Goal: Task Accomplishment & Management: Manage account settings

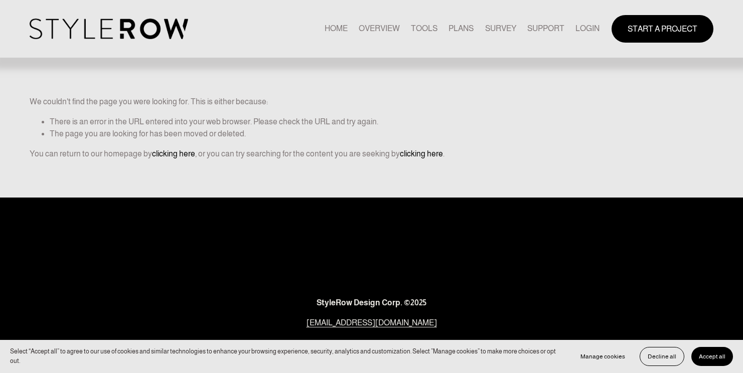
click at [580, 26] on link "LOGIN" at bounding box center [587, 29] width 24 height 14
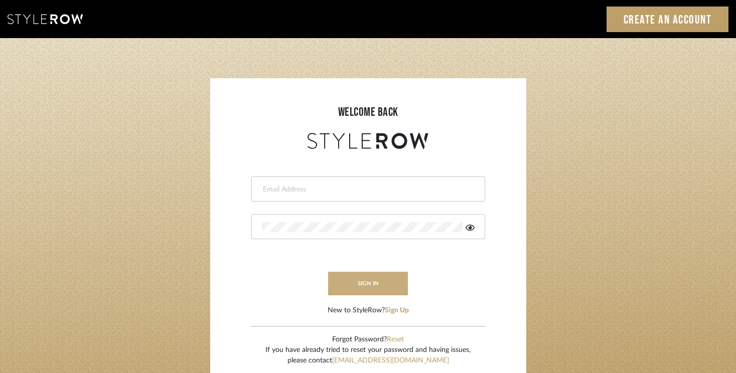
type input "rayeinteriordesign@gmail.com"
click at [369, 282] on button "sign in" at bounding box center [368, 284] width 80 height 24
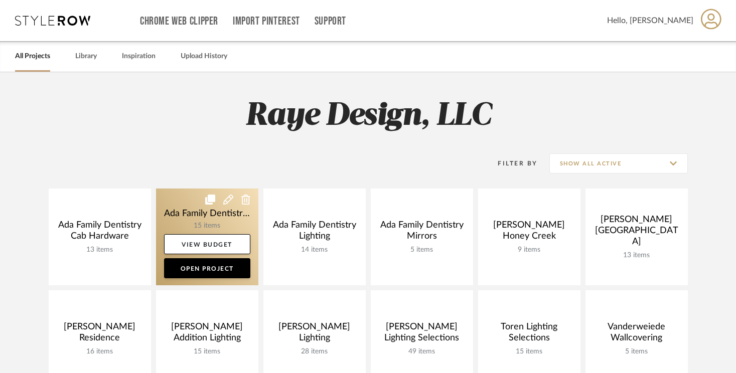
click at [231, 224] on link at bounding box center [207, 237] width 102 height 97
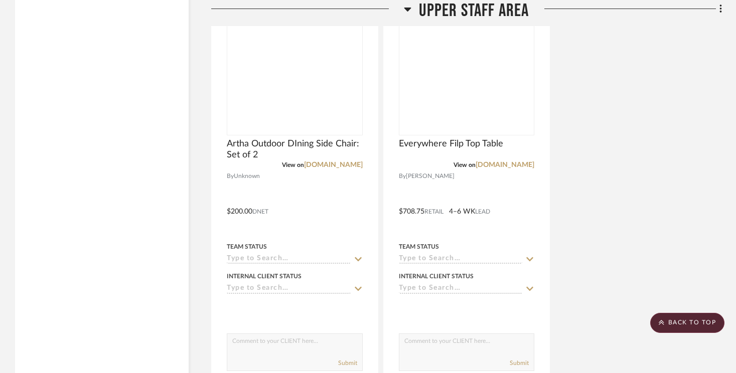
scroll to position [3811, 0]
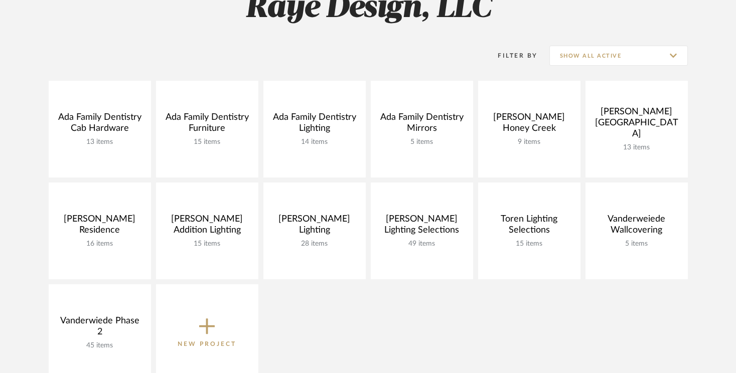
scroll to position [109, 0]
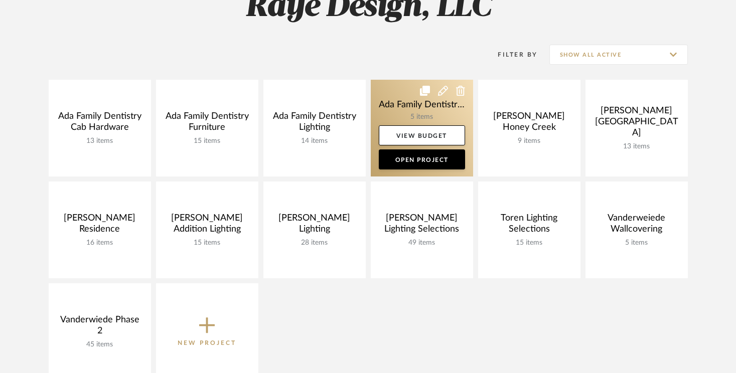
click at [422, 104] on link at bounding box center [422, 128] width 102 height 97
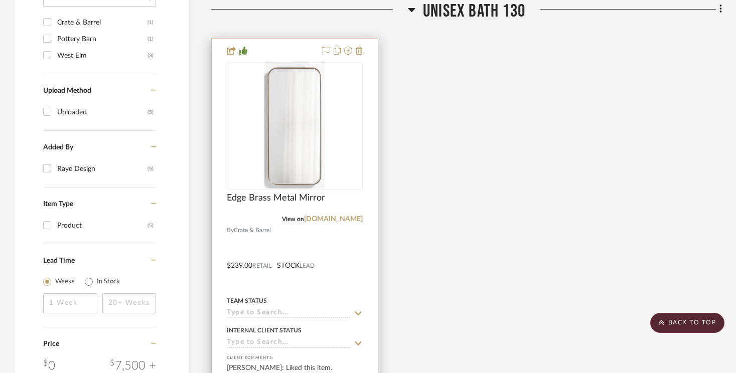
scroll to position [764, 0]
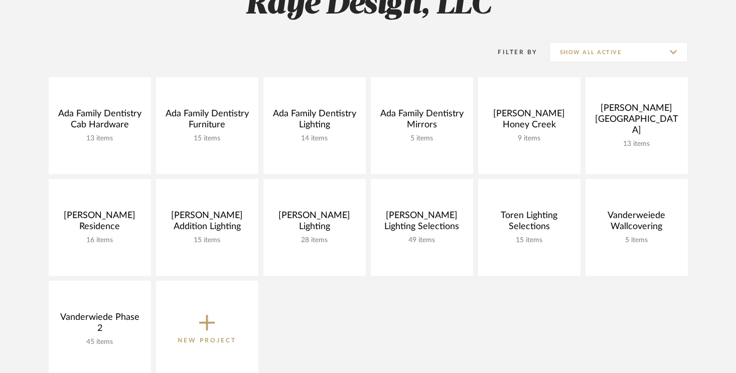
scroll to position [109, 0]
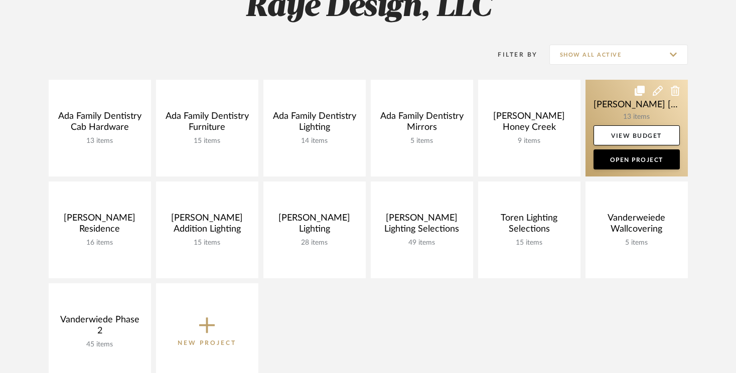
click at [656, 93] on icon at bounding box center [658, 91] width 10 height 10
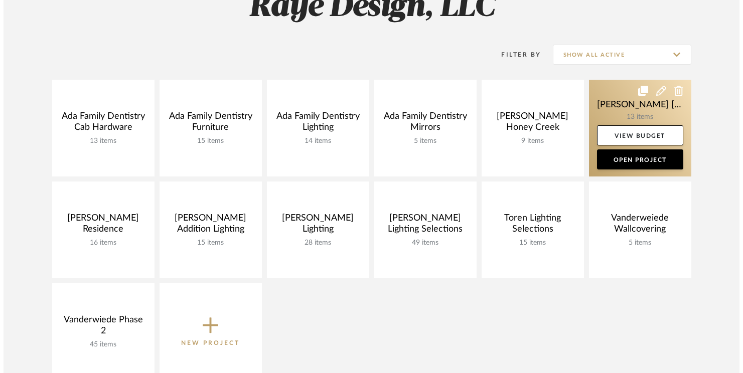
scroll to position [0, 0]
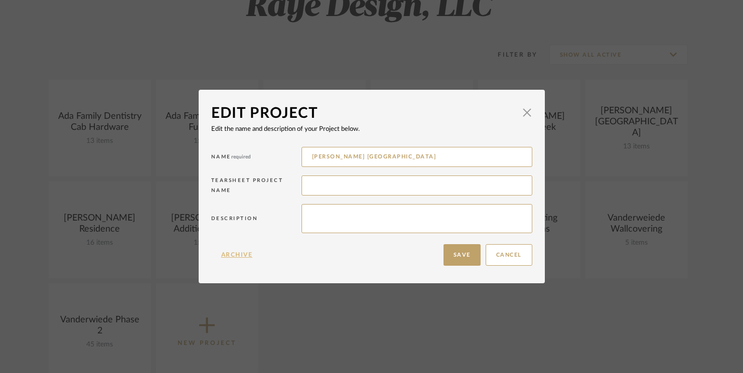
click at [241, 257] on button "Archive" at bounding box center [237, 255] width 52 height 22
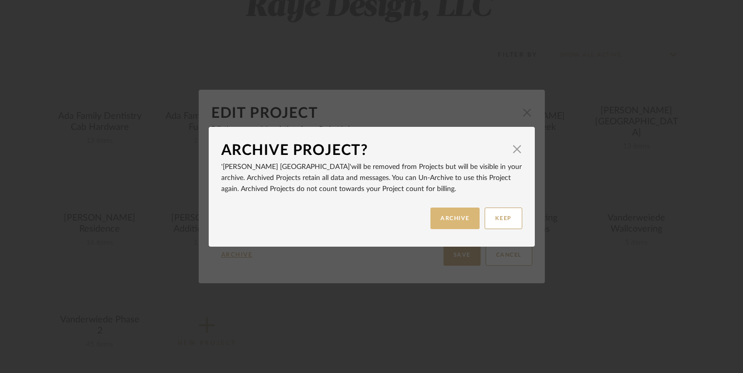
click at [453, 221] on button "ARCHIVE" at bounding box center [454, 219] width 49 height 22
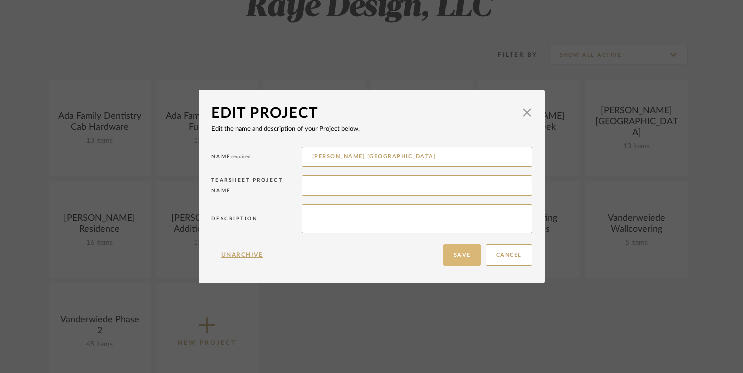
click at [451, 255] on button "Save" at bounding box center [461, 255] width 37 height 22
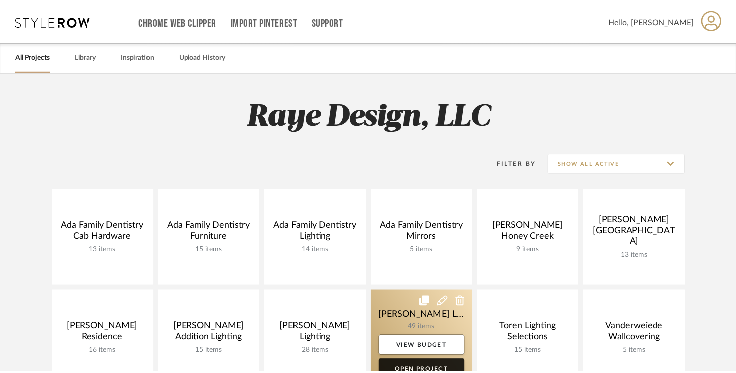
scroll to position [109, 0]
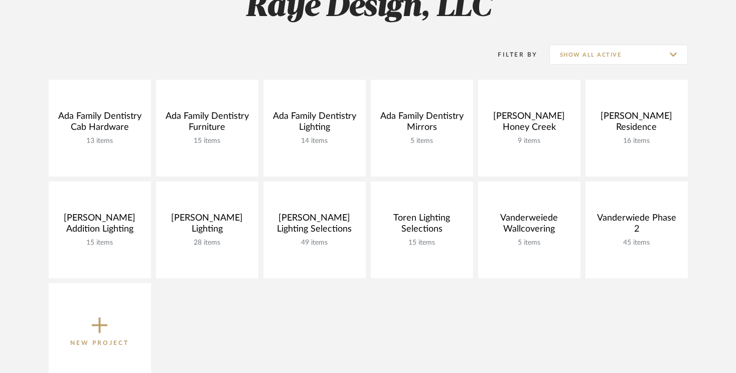
click at [92, 323] on icon at bounding box center [100, 325] width 16 height 21
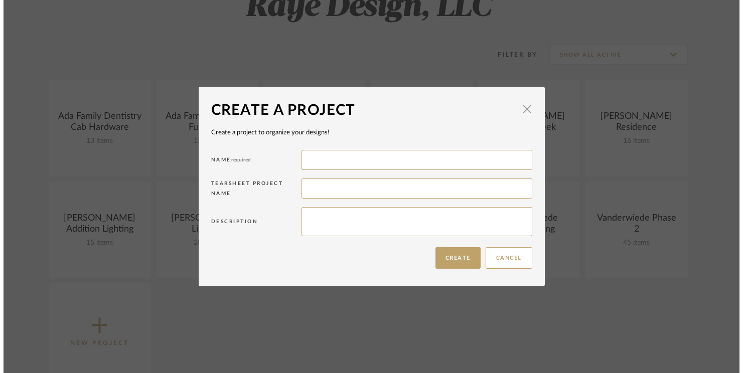
scroll to position [0, 0]
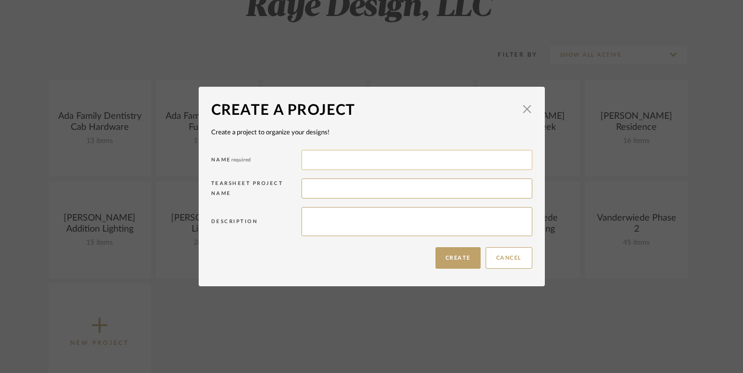
click at [324, 167] on input at bounding box center [416, 160] width 231 height 20
type input "[PERSON_NAME] Town Home"
click at [445, 258] on button "Create" at bounding box center [457, 258] width 45 height 22
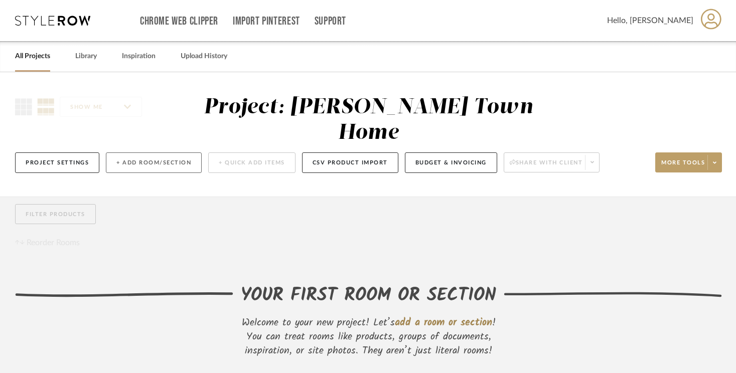
click at [123, 152] on button "+ Add Room/Section" at bounding box center [154, 162] width 96 height 21
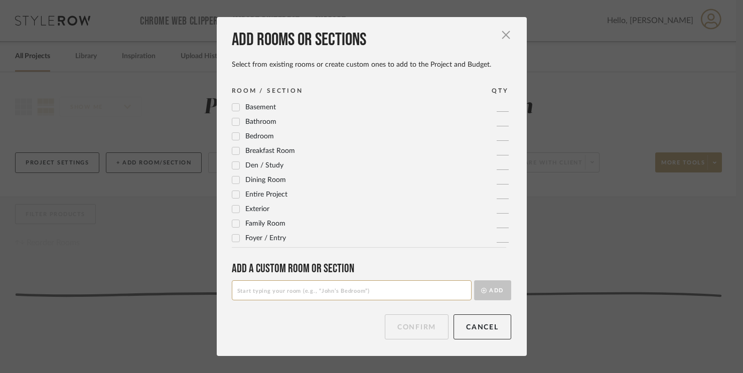
click at [303, 293] on input at bounding box center [352, 290] width 240 height 20
type input "Great Room"
click at [497, 289] on button "Add" at bounding box center [492, 290] width 37 height 20
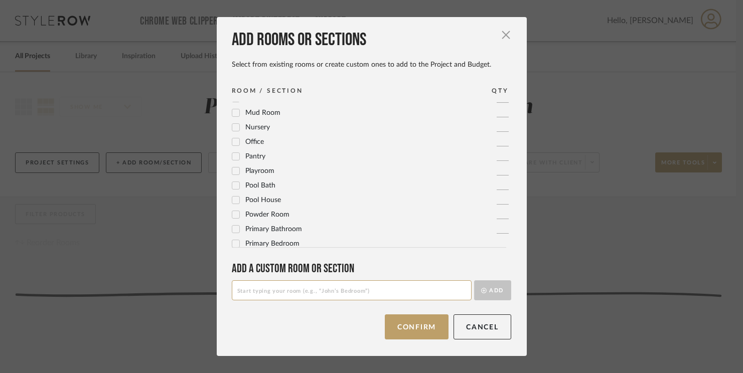
scroll to position [335, 0]
click at [237, 222] on label "Primary Bedroom" at bounding box center [266, 224] width 68 height 9
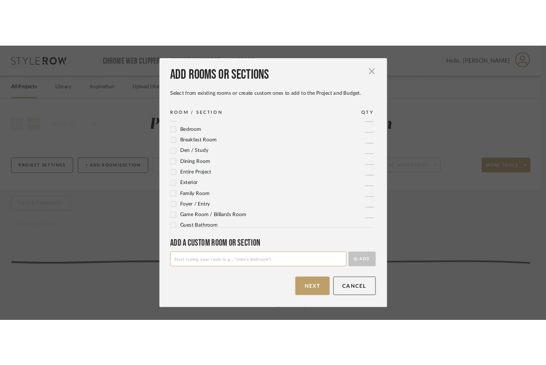
scroll to position [0, 0]
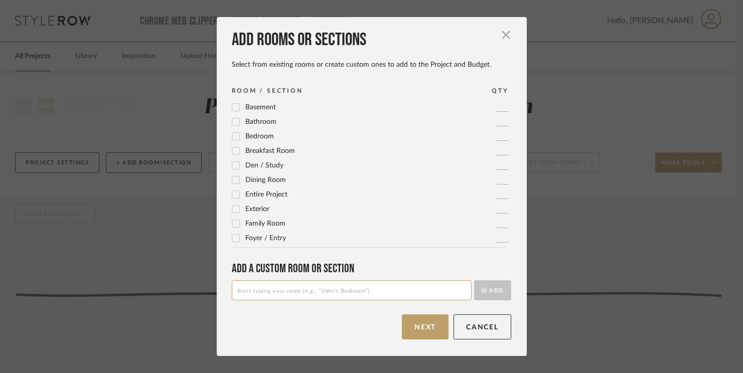
click at [232, 178] on icon at bounding box center [235, 180] width 7 height 7
click at [428, 328] on button "Next" at bounding box center [425, 326] width 47 height 25
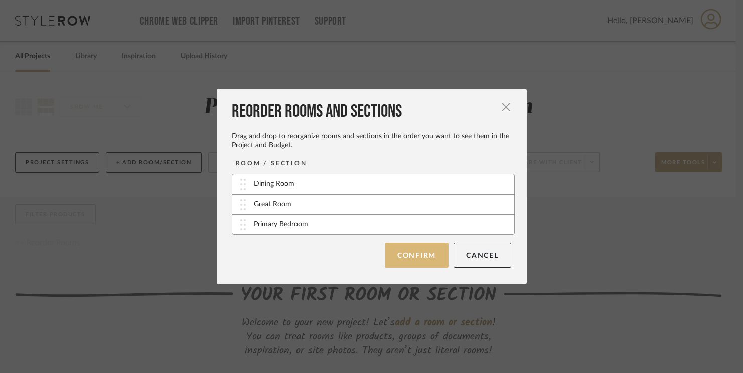
click at [430, 258] on button "Confirm" at bounding box center [417, 255] width 64 height 25
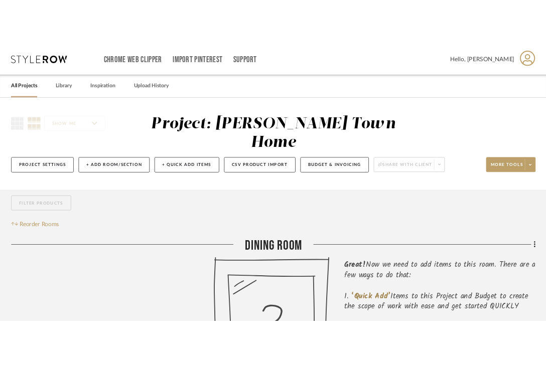
scroll to position [17, 0]
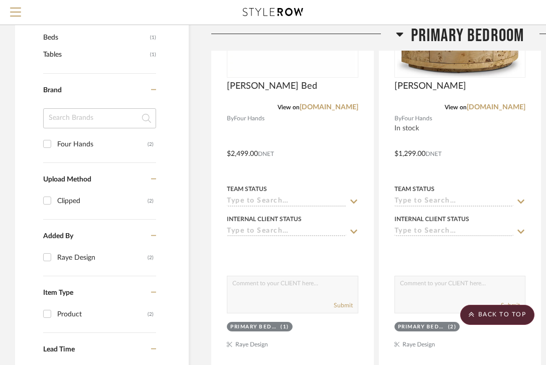
scroll to position [529, 0]
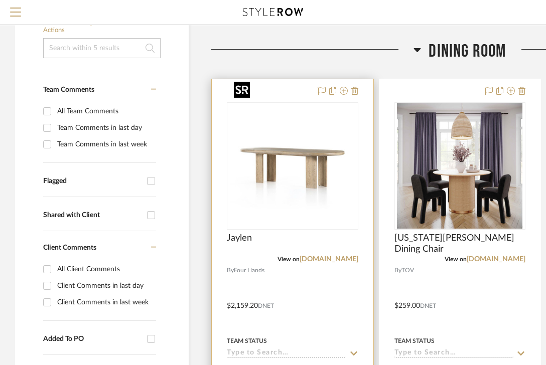
scroll to position [178, 0]
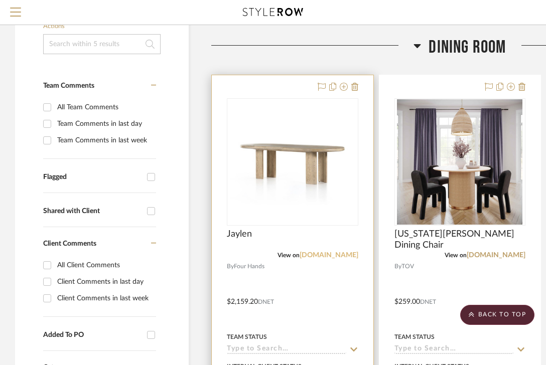
click at [326, 252] on link "[DOMAIN_NAME]" at bounding box center [328, 255] width 59 height 7
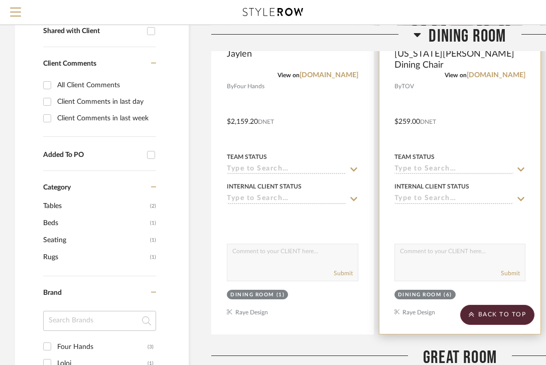
scroll to position [405, 0]
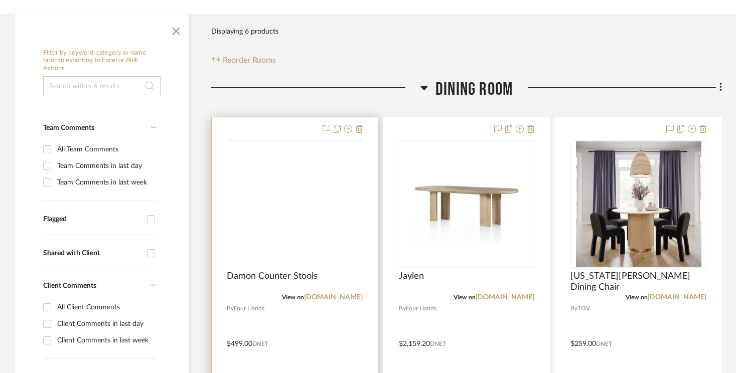
scroll to position [187, 0]
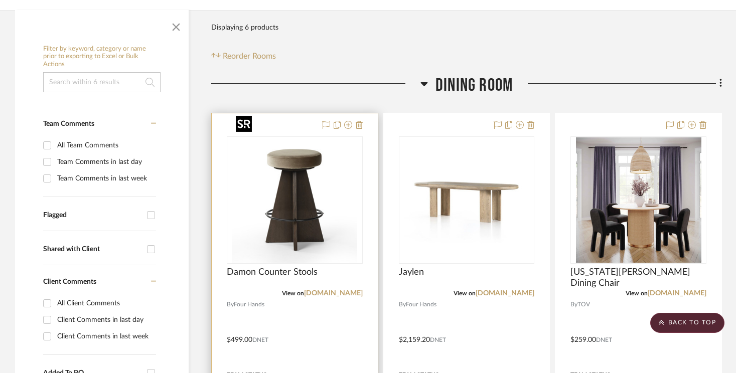
click at [0, 0] on img at bounding box center [0, 0] width 0 height 0
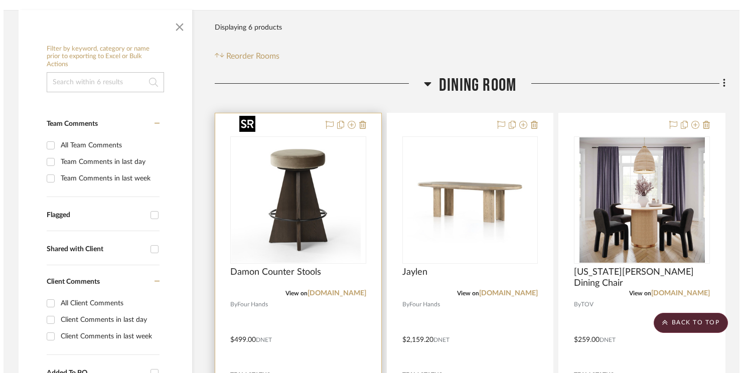
scroll to position [0, 0]
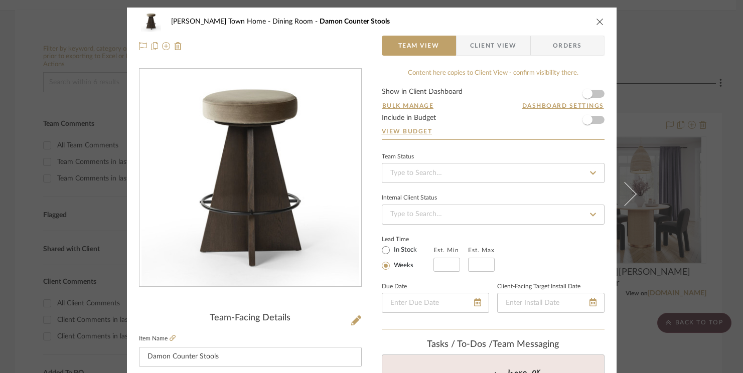
click at [552, 22] on icon "close" at bounding box center [600, 22] width 8 height 8
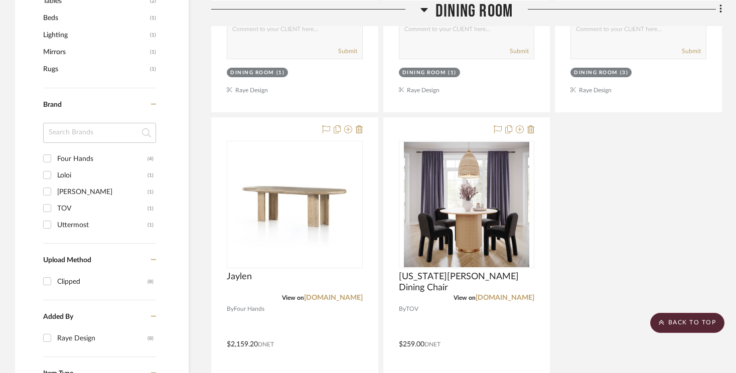
scroll to position [631, 0]
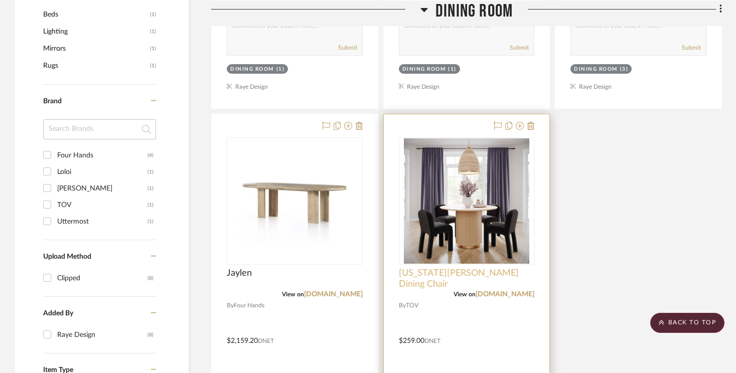
click at [465, 268] on span "Georgia Chenille Dining Chair" at bounding box center [467, 279] width 136 height 22
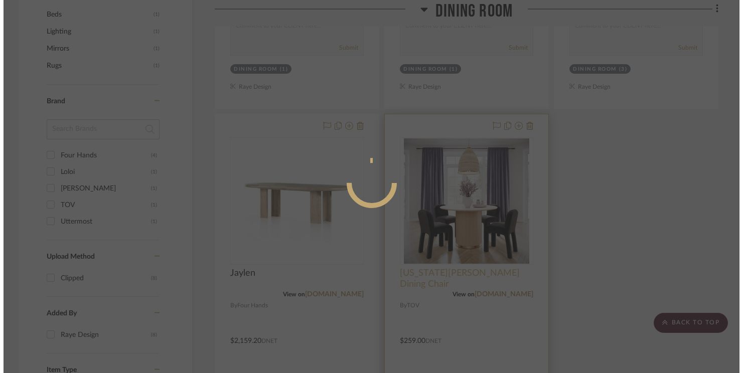
scroll to position [0, 0]
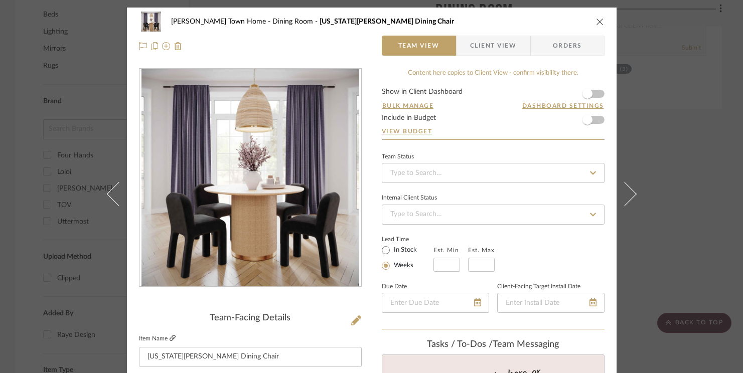
click at [170, 339] on icon at bounding box center [173, 338] width 6 height 6
drag, startPoint x: 597, startPoint y: 20, endPoint x: 503, endPoint y: 9, distance: 94.9
click at [552, 20] on icon "close" at bounding box center [600, 22] width 8 height 8
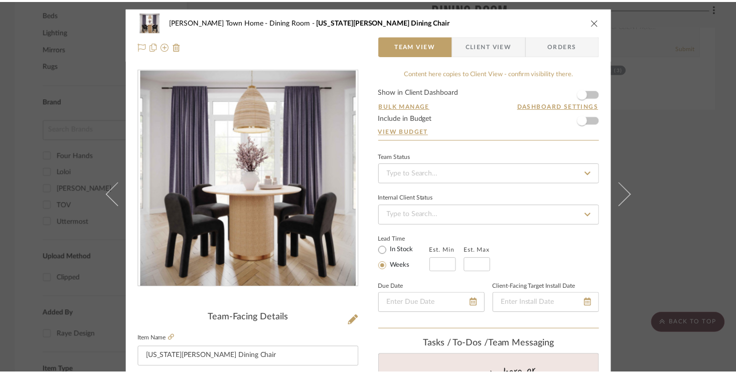
scroll to position [631, 0]
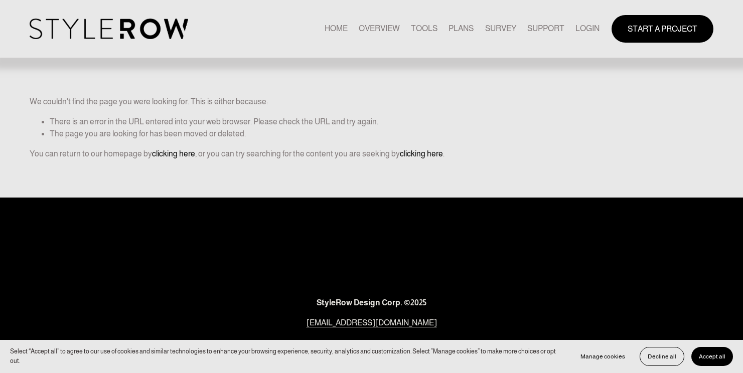
click at [589, 29] on link "LOGIN" at bounding box center [587, 29] width 24 height 14
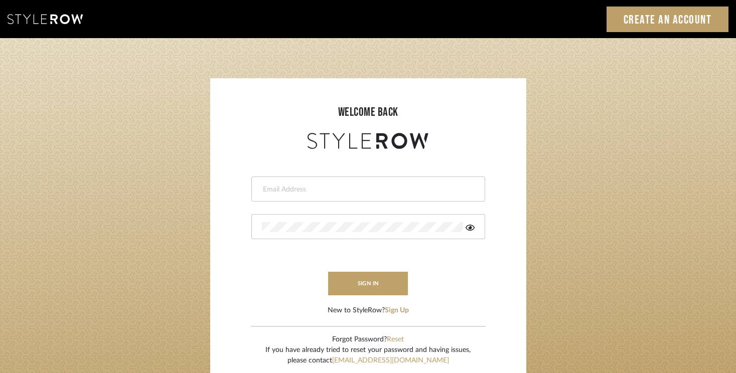
type input "[EMAIL_ADDRESS][DOMAIN_NAME]"
drag, startPoint x: 378, startPoint y: 299, endPoint x: 376, endPoint y: 287, distance: 12.2
click at [378, 298] on form "rayeinteriordesign@gmail.com sign in New to StyleRow? Sign Up" at bounding box center [368, 233] width 296 height 165
click at [376, 287] on button "sign in" at bounding box center [368, 284] width 80 height 24
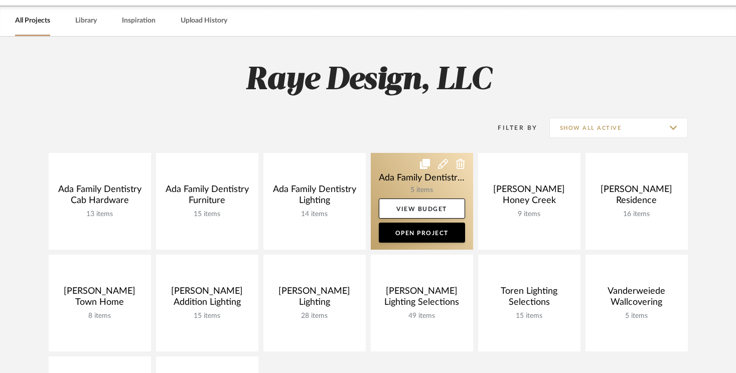
scroll to position [41, 0]
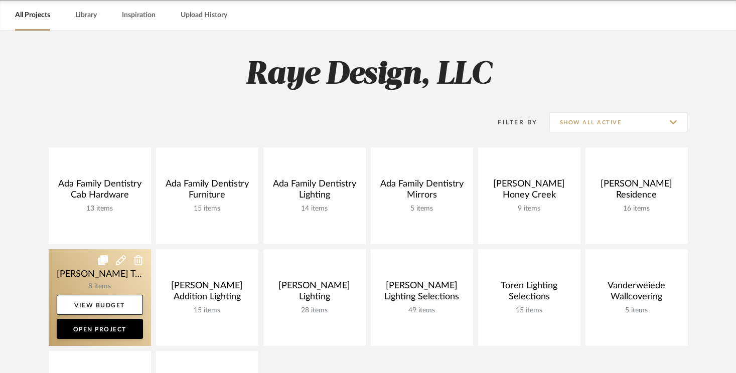
click at [132, 278] on link at bounding box center [100, 297] width 102 height 97
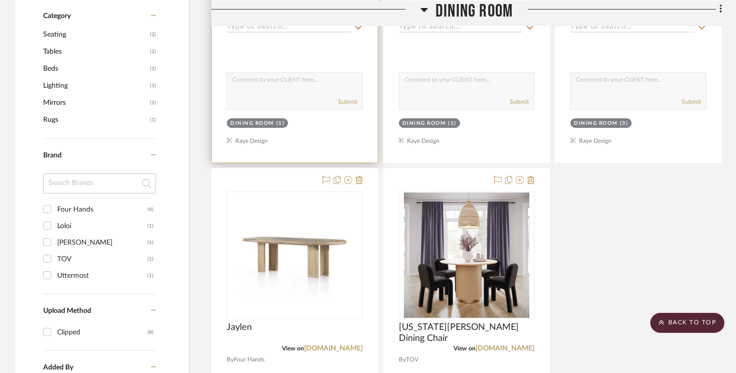
scroll to position [581, 0]
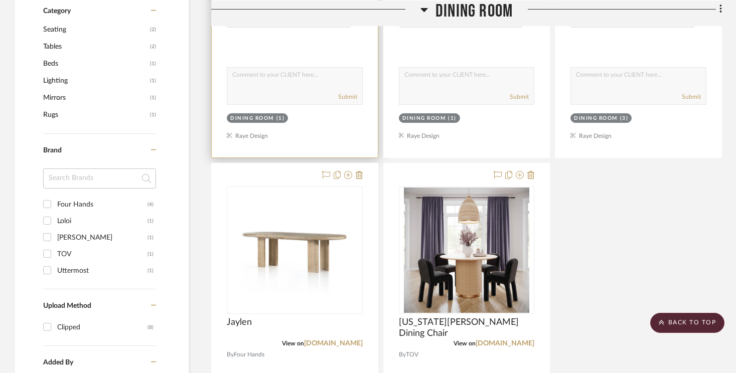
click at [326, 112] on div "Dining Room (1)" at bounding box center [295, 119] width 138 height 14
click at [313, 112] on div "Dining Room (1)" at bounding box center [295, 119] width 138 height 14
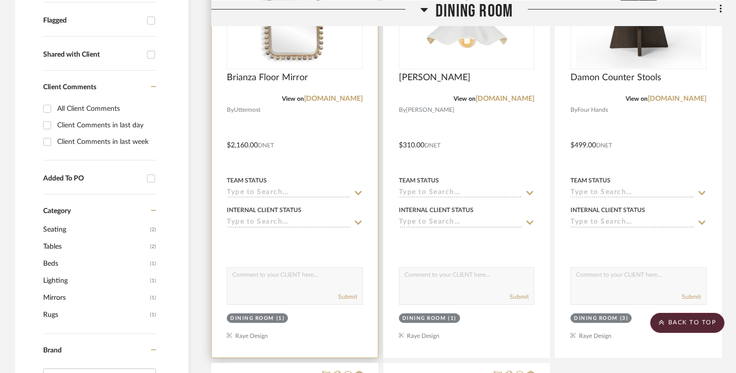
scroll to position [321, 0]
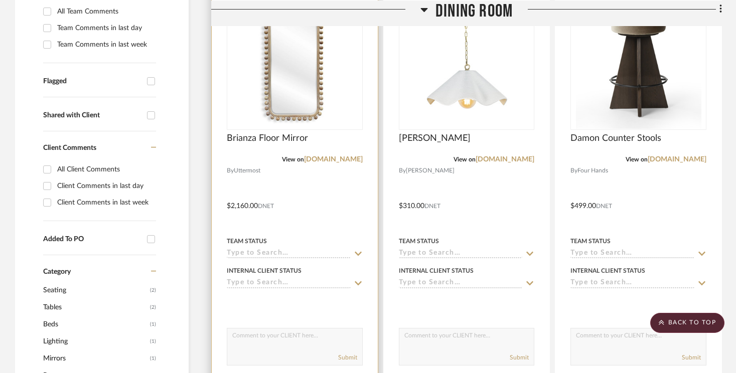
click at [292, 88] on img "0" at bounding box center [294, 66] width 125 height 125
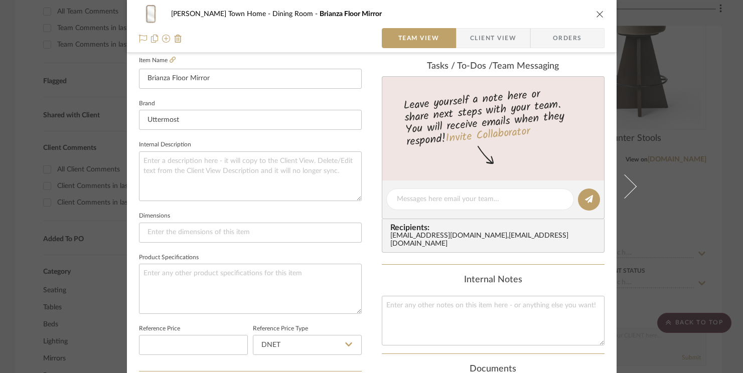
scroll to position [304, 0]
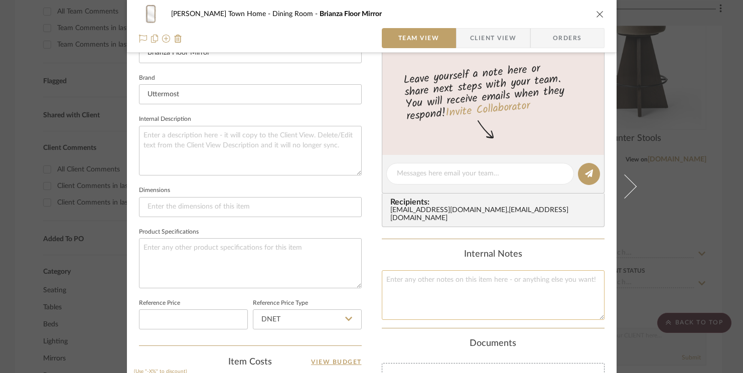
click at [413, 282] on textarea at bounding box center [493, 295] width 223 height 50
type textarea "emailed [PERSON_NAME] for pricing 9/23"
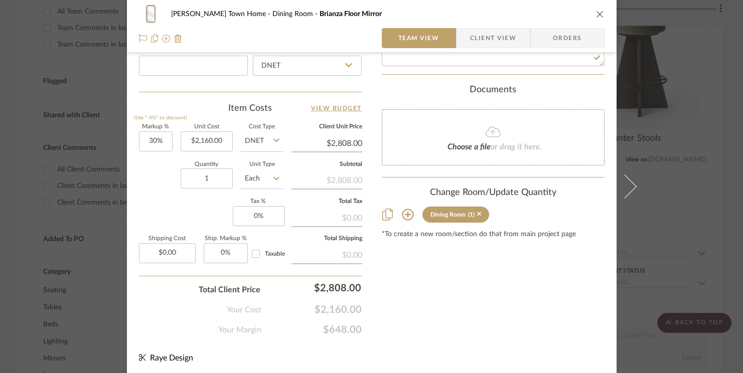
scroll to position [559, 0]
drag, startPoint x: 162, startPoint y: 144, endPoint x: 131, endPoint y: 143, distance: 30.6
type input "0%"
type input "0"
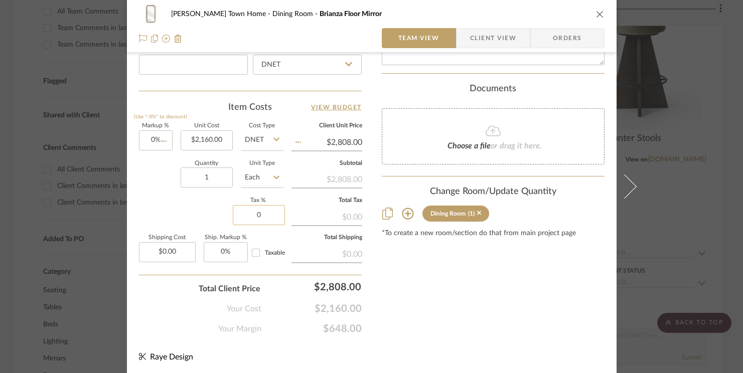
click at [268, 216] on input "0" at bounding box center [259, 215] width 52 height 20
type input "$2,160.00"
type input "6%"
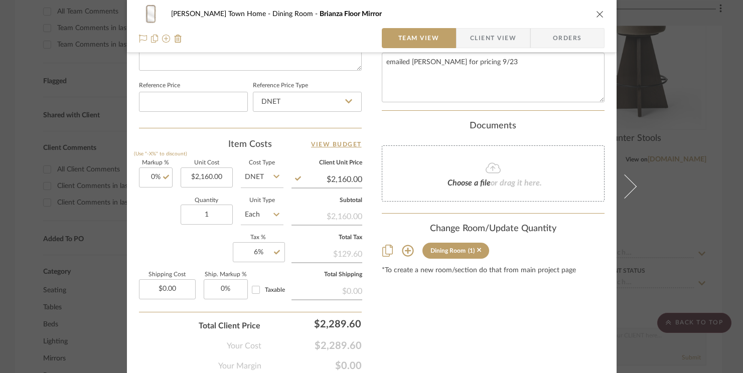
scroll to position [519, 0]
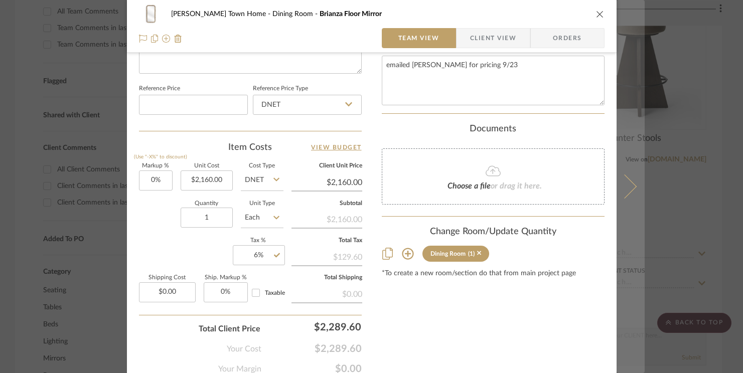
click at [621, 183] on icon at bounding box center [624, 187] width 24 height 24
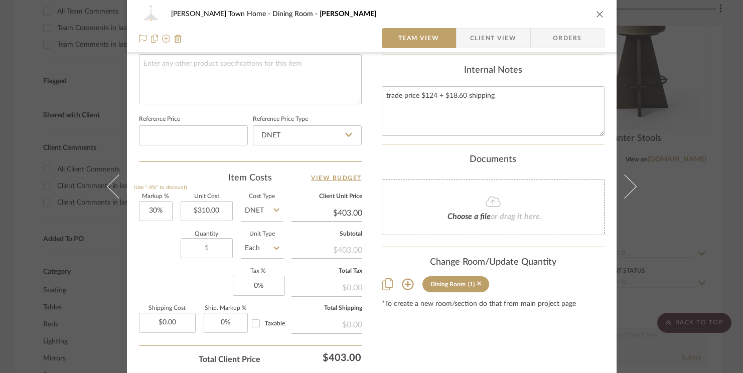
scroll to position [484, 0]
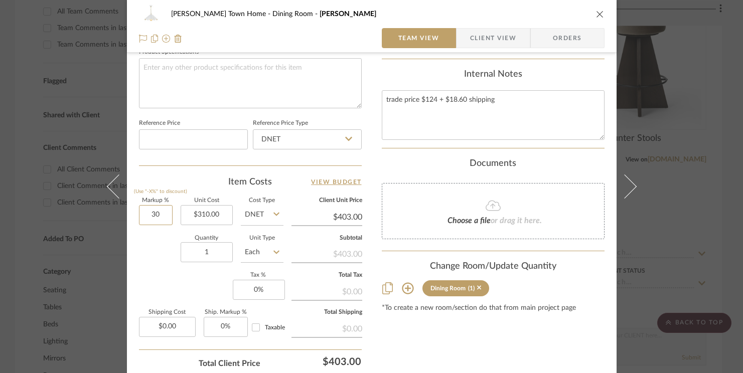
drag, startPoint x: 148, startPoint y: 217, endPoint x: 125, endPoint y: 216, distance: 22.6
drag, startPoint x: 158, startPoint y: 212, endPoint x: 140, endPoint y: 215, distance: 17.7
click at [140, 214] on input "30" at bounding box center [156, 215] width 34 height 20
type input "0%"
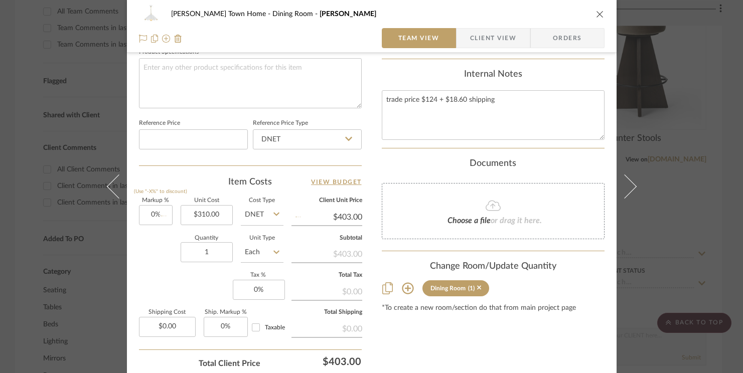
type input "$310.00"
click at [157, 269] on div "Markup % (Use "-X%" to discount) 0% Unit Cost $310.00 Cost Type DNET Client Uni…" at bounding box center [250, 271] width 223 height 146
drag, startPoint x: 238, startPoint y: 287, endPoint x: 243, endPoint y: 288, distance: 5.2
click at [241, 287] on input "0" at bounding box center [259, 290] width 52 height 20
drag, startPoint x: 260, startPoint y: 290, endPoint x: 240, endPoint y: 290, distance: 20.6
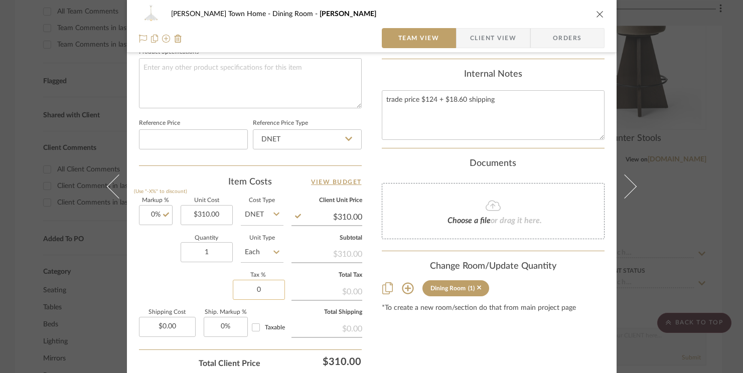
click at [240, 290] on input "0" at bounding box center [259, 290] width 52 height 20
type input "6%"
click at [299, 313] on fieldset "Total Shipping $0.00" at bounding box center [326, 323] width 71 height 27
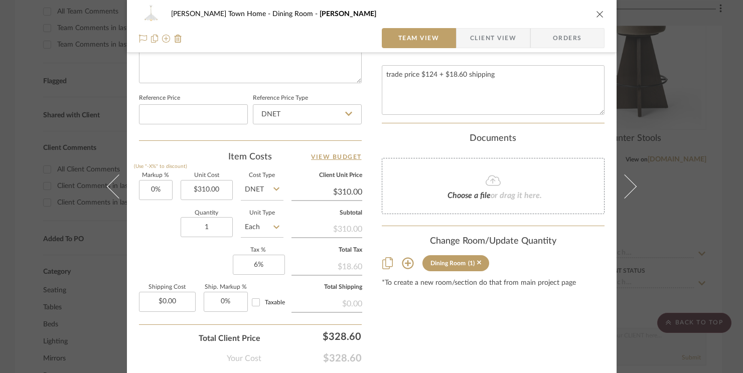
scroll to position [541, 0]
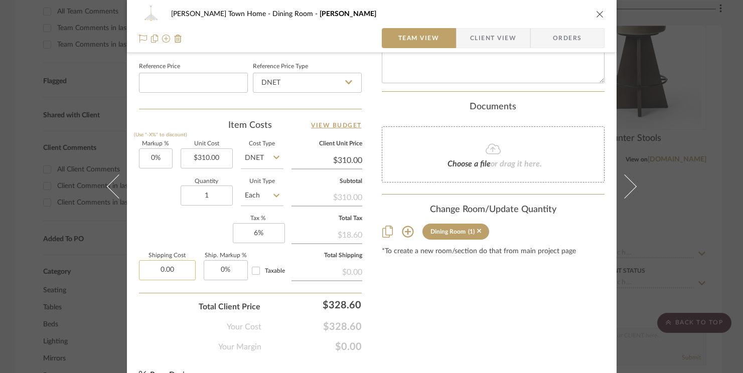
click at [173, 267] on input "0.00" at bounding box center [167, 270] width 57 height 20
type input "$18.60"
type input "0"
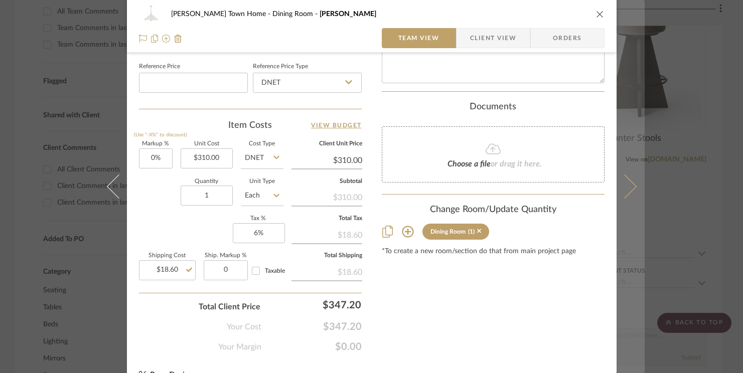
type input "0%"
click at [633, 192] on button at bounding box center [630, 186] width 28 height 373
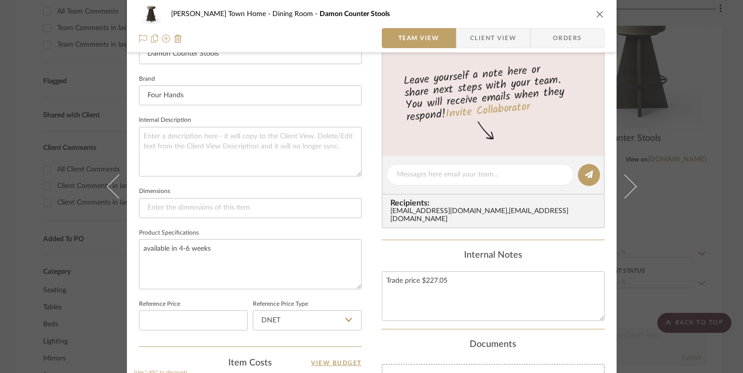
scroll to position [410, 0]
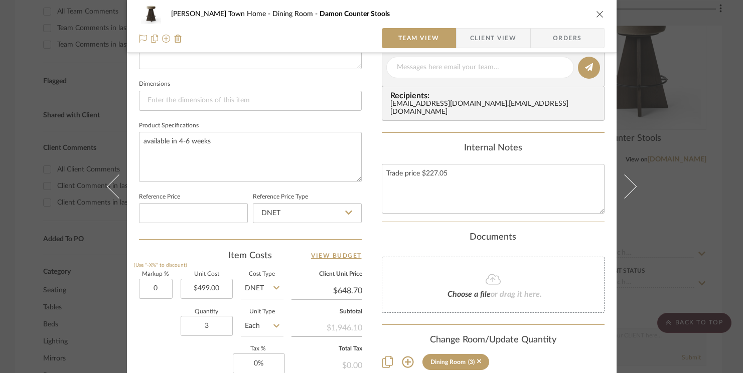
type input "0%"
click at [156, 337] on div "Quantity 3 Unit Type Each" at bounding box center [211, 327] width 144 height 36
type input "$499.00"
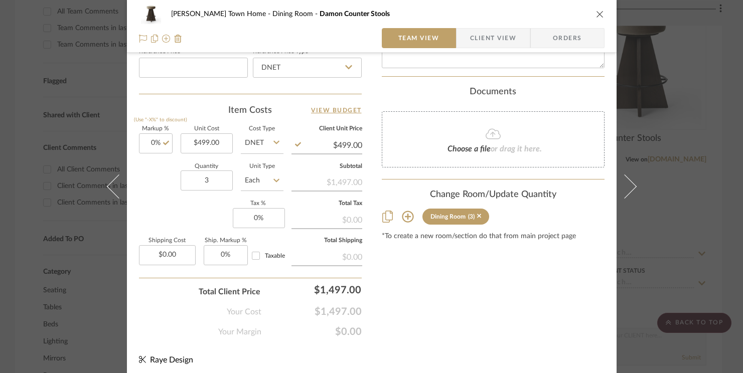
scroll to position [559, 0]
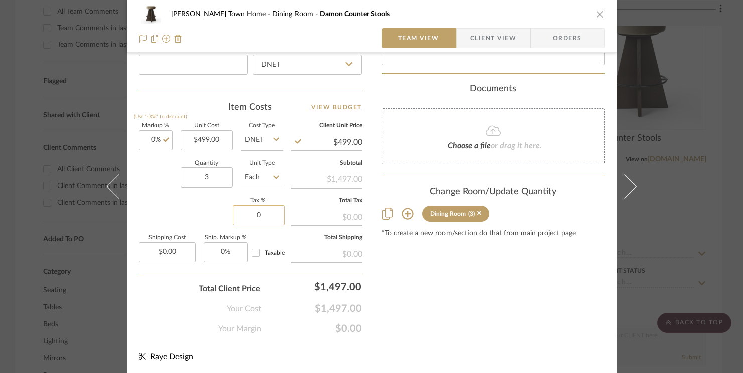
click at [262, 217] on input "0" at bounding box center [259, 215] width 52 height 20
type input "6%"
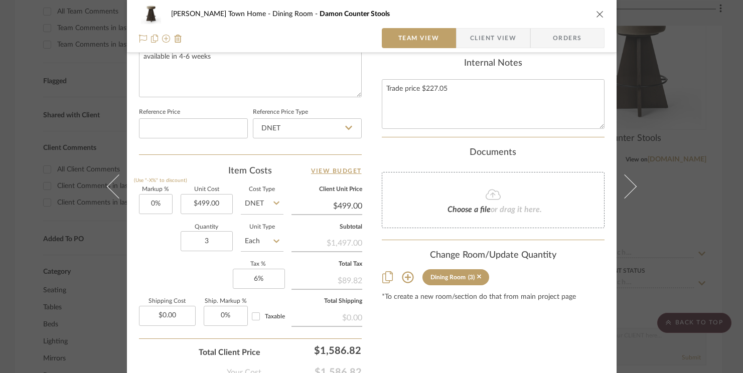
scroll to position [523, 0]
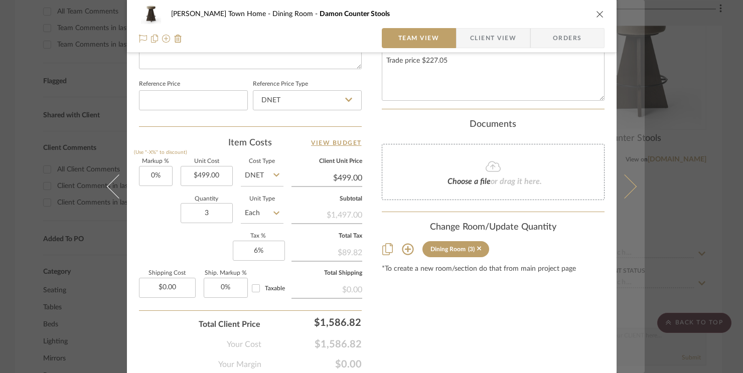
click at [622, 187] on icon at bounding box center [624, 187] width 24 height 24
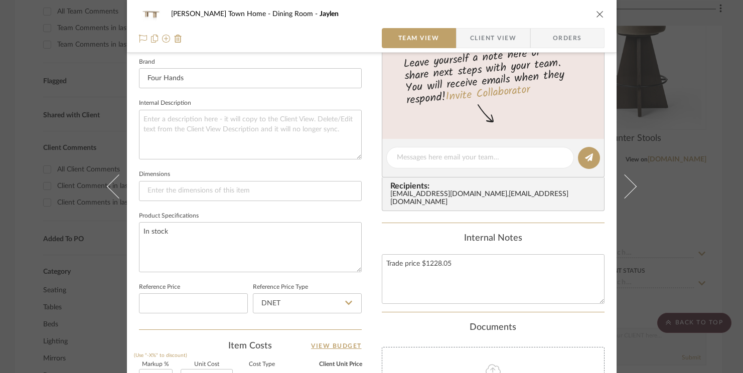
scroll to position [351, 0]
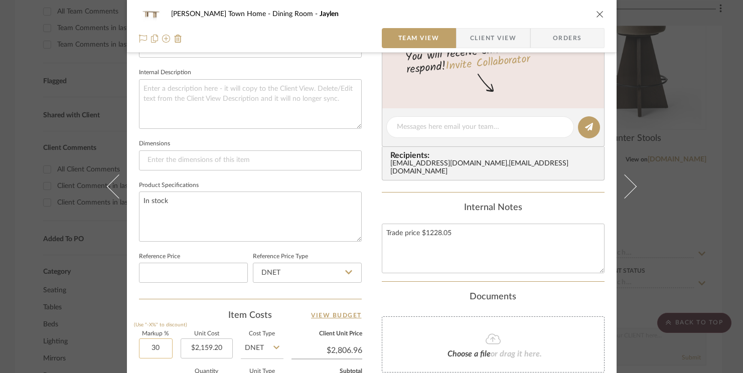
click at [161, 348] on input "30" at bounding box center [156, 349] width 34 height 20
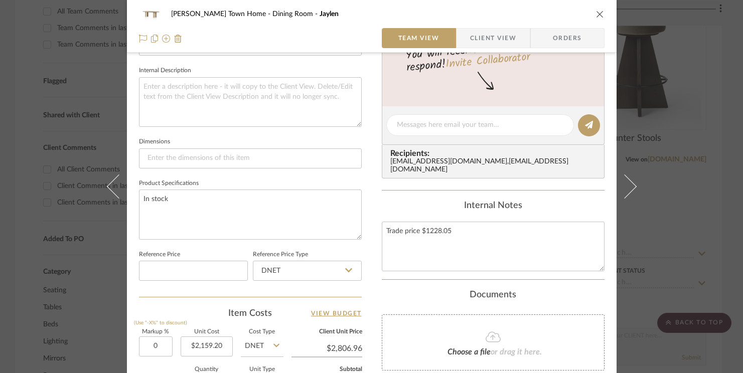
type input "0%"
type input "$2,159.20"
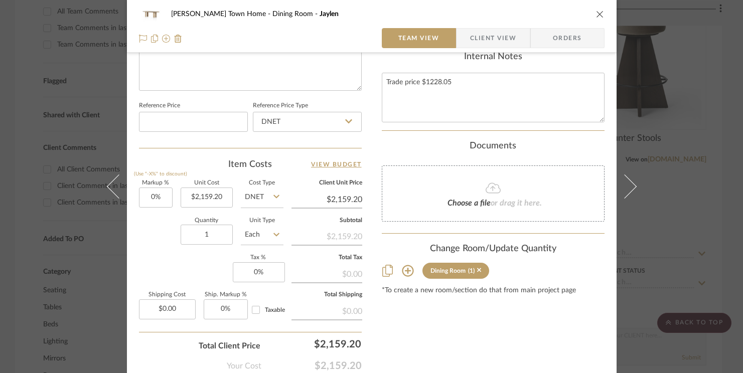
scroll to position [514, 0]
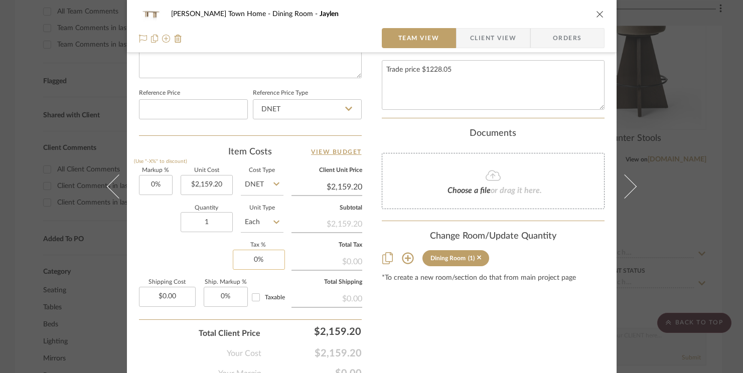
click at [257, 266] on sr-form-field "Tax % 0%" at bounding box center [258, 260] width 51 height 35
click at [255, 260] on input "0" at bounding box center [259, 260] width 52 height 20
type input "6%"
type input "0.00"
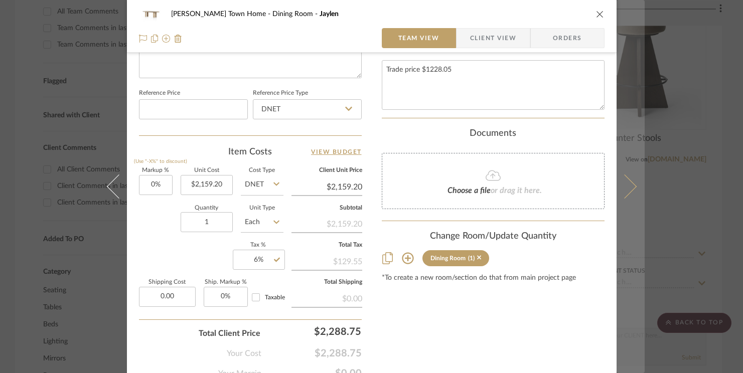
type input "$0.00"
click at [625, 185] on icon at bounding box center [624, 187] width 24 height 24
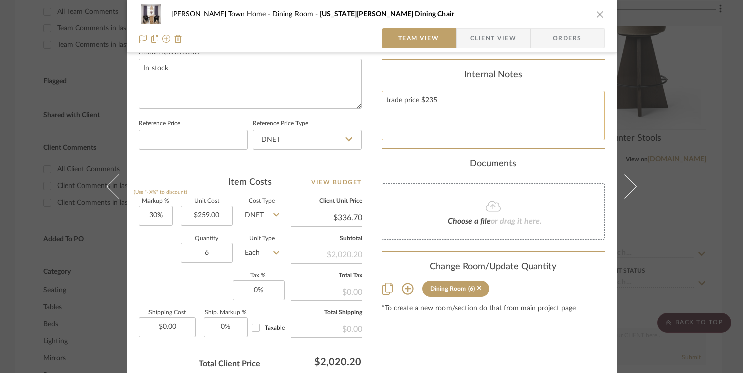
scroll to position [485, 0]
click at [443, 89] on textarea "trade price $235" at bounding box center [493, 114] width 223 height 50
type textarea "trade price $235 + free shipping"
type input "30"
click at [153, 217] on input "30" at bounding box center [156, 214] width 34 height 20
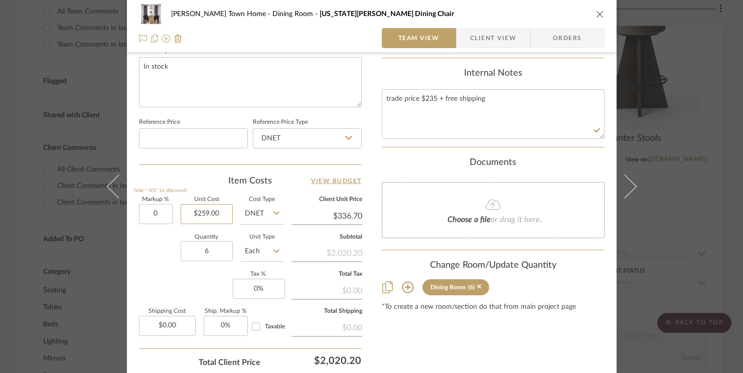
type input "0%"
type input "259.00"
type input "$259.00"
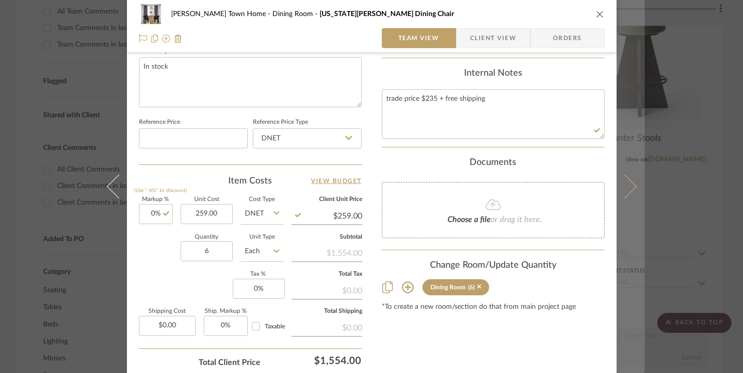
type input "$259.00"
click at [628, 195] on button at bounding box center [630, 186] width 28 height 373
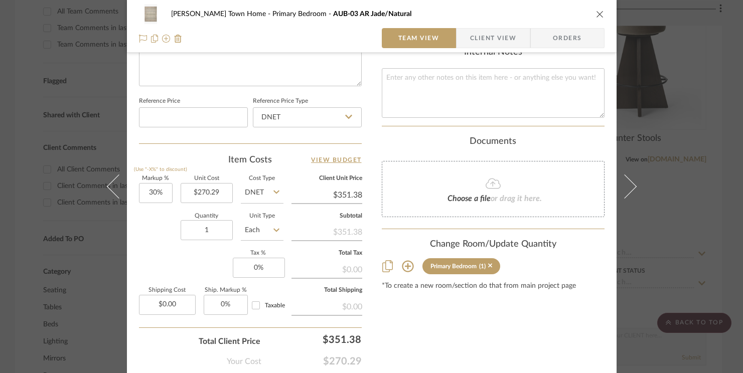
scroll to position [518, 0]
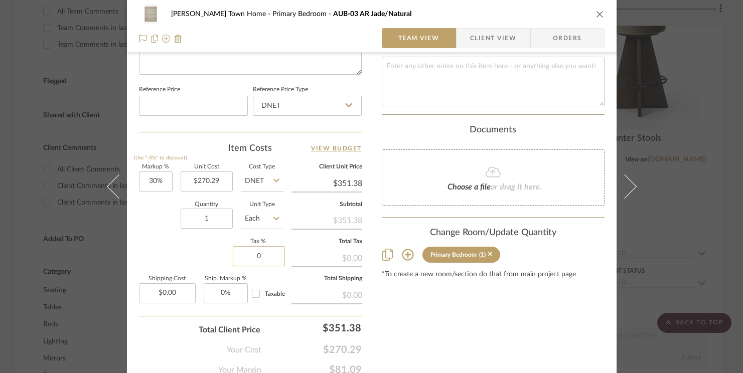
click at [261, 256] on input "0" at bounding box center [259, 256] width 52 height 20
type input "6%"
drag, startPoint x: 423, startPoint y: 307, endPoint x: 424, endPoint y: 301, distance: 6.6
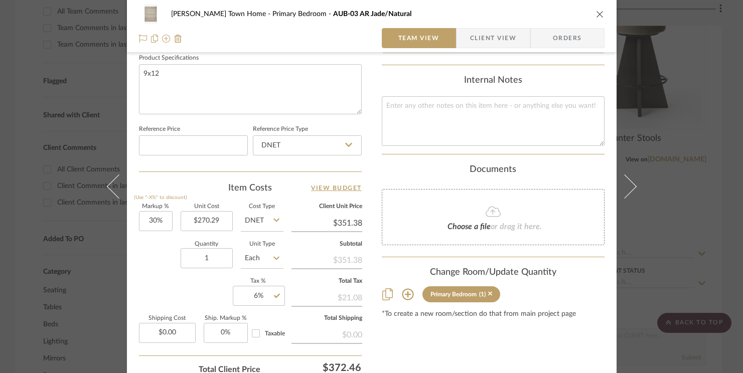
scroll to position [463, 0]
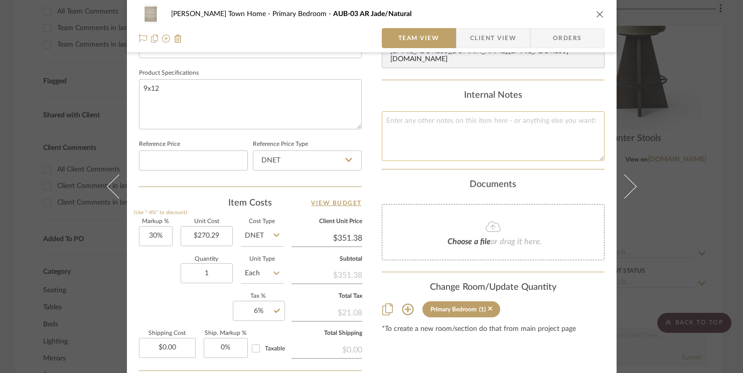
click at [422, 118] on textarea at bounding box center [493, 136] width 223 height 50
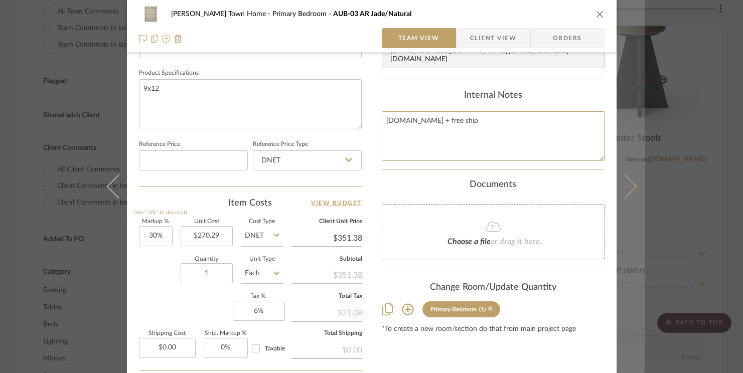
type textarea "Rugs.com + free ship"
click at [629, 185] on icon at bounding box center [624, 187] width 24 height 24
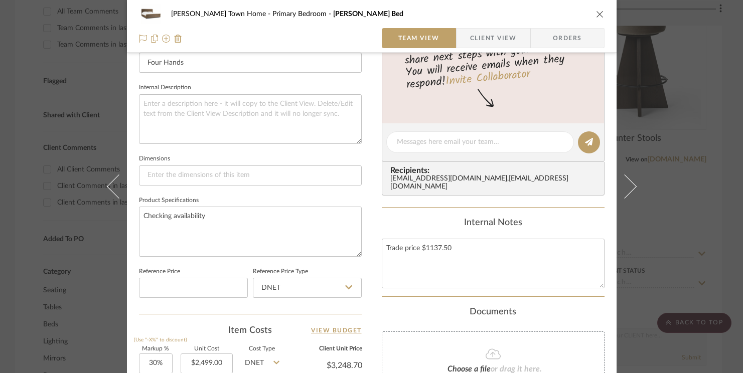
scroll to position [383, 0]
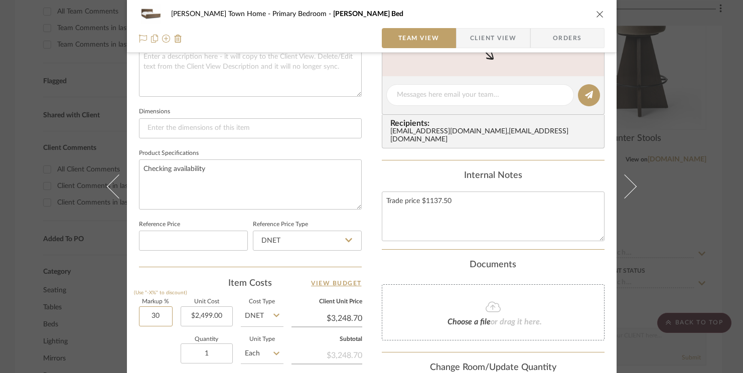
drag, startPoint x: 144, startPoint y: 314, endPoint x: 170, endPoint y: 317, distance: 25.2
click at [170, 317] on div "Markup % (Use "-X%" to discount) 30 Unit Cost $2,499.00 Cost Type DNET Client U…" at bounding box center [250, 372] width 223 height 146
type input "0%"
type input "2499.00"
type input "$2,499.00"
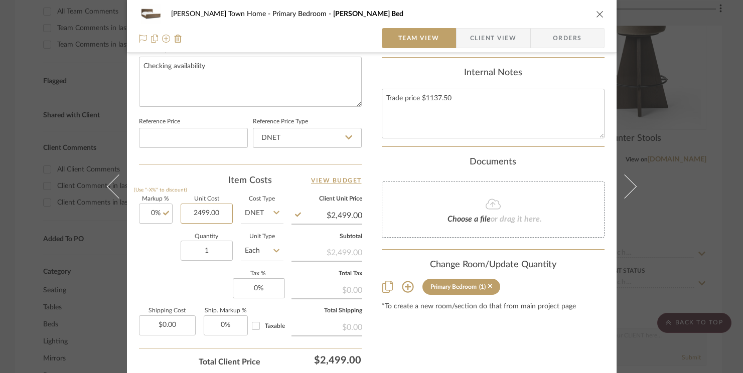
scroll to position [487, 0]
type input "$2,499.00"
click at [253, 289] on input "0" at bounding box center [259, 287] width 52 height 20
click at [269, 286] on input "60" at bounding box center [259, 287] width 52 height 20
type input "6%"
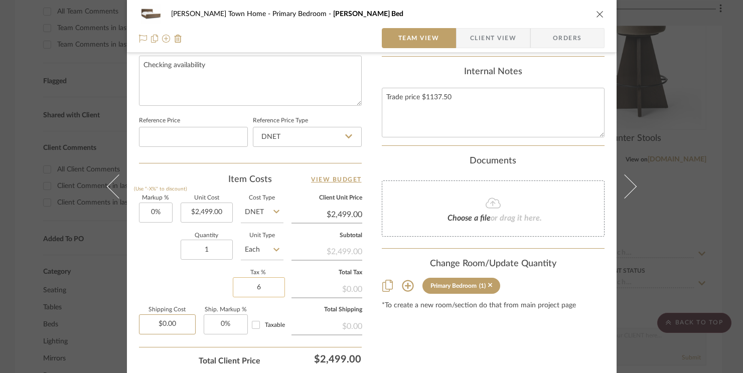
type input "0.00"
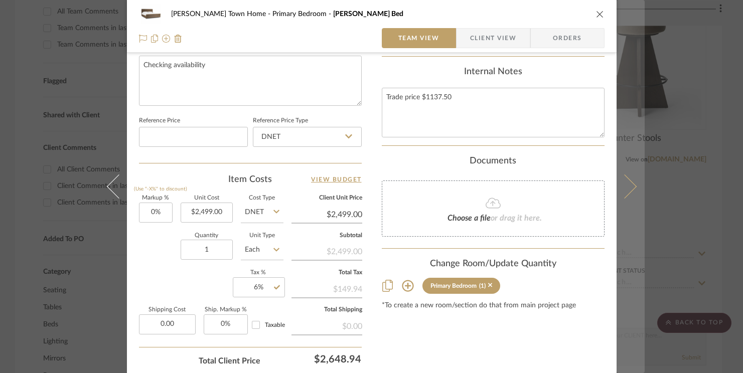
type input "$0.00"
click at [622, 186] on icon at bounding box center [624, 187] width 24 height 24
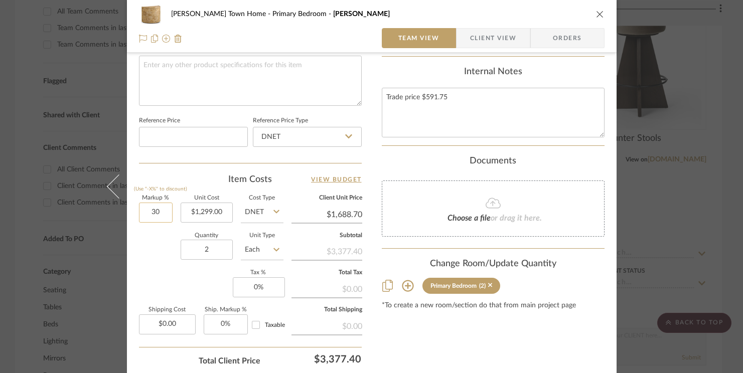
click at [158, 212] on input "30" at bounding box center [156, 213] width 34 height 20
type input "0%"
type input "1299.00"
type input "$1,299.00"
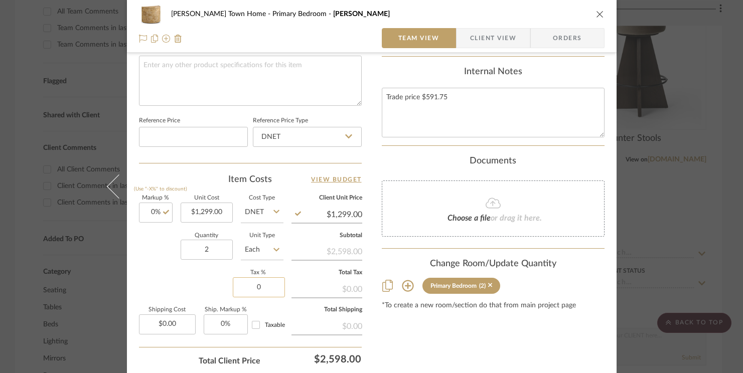
click at [260, 283] on input "0" at bounding box center [259, 287] width 52 height 20
type input "6%"
type input "0.00"
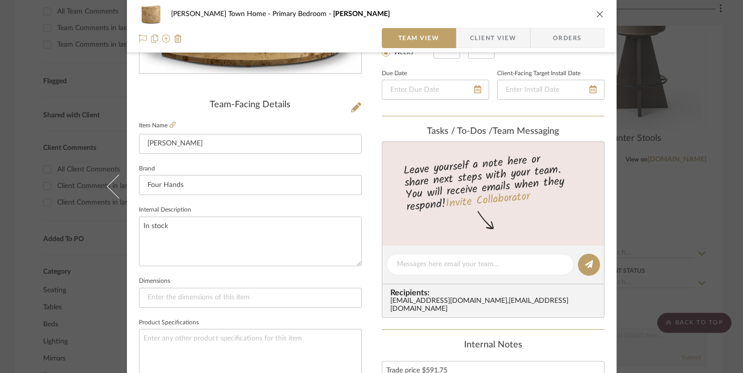
scroll to position [257, 0]
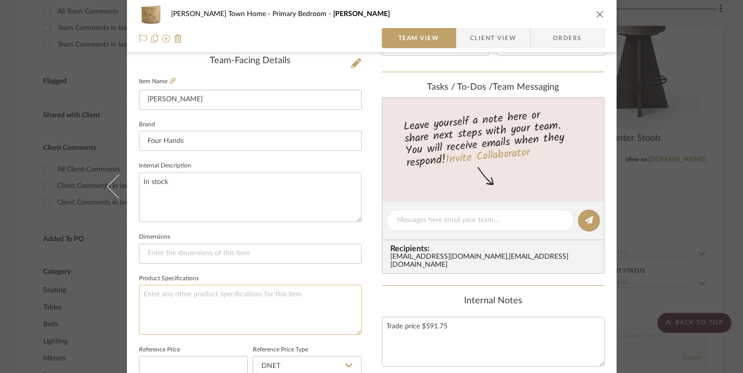
type input "$0.00"
click at [223, 302] on textarea at bounding box center [250, 310] width 223 height 50
type textarea "In stock"
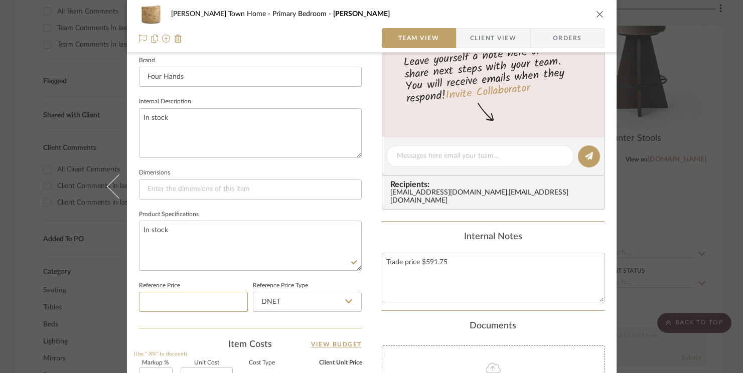
scroll to position [559, 0]
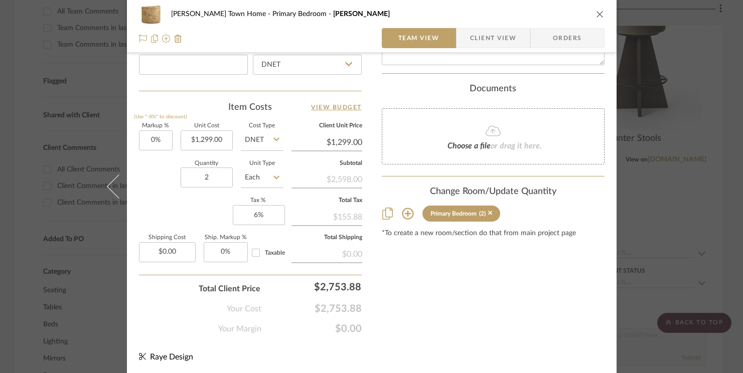
click at [596, 11] on icon "close" at bounding box center [600, 14] width 8 height 8
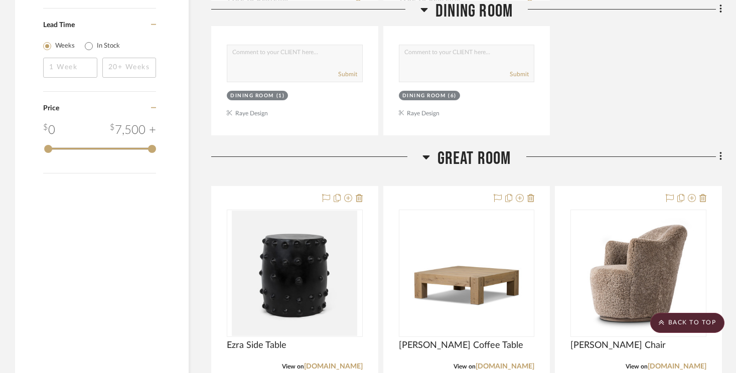
scroll to position [1077, 0]
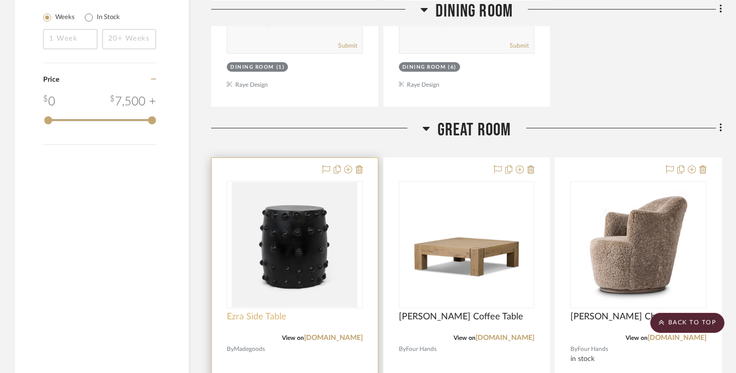
click at [257, 311] on span "Ezra Side Table" at bounding box center [257, 316] width 60 height 11
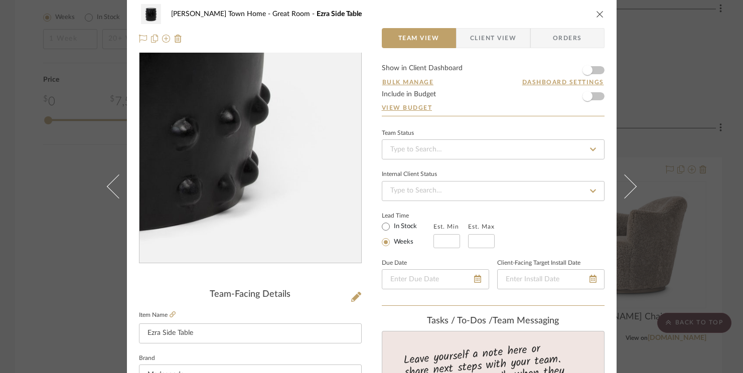
scroll to position [60, 0]
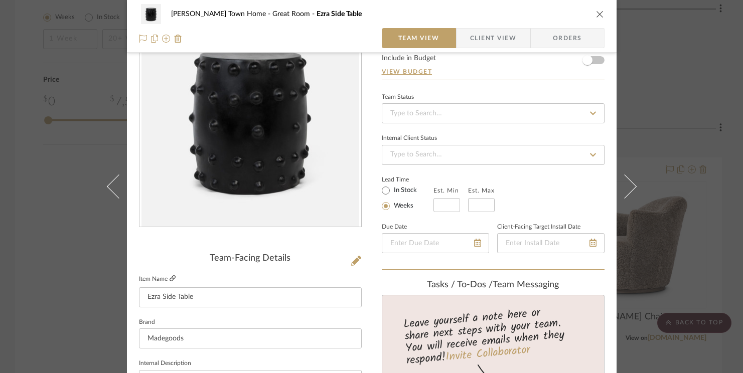
click at [170, 278] on icon at bounding box center [173, 278] width 6 height 6
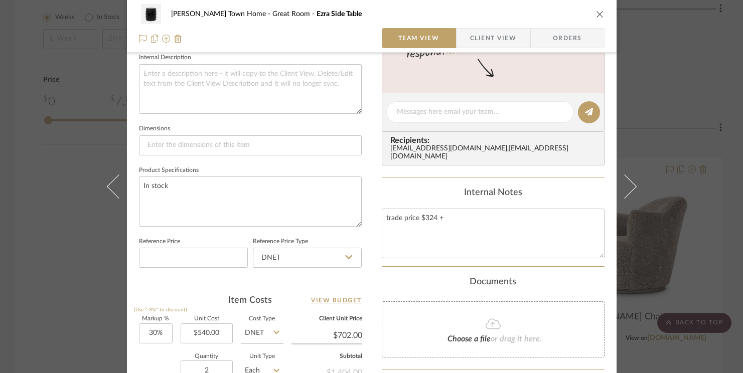
scroll to position [411, 0]
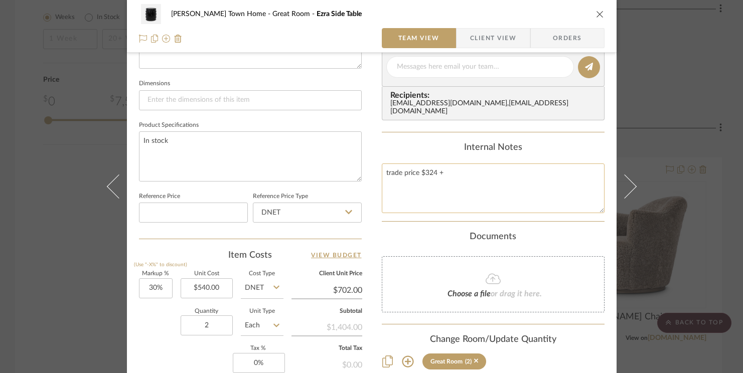
click at [465, 168] on textarea "trade price $324 +" at bounding box center [493, 189] width 223 height 50
type textarea "trade price $324 + $103.68 + 4% tariff"
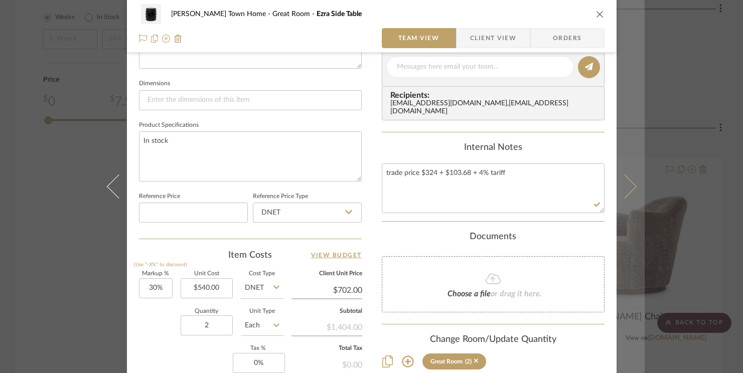
click at [620, 183] on icon at bounding box center [624, 187] width 24 height 24
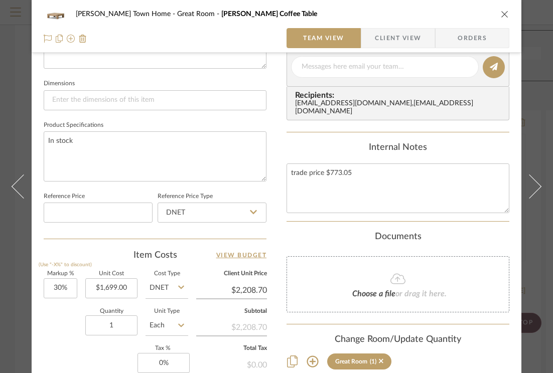
click at [504, 16] on div "Cooper Town Home Great Room Emmer Coffee Table Team View Client View Orders" at bounding box center [277, 26] width 490 height 53
click at [504, 16] on icon "close" at bounding box center [505, 14] width 8 height 8
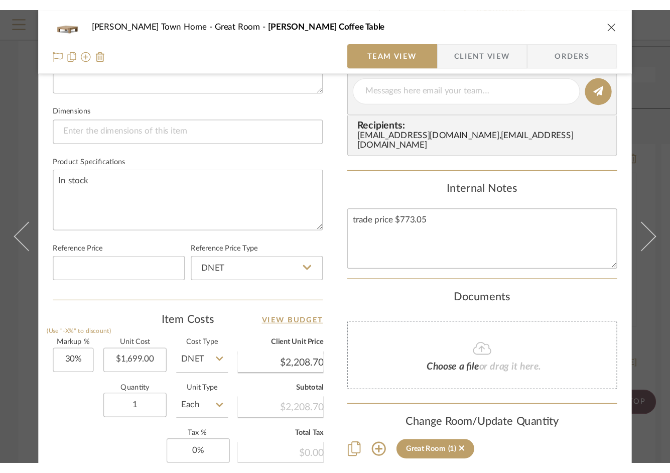
scroll to position [1077, 0]
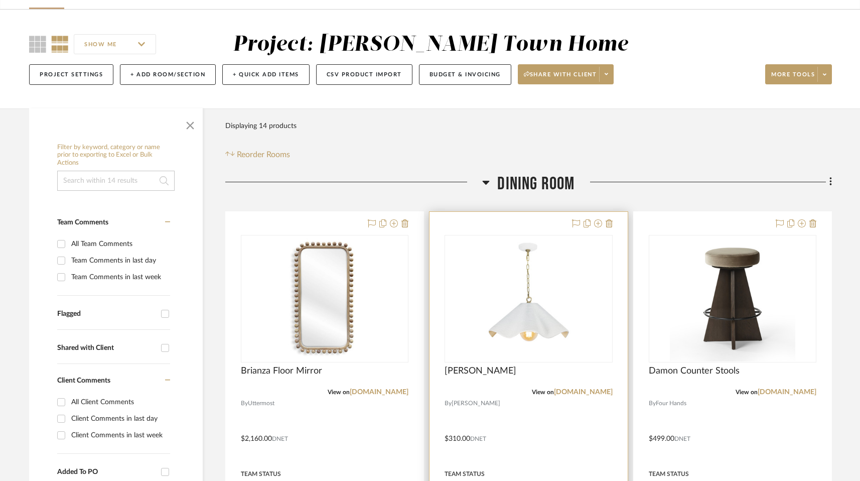
scroll to position [72, 0]
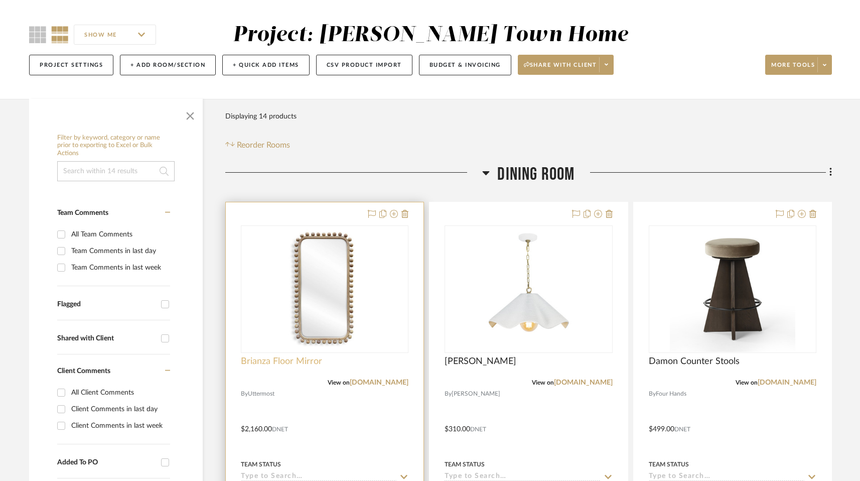
click at [308, 365] on span "Brianza Floor Mirror" at bounding box center [281, 361] width 81 height 11
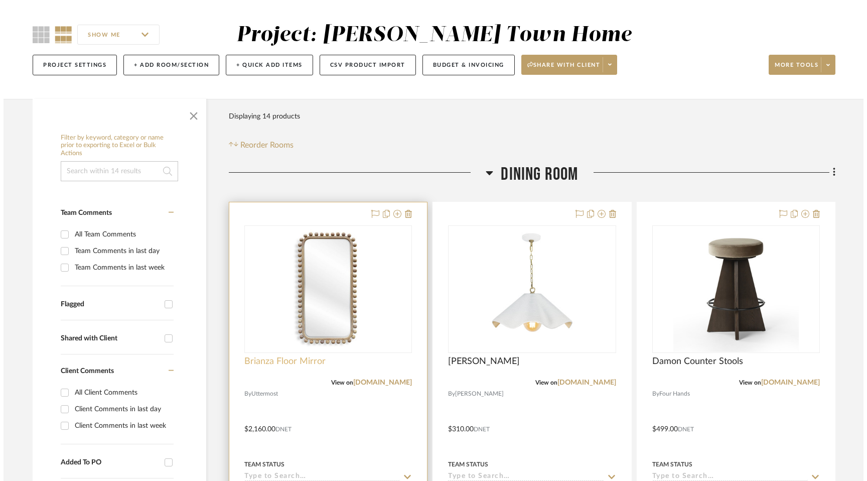
scroll to position [0, 0]
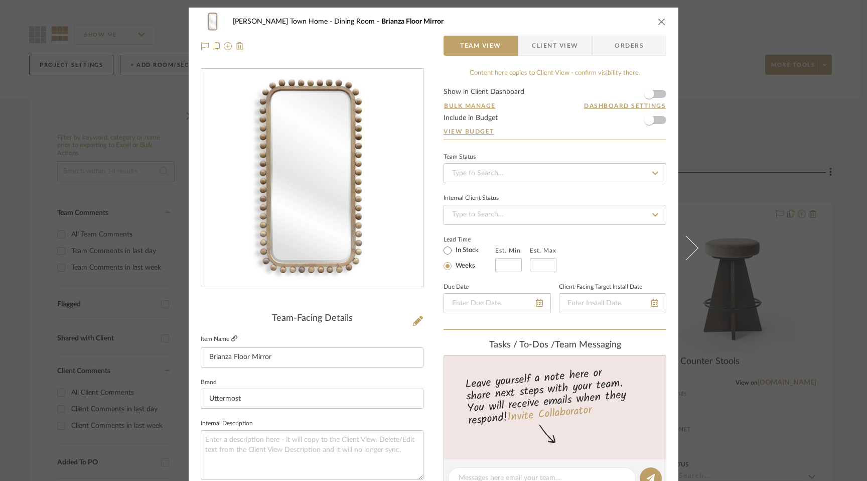
click at [231, 337] on icon at bounding box center [234, 338] width 6 height 6
click at [651, 18] on div "[PERSON_NAME] Town Home Dining Room Brianza Floor Mirror" at bounding box center [433, 22] width 465 height 20
click at [660, 22] on icon "close" at bounding box center [662, 22] width 8 height 8
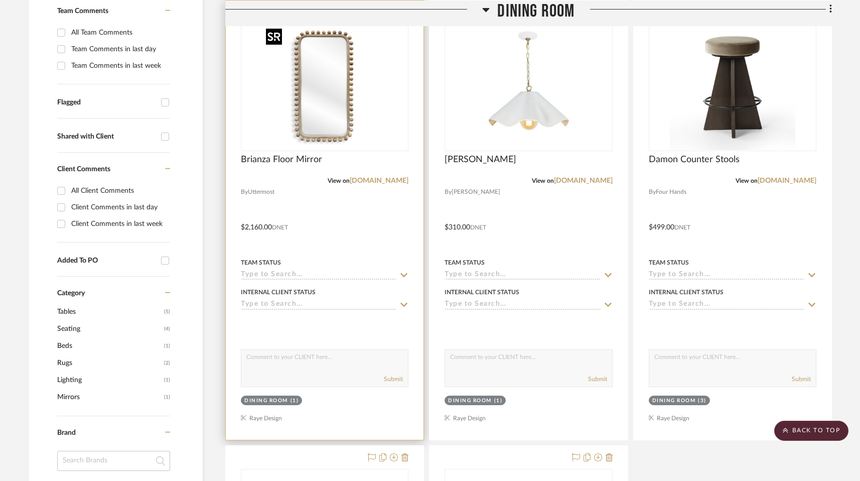
scroll to position [277, 0]
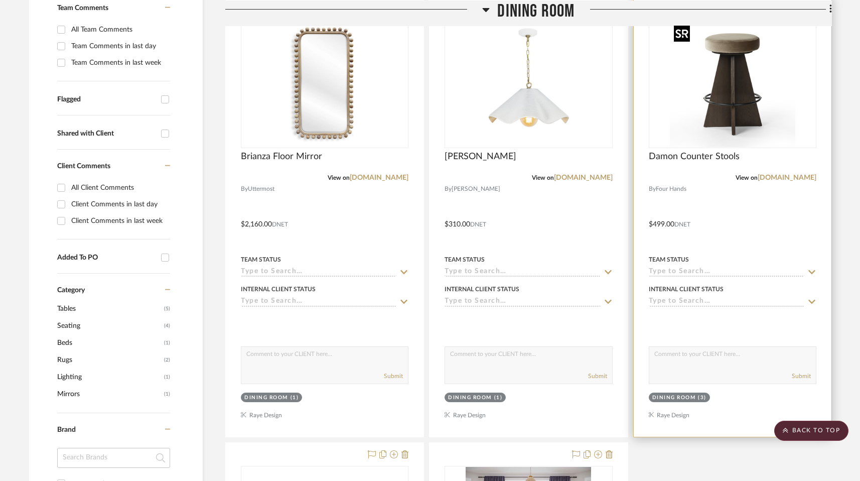
click at [676, 121] on img "0" at bounding box center [732, 84] width 125 height 125
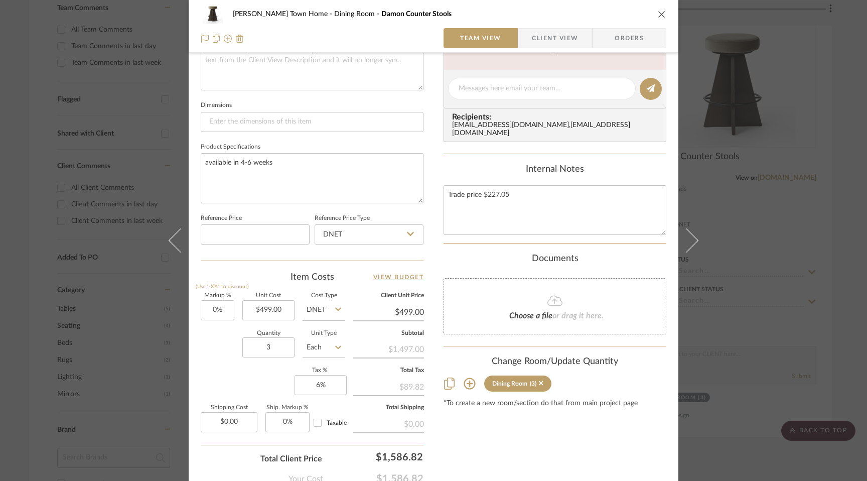
scroll to position [390, 0]
click at [657, 18] on button "close" at bounding box center [661, 14] width 9 height 9
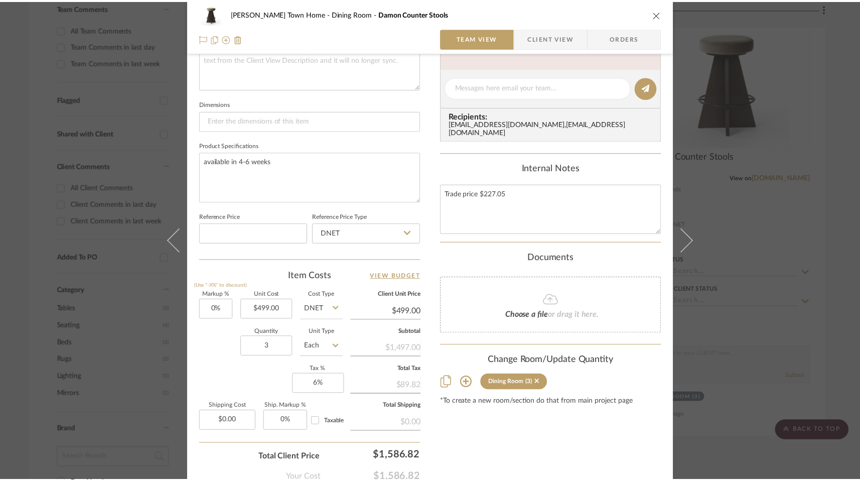
scroll to position [277, 0]
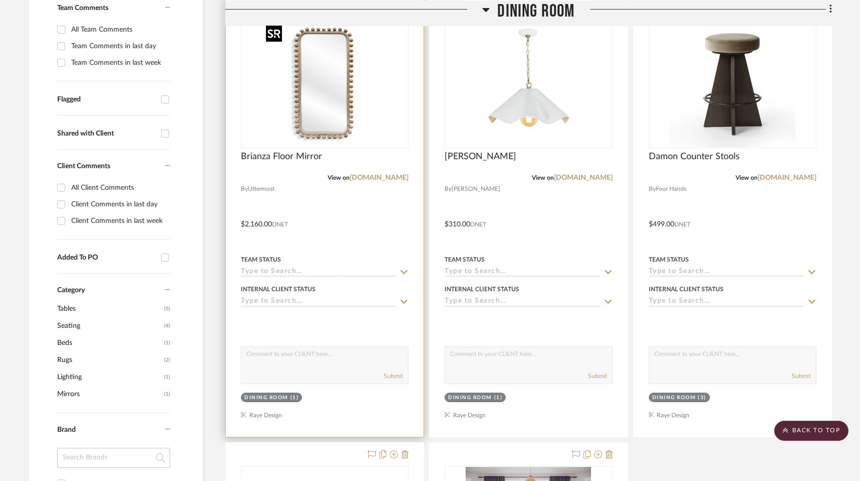
click at [368, 144] on img "0" at bounding box center [324, 84] width 125 height 125
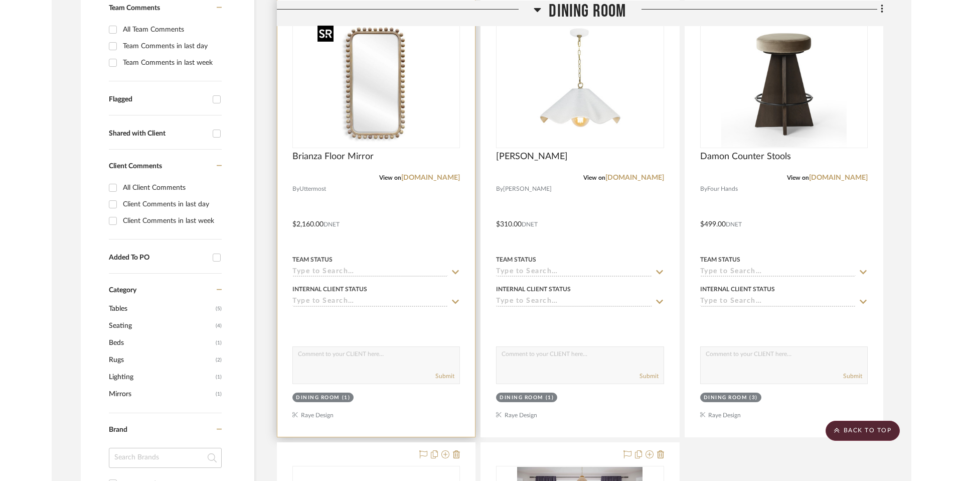
scroll to position [0, 0]
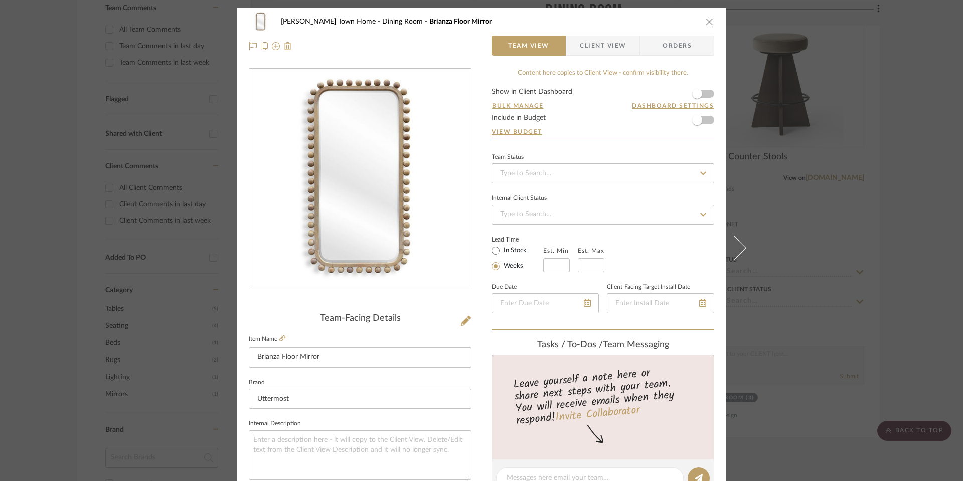
click at [676, 23] on div "Cooper Town Home Dining Room Brianza Floor Mirror" at bounding box center [481, 22] width 465 height 20
click at [676, 25] on div "Cooper Town Home Dining Room Brianza Floor Mirror Team View Client View Orders" at bounding box center [482, 34] width 490 height 53
click at [676, 23] on icon "close" at bounding box center [710, 22] width 8 height 8
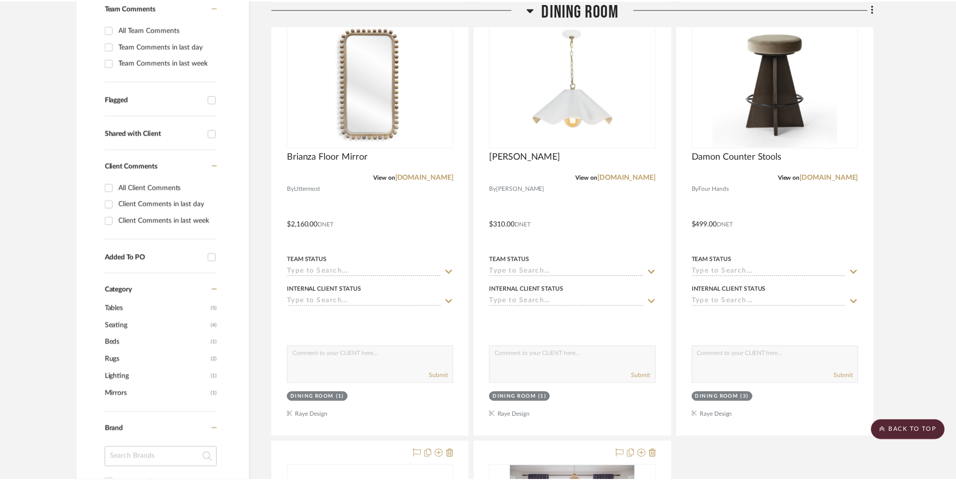
scroll to position [277, 0]
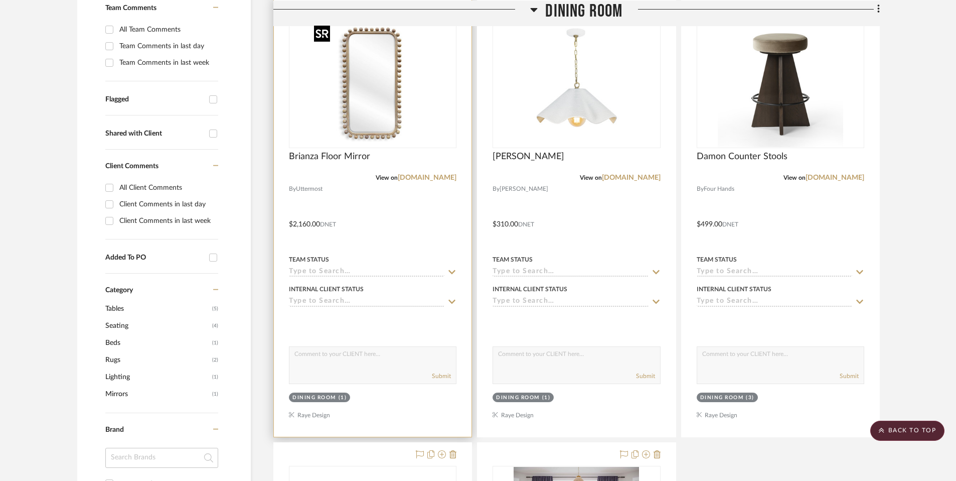
click at [370, 127] on img "0" at bounding box center [372, 84] width 125 height 125
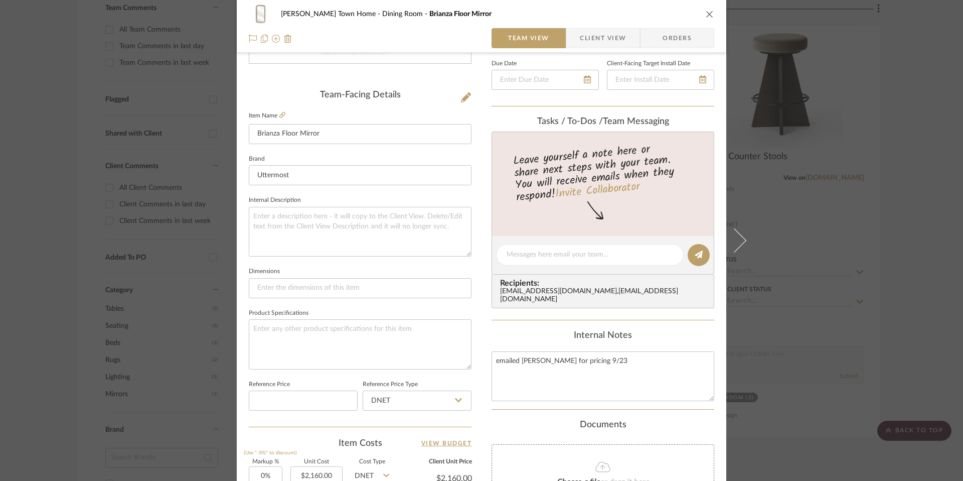
scroll to position [0, 0]
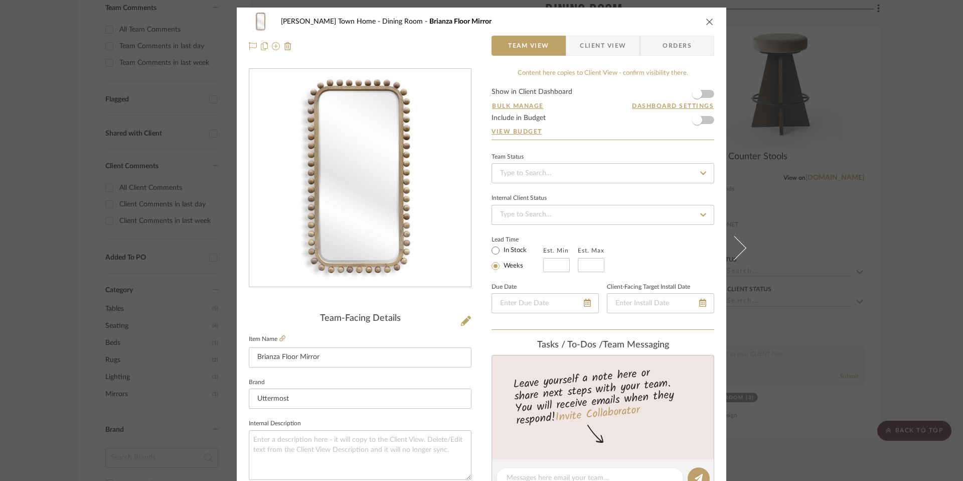
click at [676, 244] on icon at bounding box center [734, 248] width 24 height 24
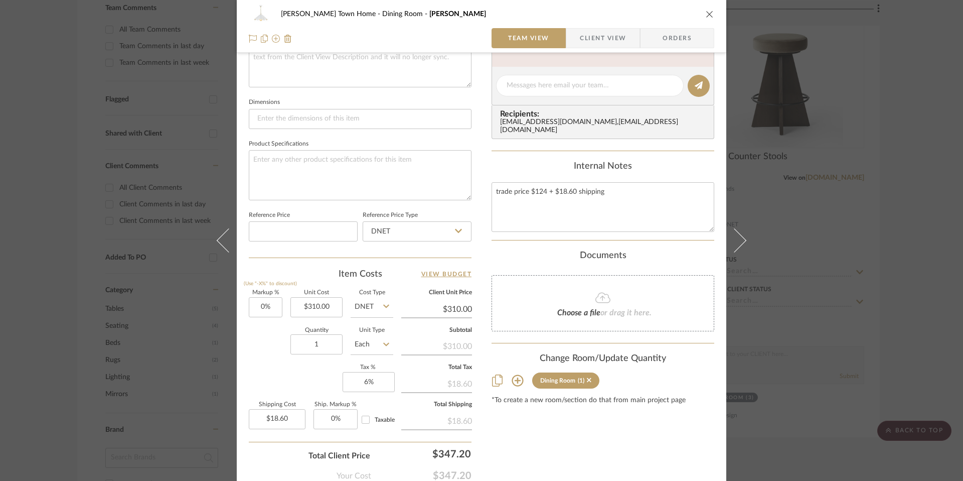
scroll to position [409, 0]
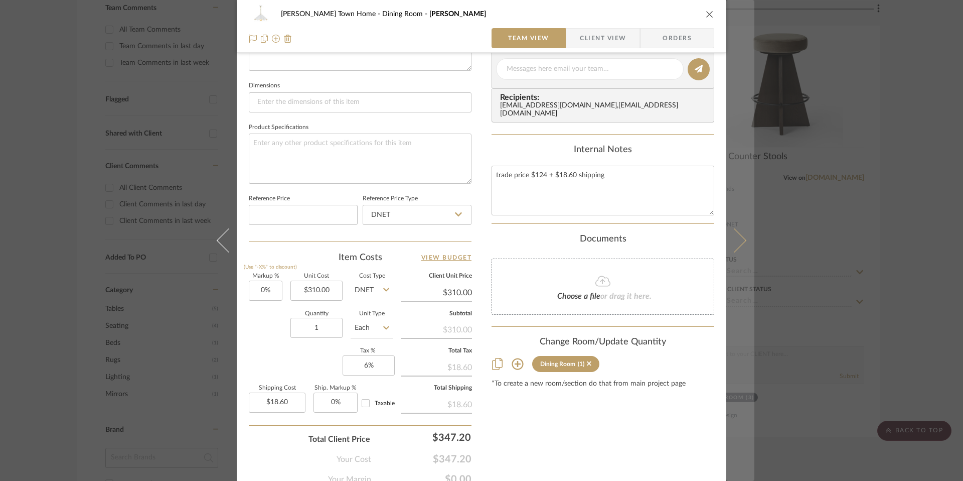
click at [676, 247] on icon at bounding box center [734, 240] width 24 height 24
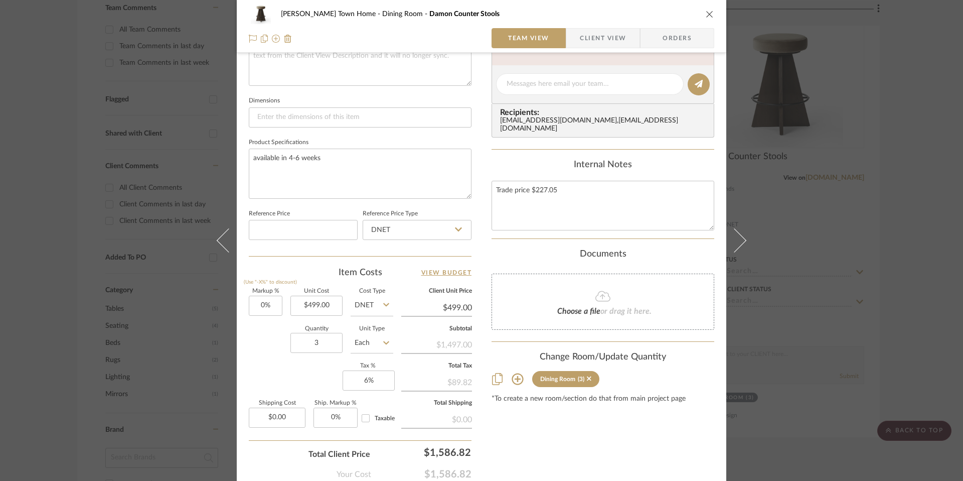
scroll to position [404, 0]
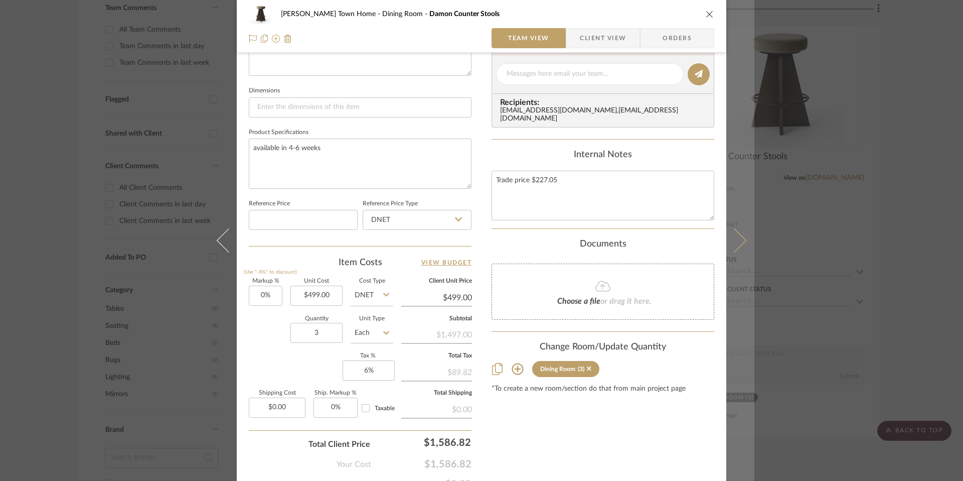
click at [676, 238] on icon at bounding box center [734, 240] width 24 height 24
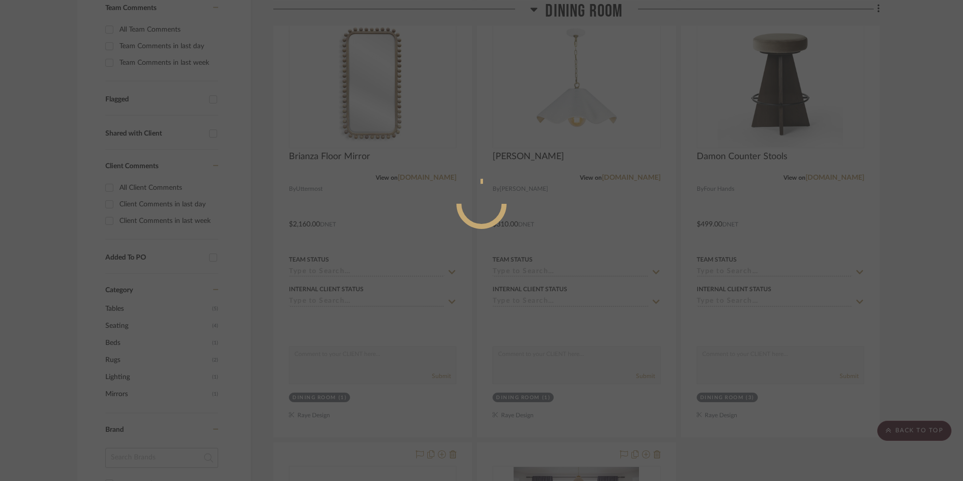
scroll to position [0, 0]
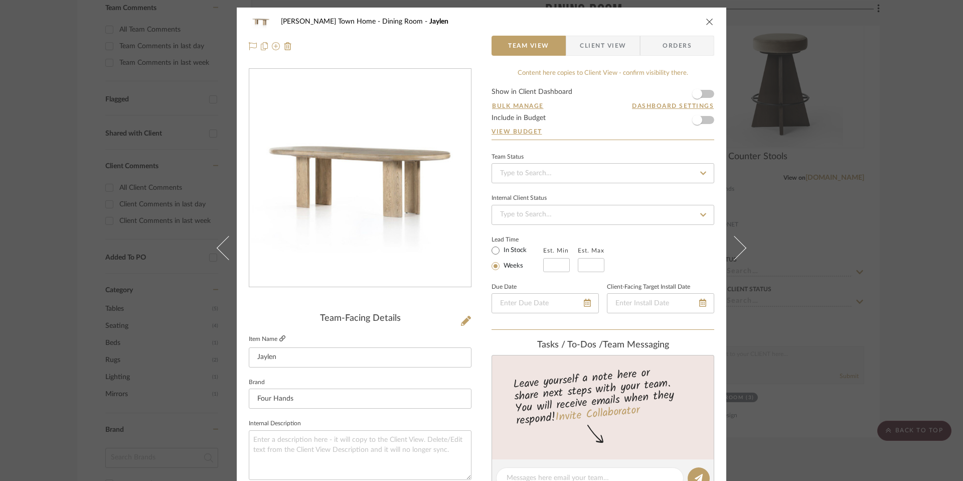
click at [279, 339] on icon at bounding box center [282, 338] width 6 height 6
click at [676, 22] on icon "close" at bounding box center [710, 22] width 8 height 8
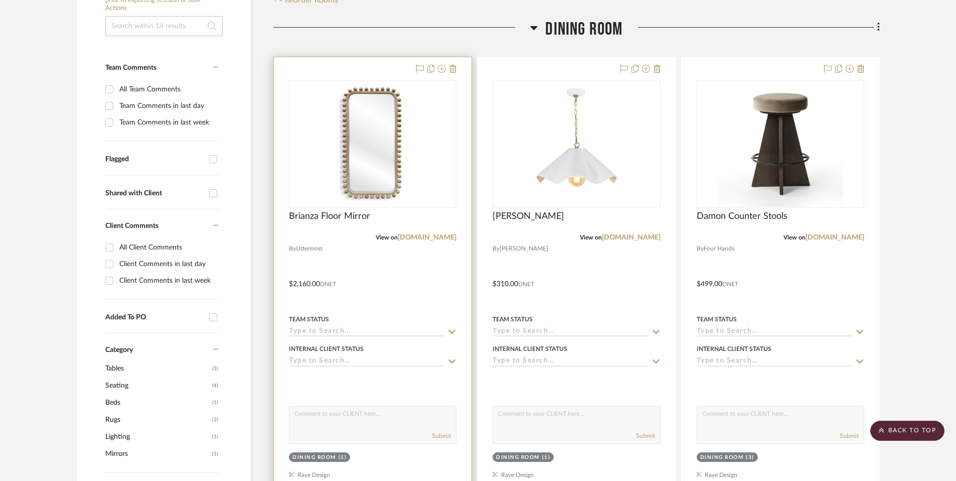
scroll to position [217, 0]
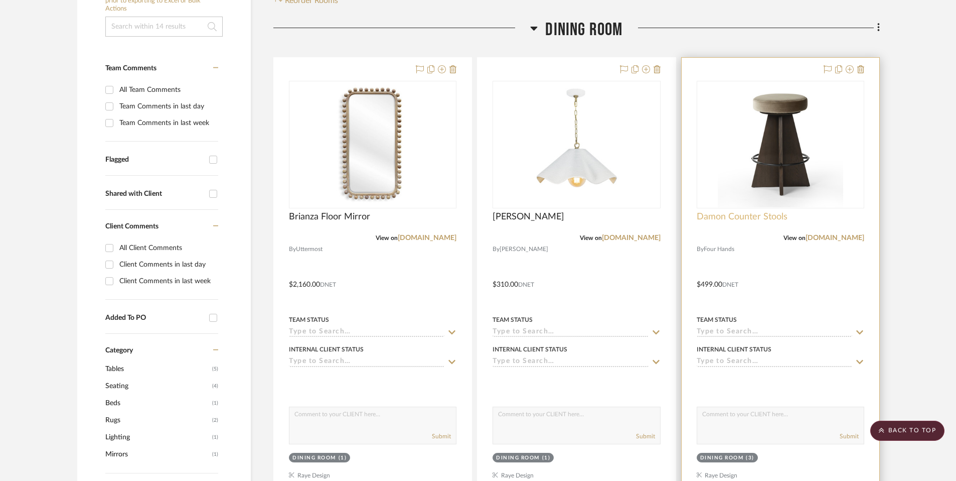
click at [676, 218] on span "Damon Counter Stools" at bounding box center [742, 216] width 91 height 11
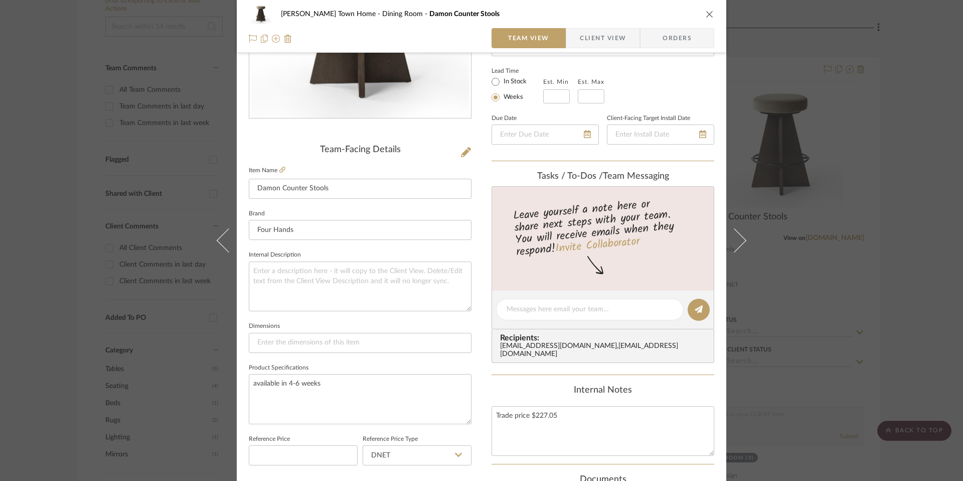
scroll to position [169, 0]
click at [279, 169] on icon at bounding box center [282, 169] width 6 height 6
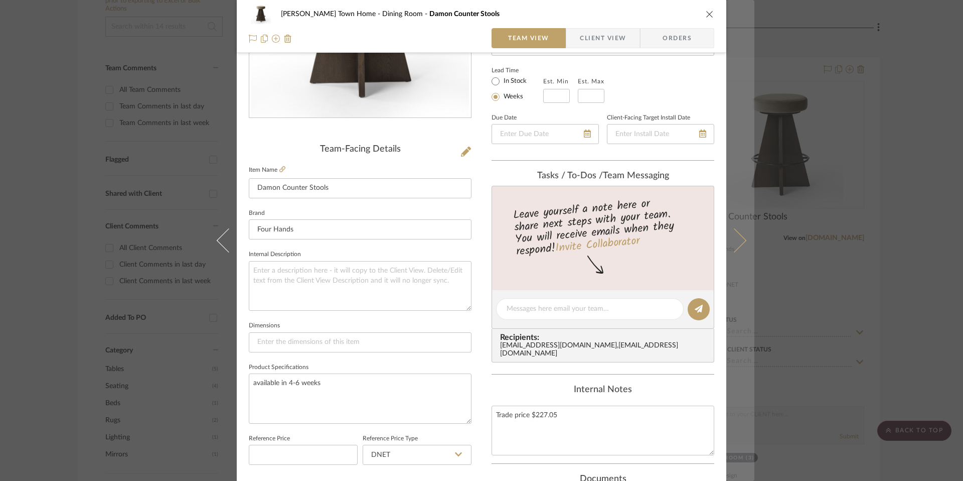
click at [676, 240] on icon at bounding box center [734, 240] width 24 height 24
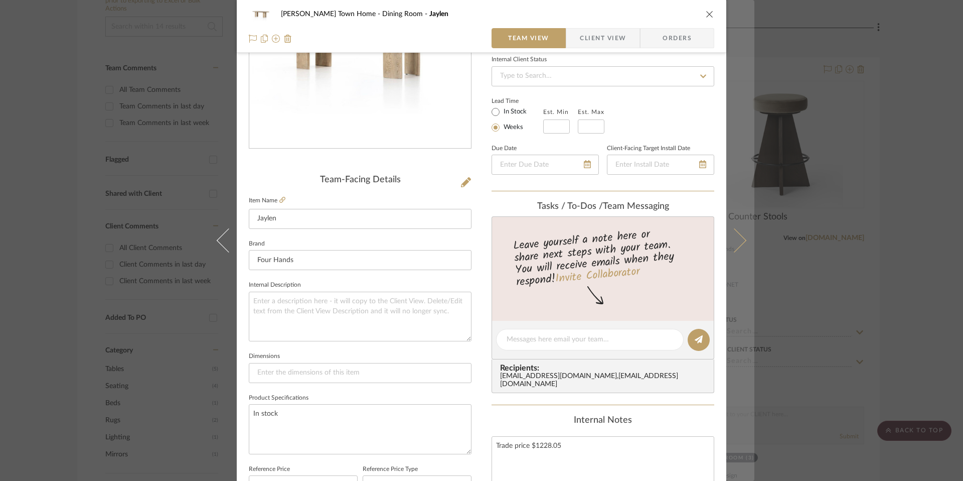
scroll to position [140, 0]
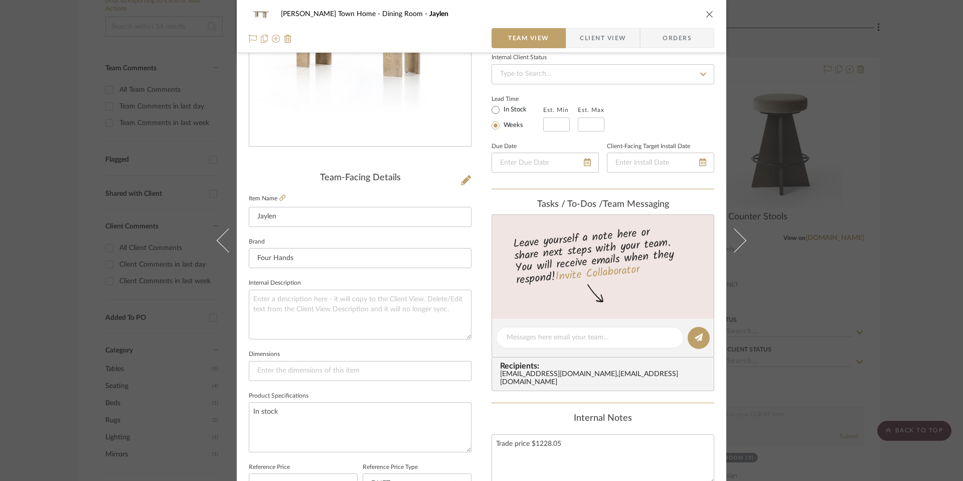
click at [283, 201] on fieldset "Item Name Jaylen" at bounding box center [360, 209] width 223 height 35
click at [275, 197] on label "Item Name" at bounding box center [267, 198] width 37 height 9
click at [280, 197] on icon at bounding box center [282, 198] width 6 height 6
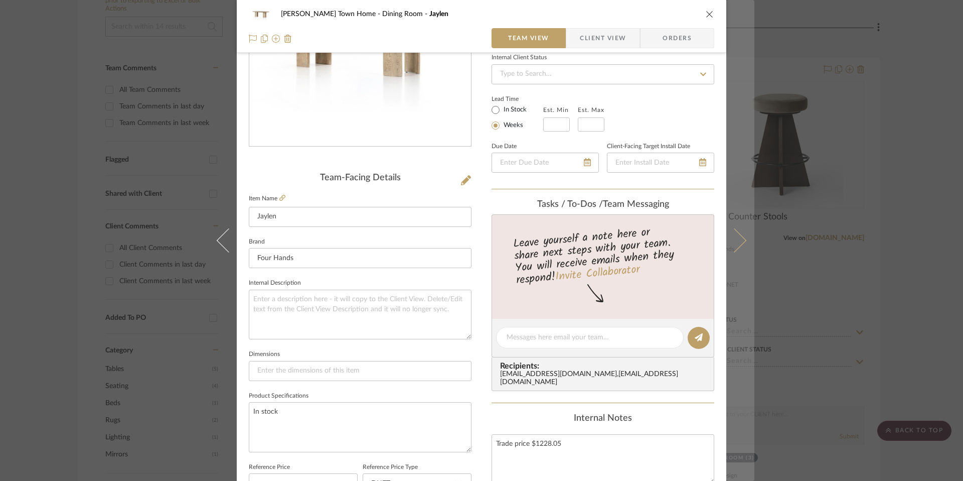
scroll to position [142, 0]
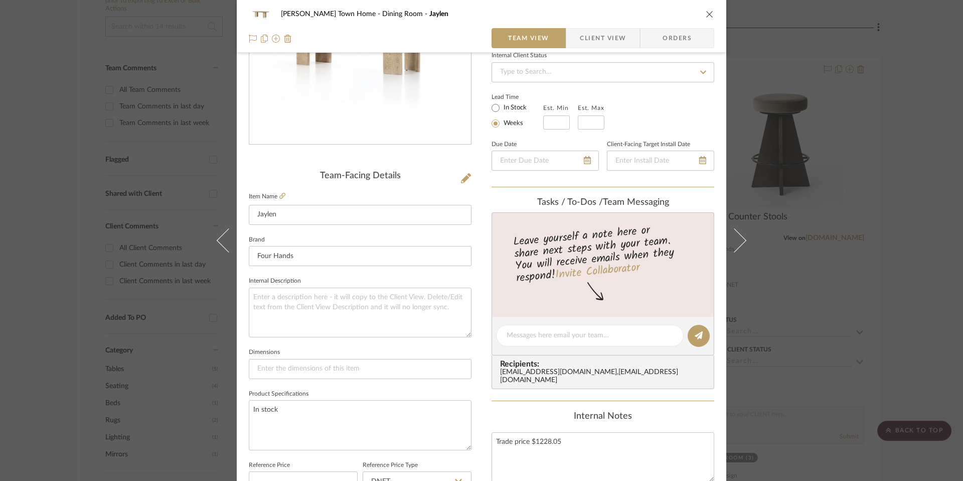
click at [676, 237] on icon at bounding box center [734, 240] width 24 height 24
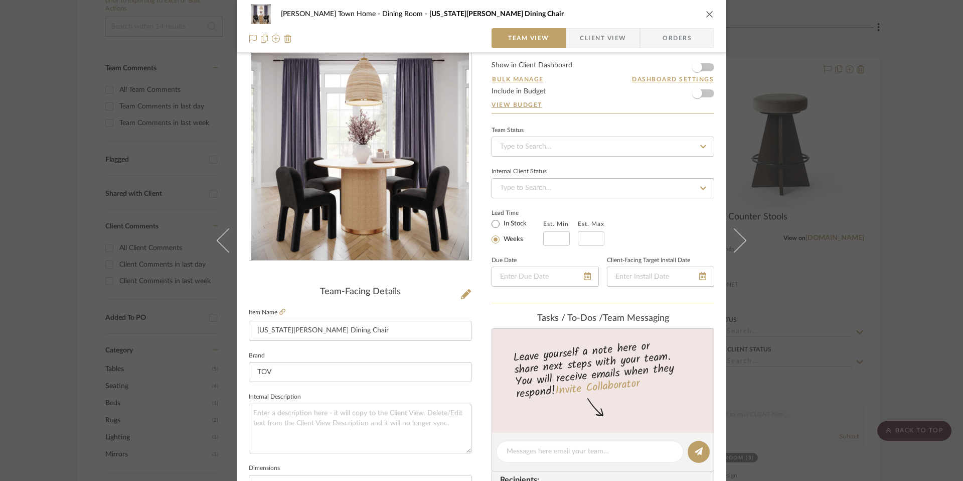
scroll to position [39, 0]
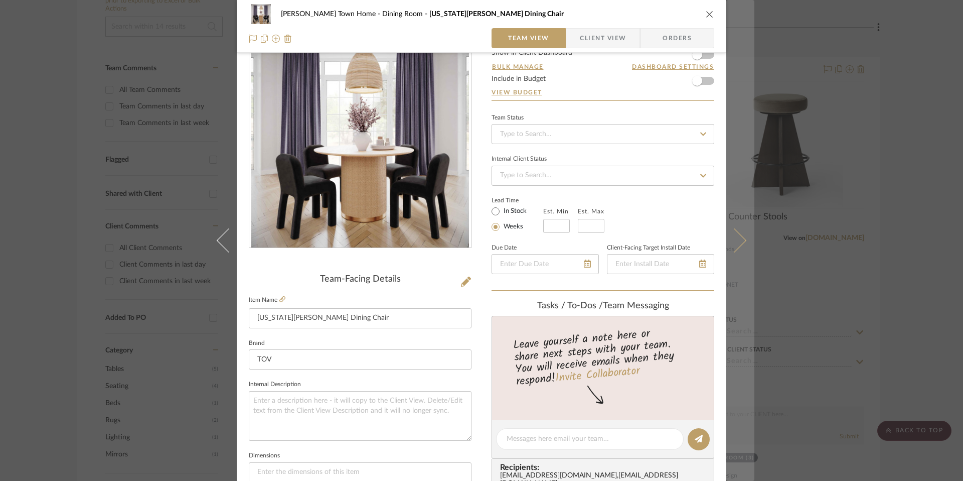
click at [676, 241] on icon at bounding box center [734, 240] width 24 height 24
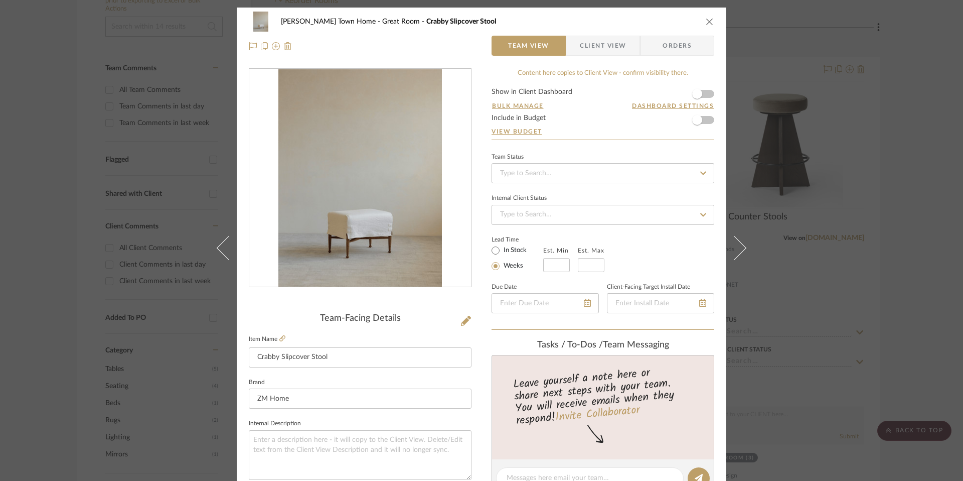
click at [676, 241] on icon at bounding box center [734, 248] width 24 height 24
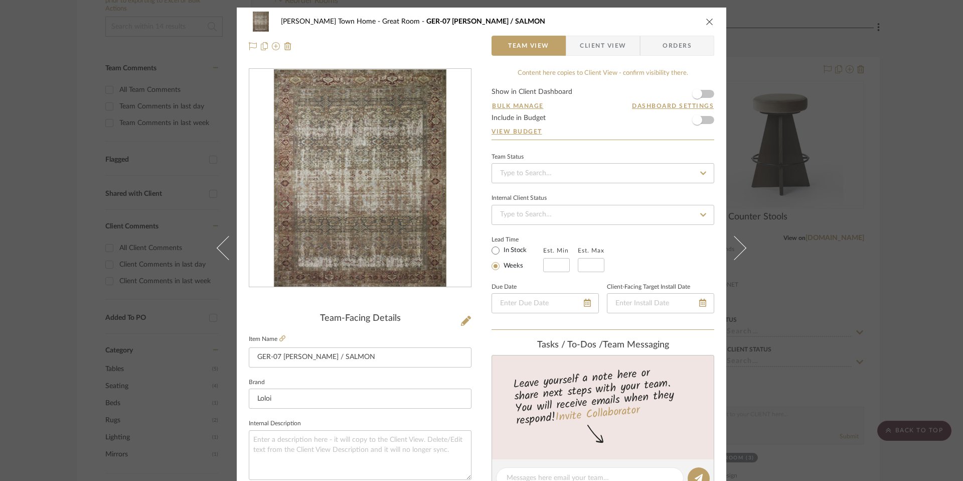
click at [217, 256] on button at bounding box center [223, 248] width 28 height 481
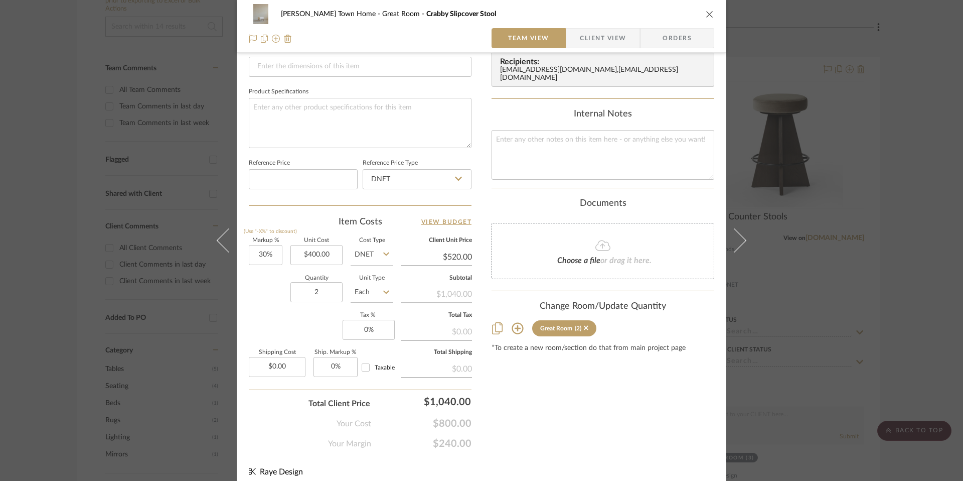
scroll to position [453, 0]
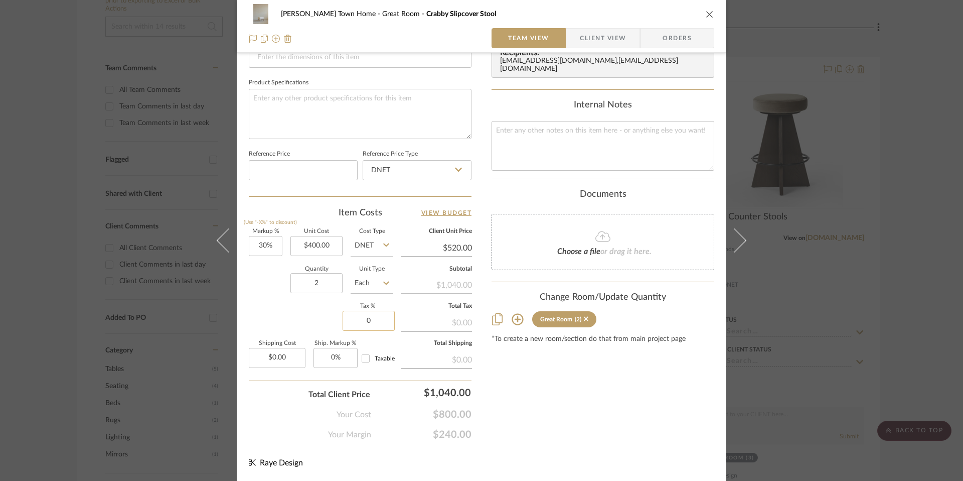
drag, startPoint x: 357, startPoint y: 323, endPoint x: 374, endPoint y: 324, distance: 17.1
click at [374, 324] on input "0" at bounding box center [369, 320] width 52 height 20
type input "6%"
click at [401, 336] on sr-form-field "Total Tax $0.00" at bounding box center [436, 320] width 71 height 35
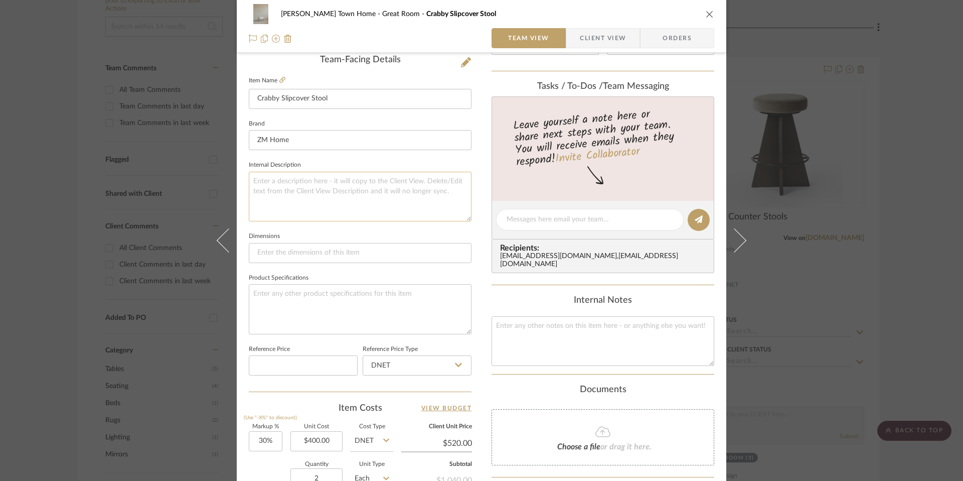
scroll to position [212, 0]
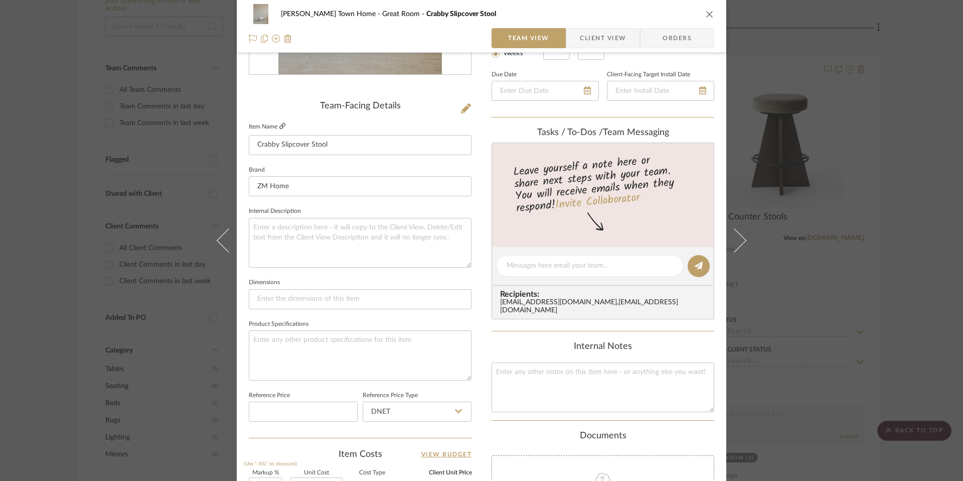
click at [281, 128] on fieldset "Item Name Crabby Slipcover Stool" at bounding box center [360, 137] width 223 height 35
click at [281, 126] on icon at bounding box center [282, 126] width 6 height 6
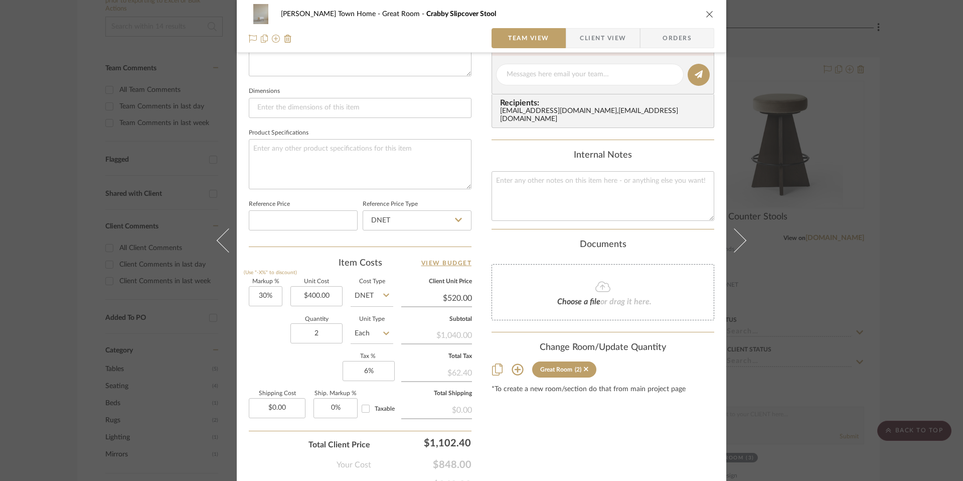
scroll to position [453, 0]
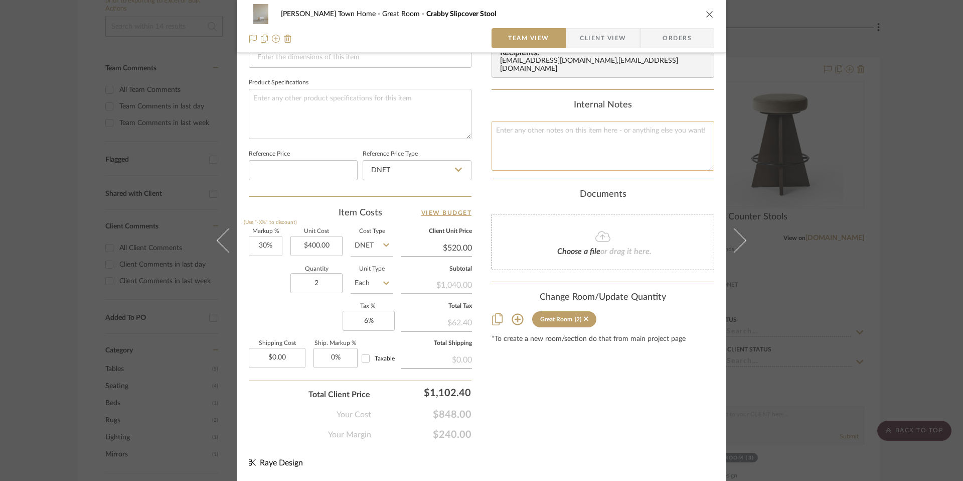
click at [509, 128] on textarea at bounding box center [603, 146] width 223 height 50
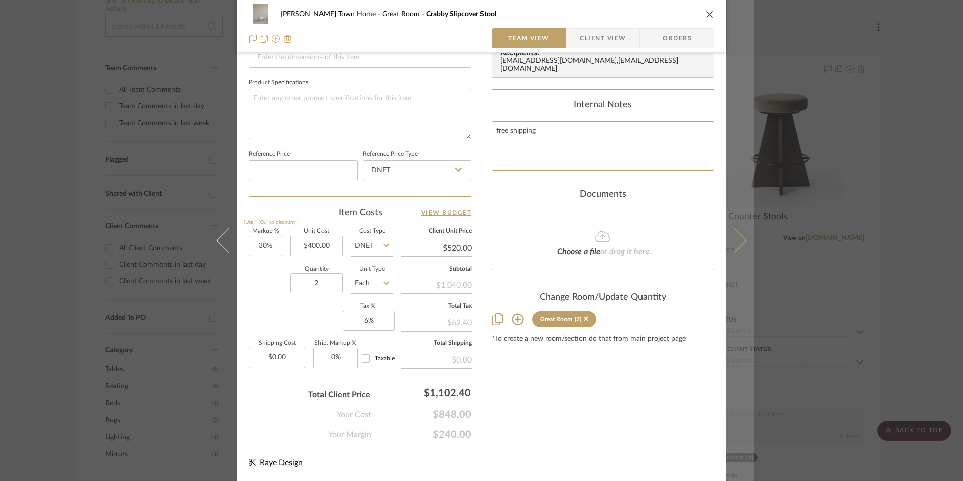
type textarea "free shipping"
click at [676, 241] on icon at bounding box center [734, 240] width 24 height 24
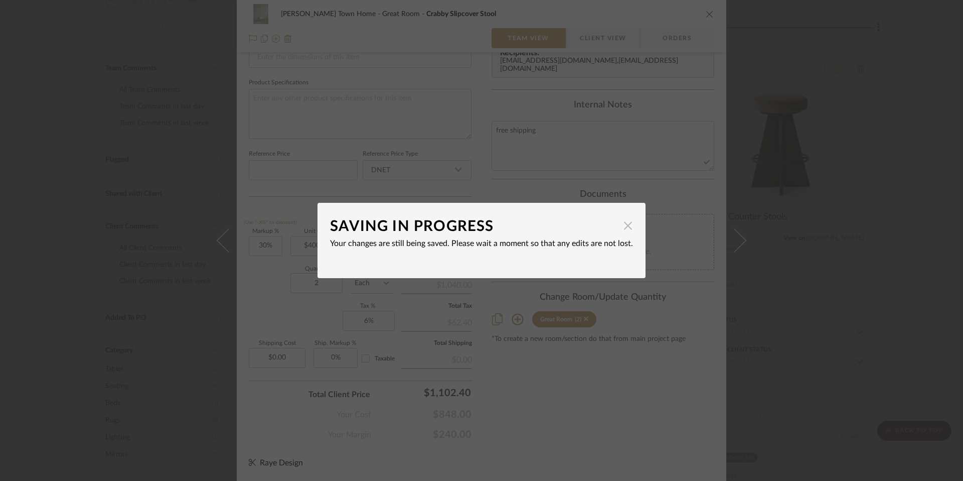
click at [621, 230] on span "button" at bounding box center [628, 225] width 20 height 20
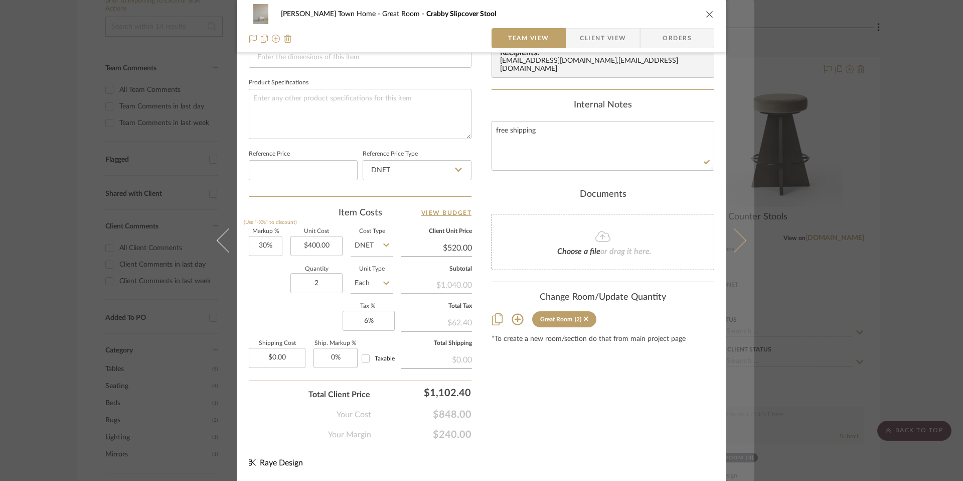
click at [676, 243] on icon at bounding box center [734, 240] width 24 height 24
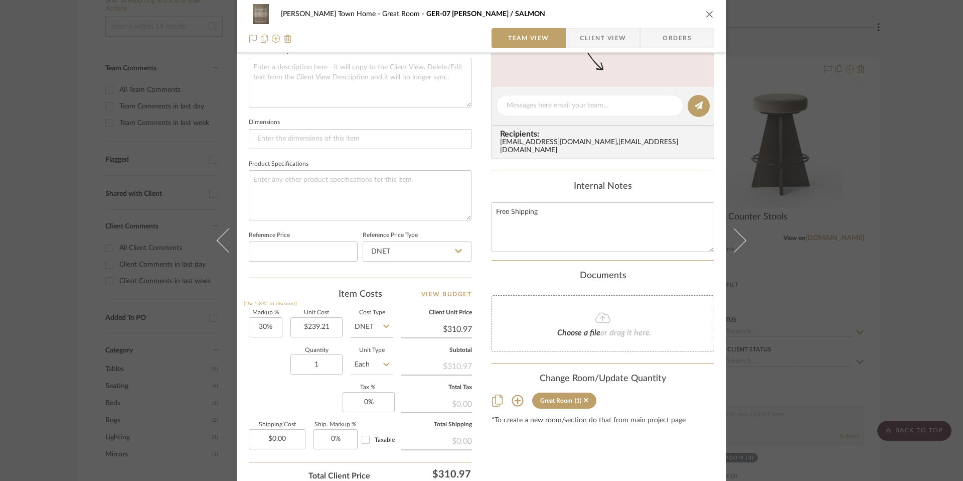
scroll to position [412, 0]
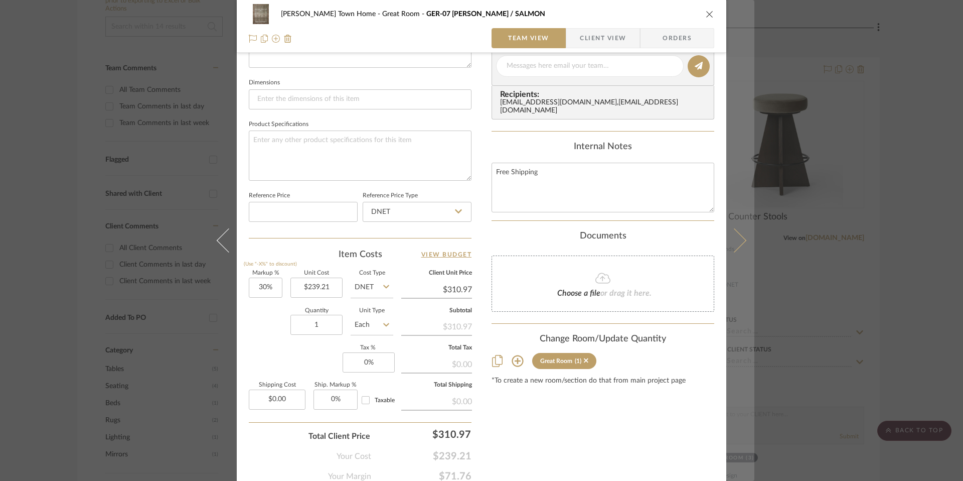
click at [676, 238] on button at bounding box center [740, 240] width 28 height 481
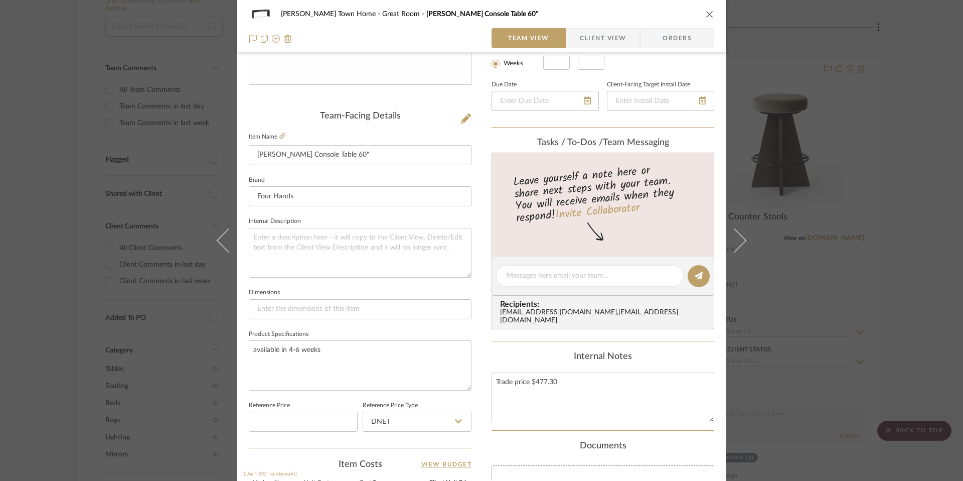
scroll to position [216, 0]
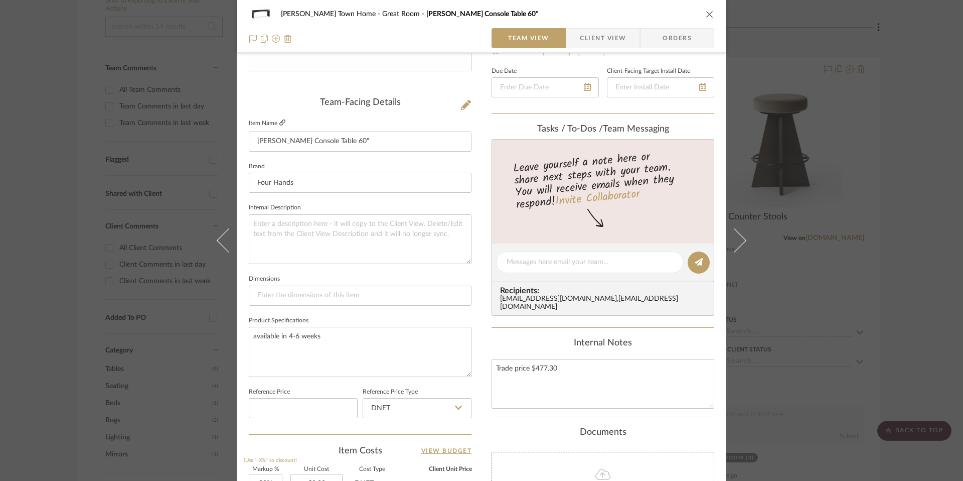
click at [279, 121] on fa-icon at bounding box center [282, 123] width 6 height 6
click at [676, 233] on icon at bounding box center [734, 240] width 24 height 24
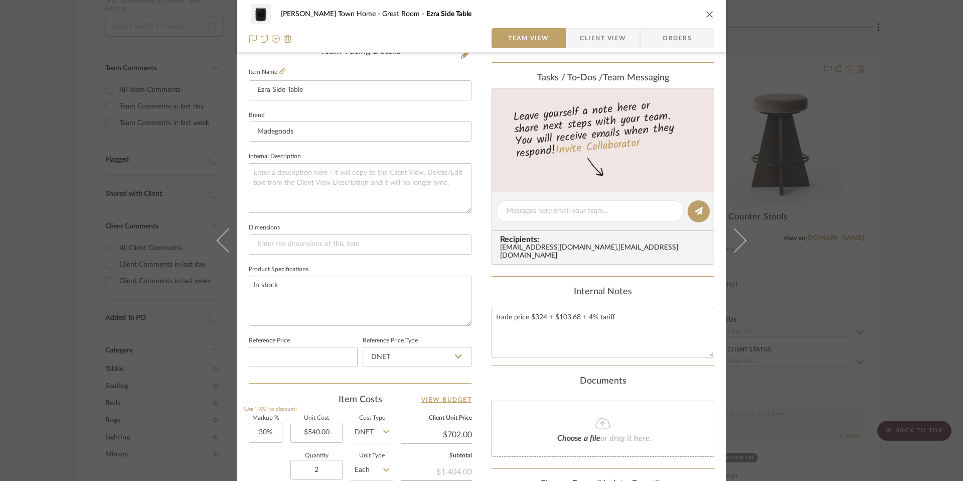
scroll to position [276, 0]
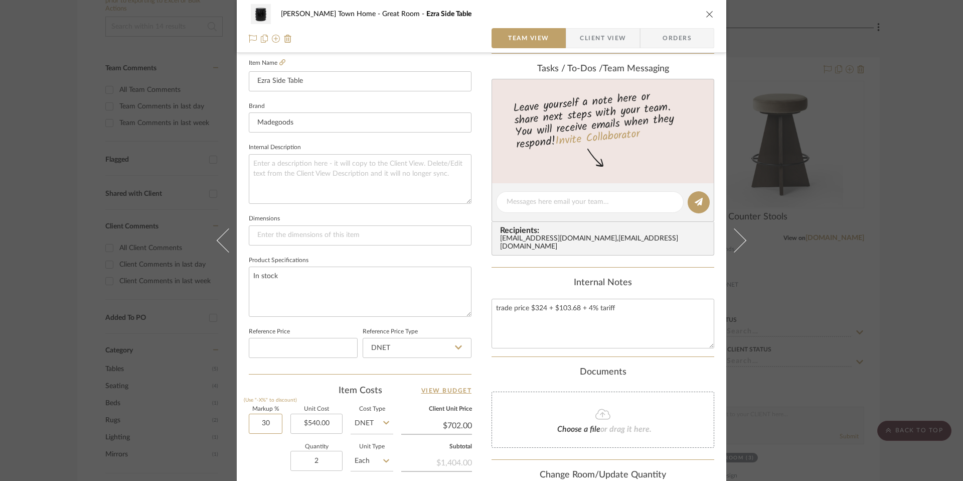
drag, startPoint x: 254, startPoint y: 427, endPoint x: 280, endPoint y: 424, distance: 26.2
click at [280, 424] on div "Markup % (Use "-X%" to discount) 30 Unit Cost $540.00 Cost Type DNET Client Uni…" at bounding box center [360, 479] width 223 height 146
type input "0%"
type input "540.00"
type input "$540.00"
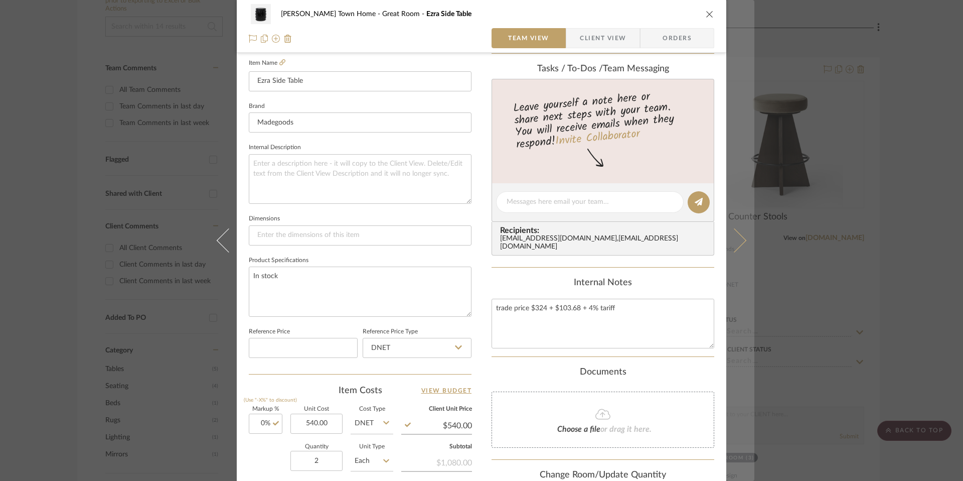
type input "$540.00"
click at [676, 242] on icon at bounding box center [734, 240] width 24 height 24
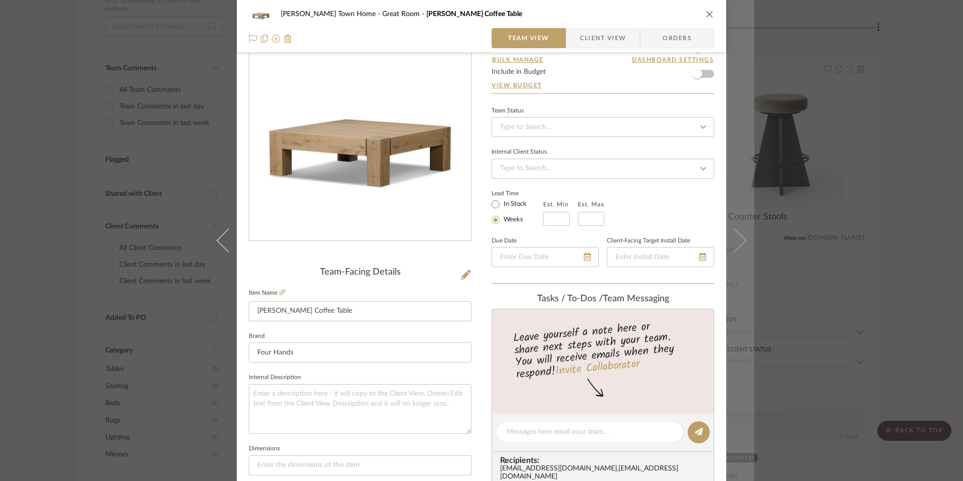
scroll to position [81, 0]
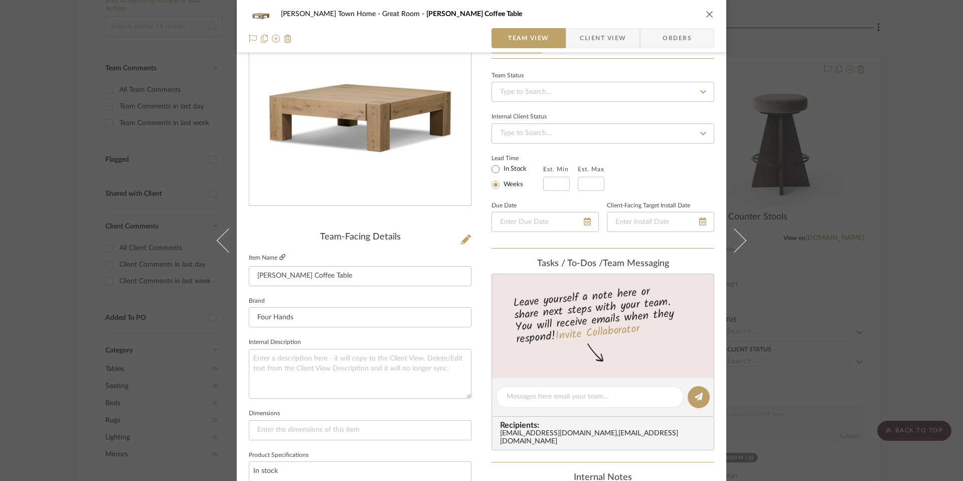
click at [279, 256] on icon at bounding box center [282, 257] width 6 height 6
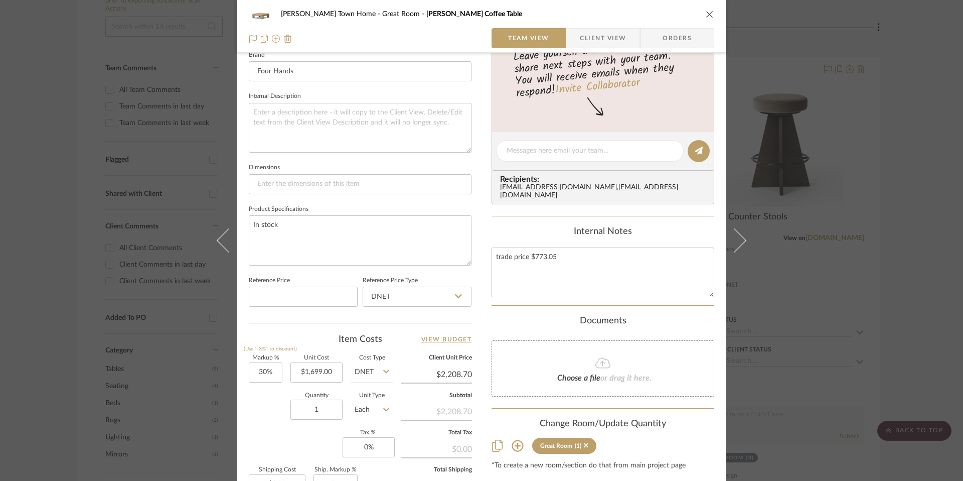
scroll to position [327, 0]
drag, startPoint x: 257, startPoint y: 376, endPoint x: 280, endPoint y: 375, distance: 23.1
click at [280, 375] on div "Markup % (Use "-X%" to discount) 30 Unit Cost $1,699.00 Cost Type DNET Client U…" at bounding box center [360, 429] width 223 height 146
type input "0%"
click at [240, 412] on div "Cooper Town Home Great Room Emmer Coffee Table Team View Client View Orders Tea…" at bounding box center [482, 144] width 490 height 926
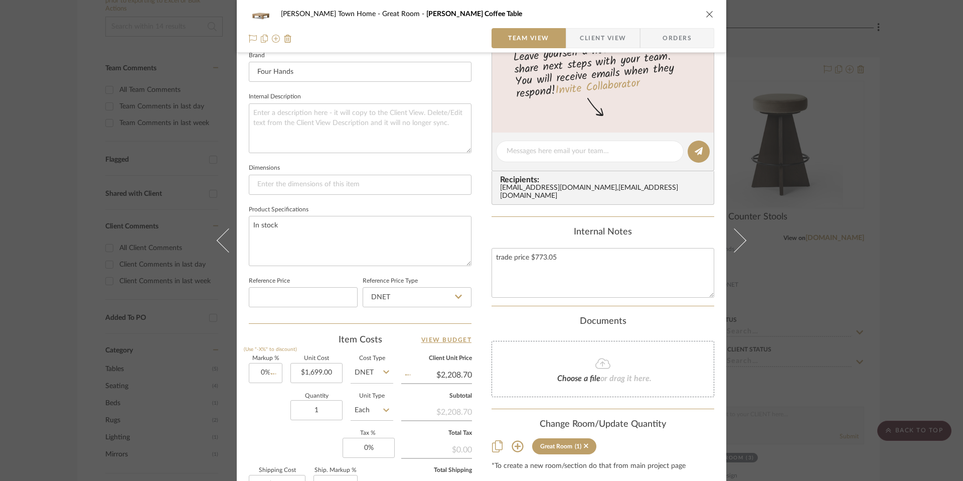
type input "$1,699.00"
drag, startPoint x: 358, startPoint y: 445, endPoint x: 384, endPoint y: 447, distance: 25.7
click at [384, 447] on input "0" at bounding box center [369, 445] width 52 height 20
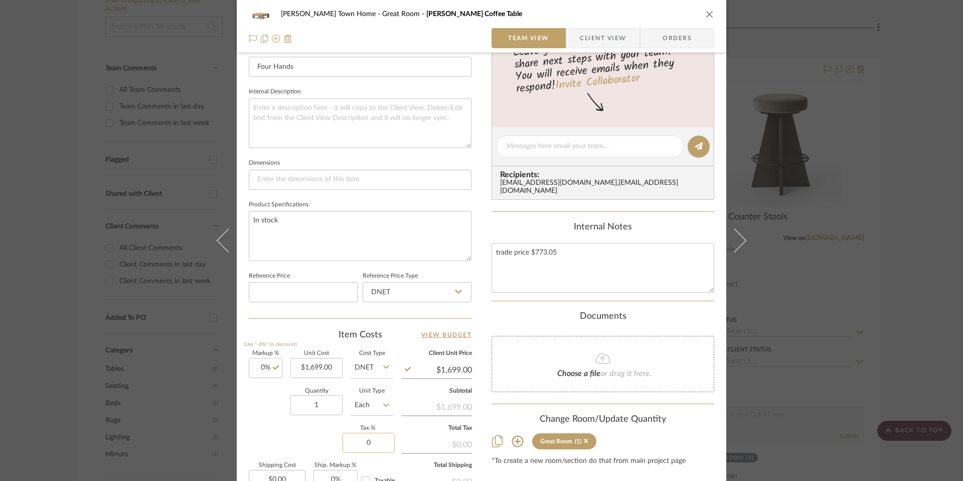
scroll to position [332, 0]
type input "6%"
type input "0.00"
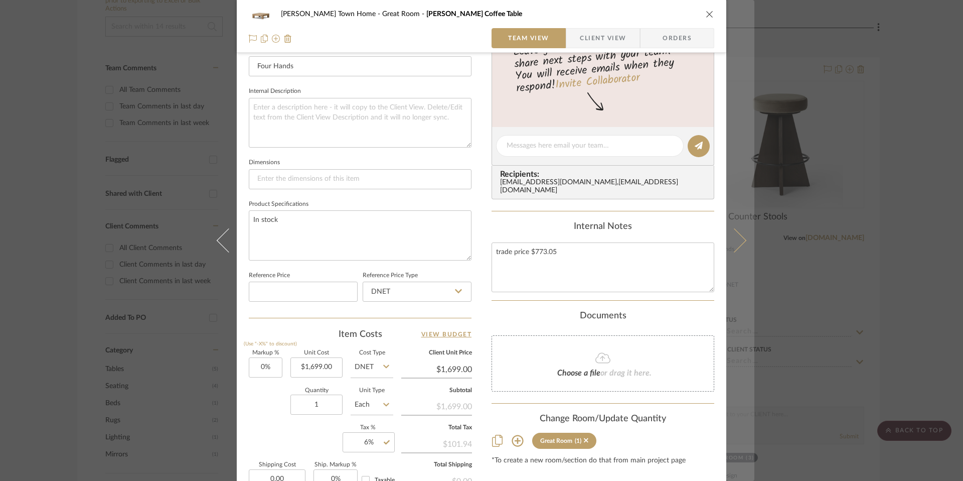
type input "$0.00"
click at [676, 236] on icon at bounding box center [734, 240] width 24 height 24
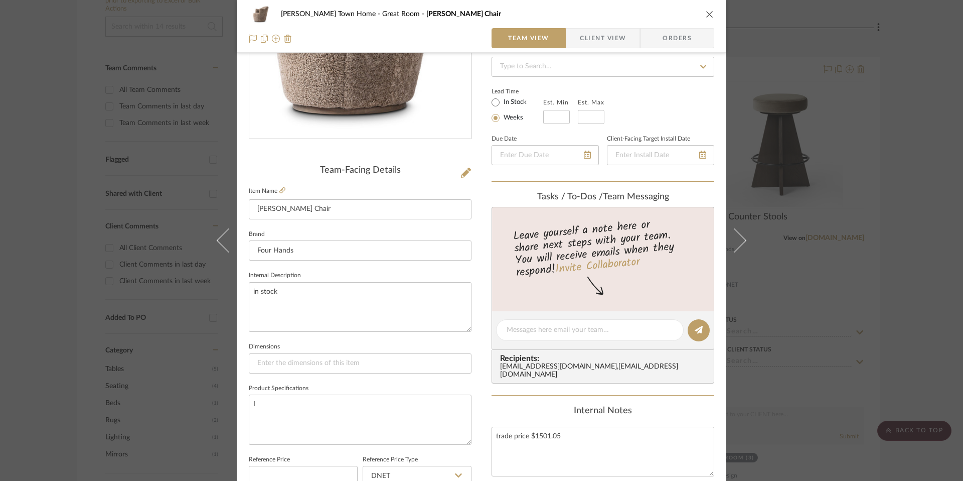
scroll to position [56, 0]
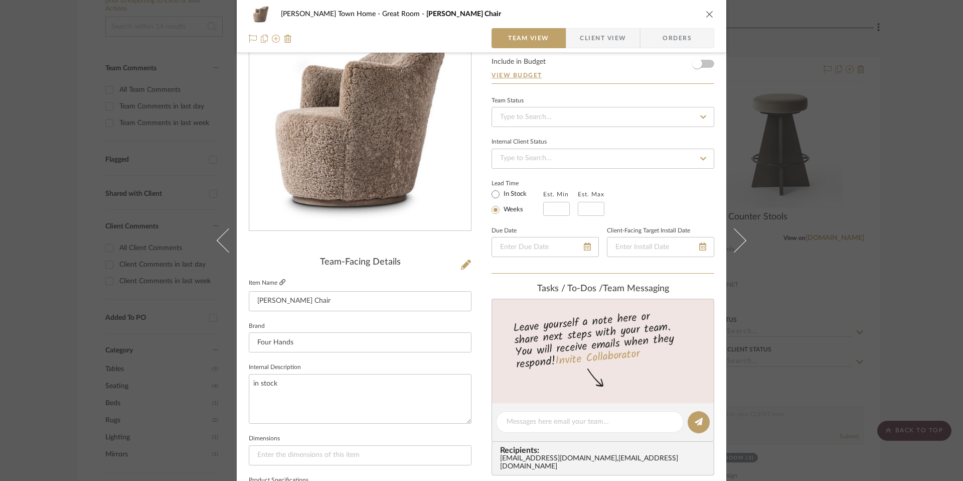
click at [280, 280] on icon at bounding box center [282, 282] width 6 height 6
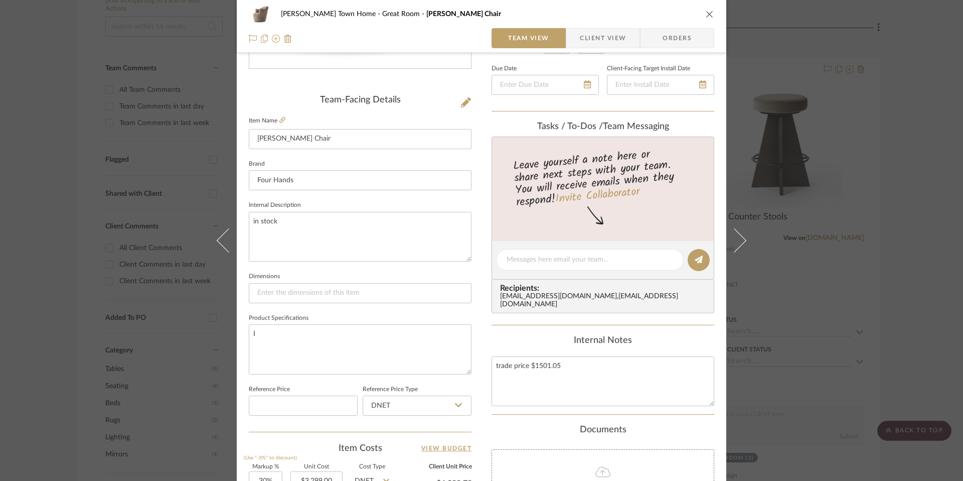
scroll to position [227, 0]
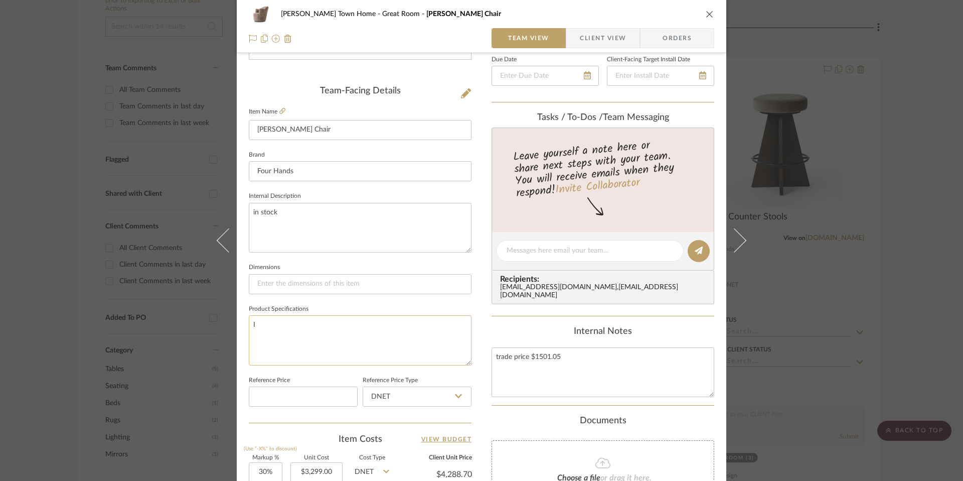
drag, startPoint x: 295, startPoint y: 332, endPoint x: 284, endPoint y: 329, distance: 11.6
click at [285, 329] on textarea "I" at bounding box center [360, 340] width 223 height 50
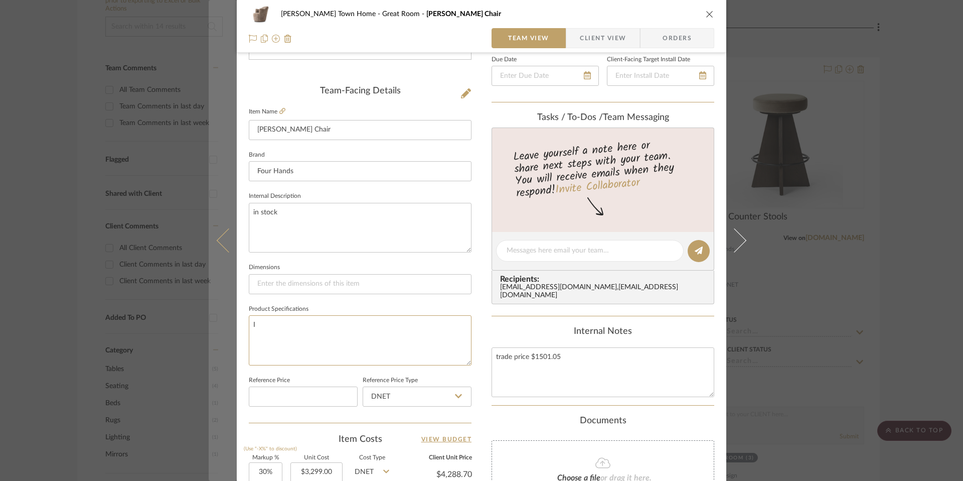
drag, startPoint x: 277, startPoint y: 327, endPoint x: 228, endPoint y: 324, distance: 49.7
click at [227, 324] on mat-dialog-content "Cooper Town Home Great Room Aurora Swivel Chair Team View Client View Orders Te…" at bounding box center [482, 243] width 546 height 926
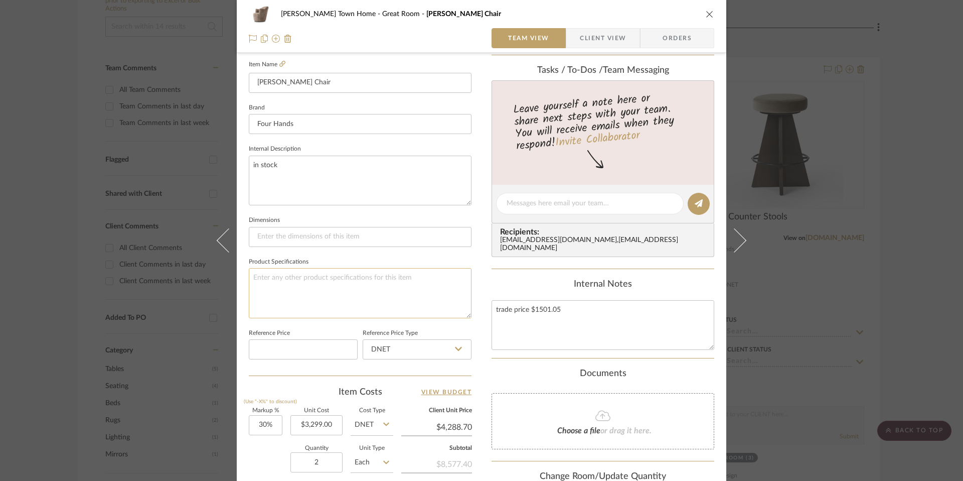
scroll to position [290, 0]
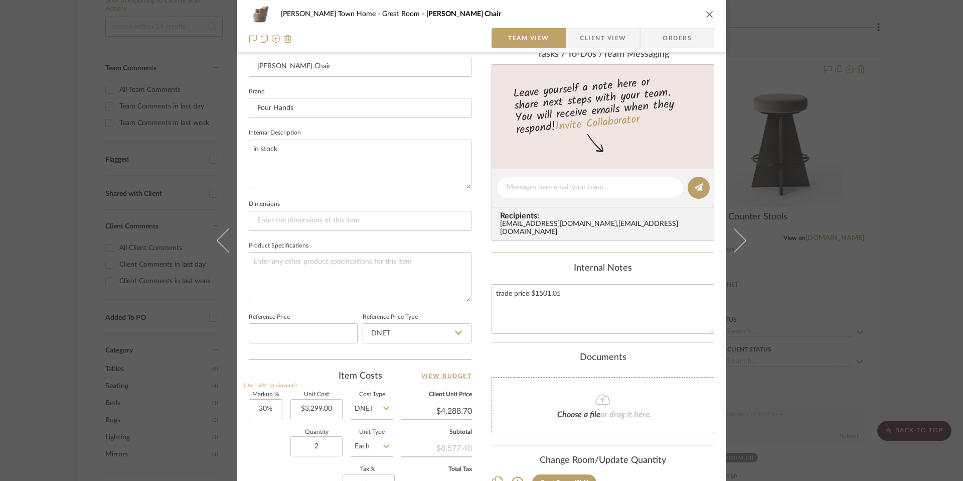
type input "30"
click at [266, 413] on input "30" at bounding box center [266, 409] width 34 height 20
drag, startPoint x: 261, startPoint y: 412, endPoint x: 234, endPoint y: 413, distance: 26.6
click at [237, 413] on div "Cooper Town Home Great Room Aurora Swivel Chair Team View Client View Orders Te…" at bounding box center [482, 180] width 490 height 926
type input "300%"
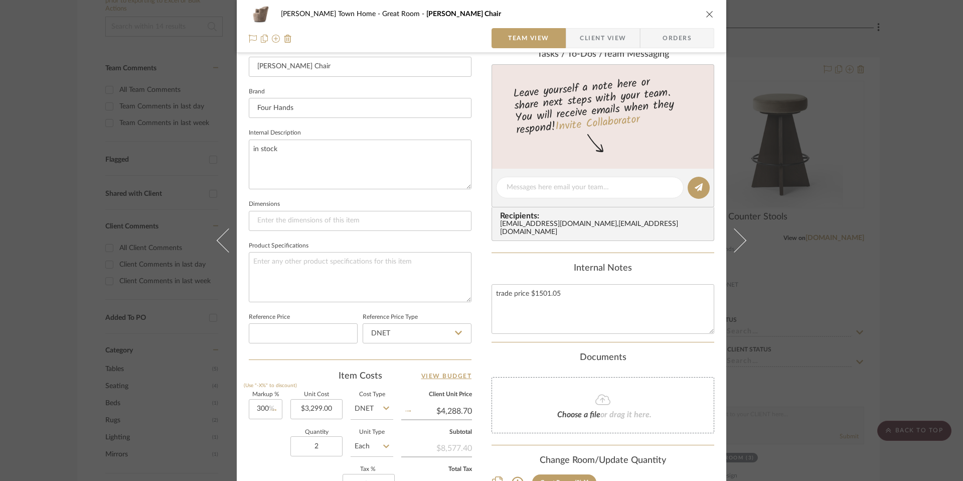
type input "$13,196.00"
click at [252, 438] on div "Quantity 2 Unit Type Each" at bounding box center [321, 447] width 144 height 36
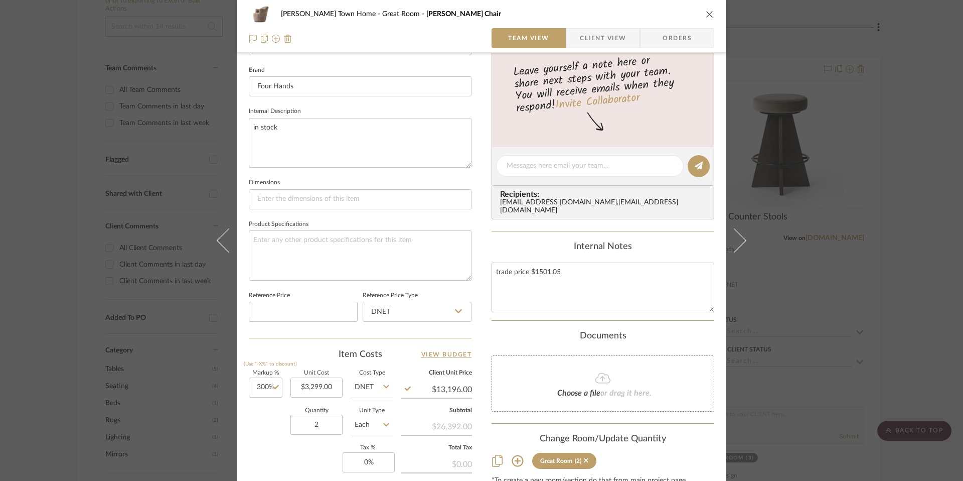
scroll to position [345, 0]
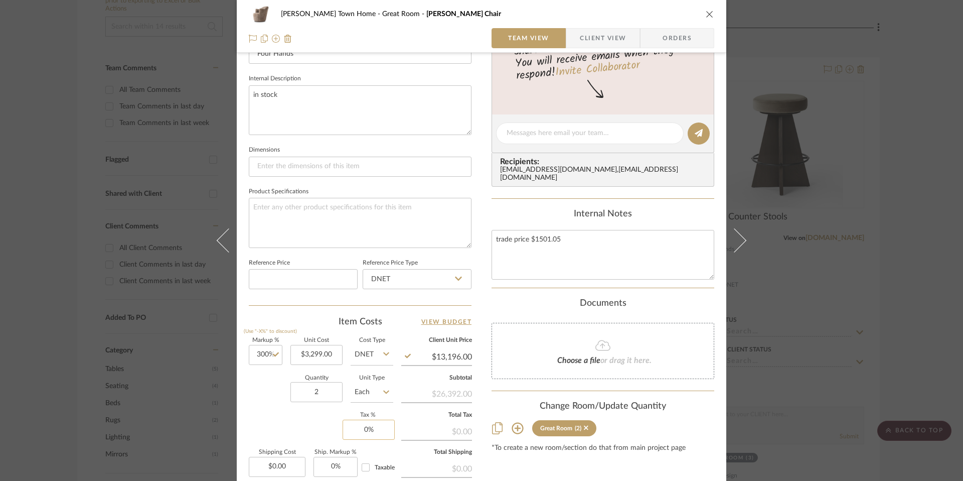
drag, startPoint x: 405, startPoint y: 434, endPoint x: 375, endPoint y: 433, distance: 29.6
click at [404, 434] on div "$0.00" at bounding box center [436, 430] width 71 height 18
click at [367, 431] on input "0" at bounding box center [369, 429] width 52 height 20
type input "6%"
type input "0.00"
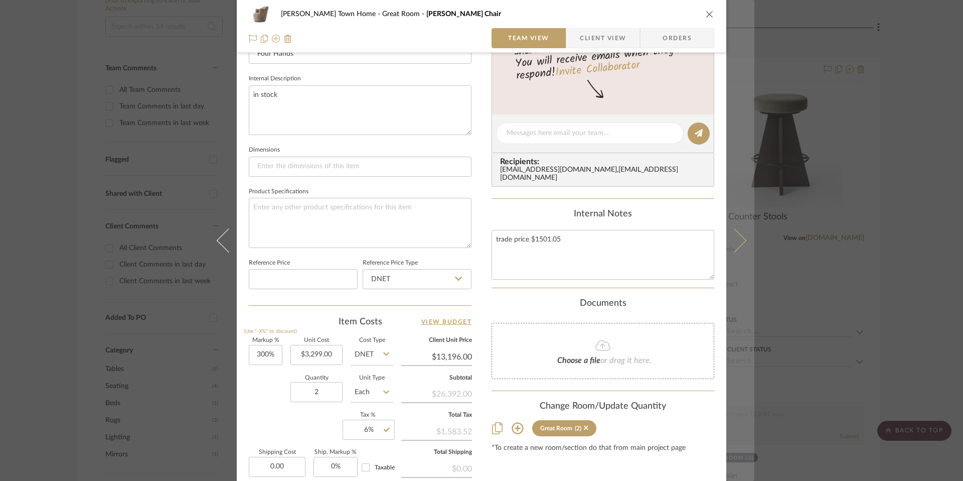
type input "$0.00"
click at [676, 247] on button at bounding box center [740, 240] width 28 height 481
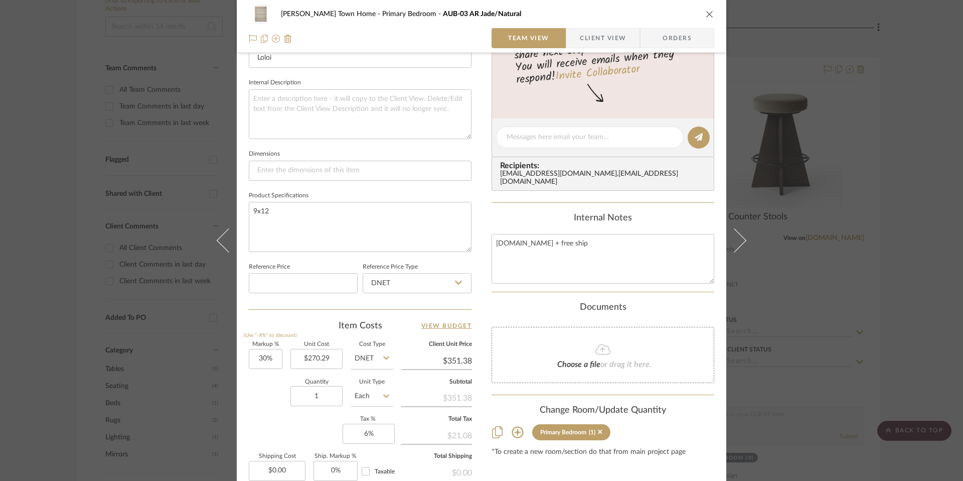
scroll to position [347, 0]
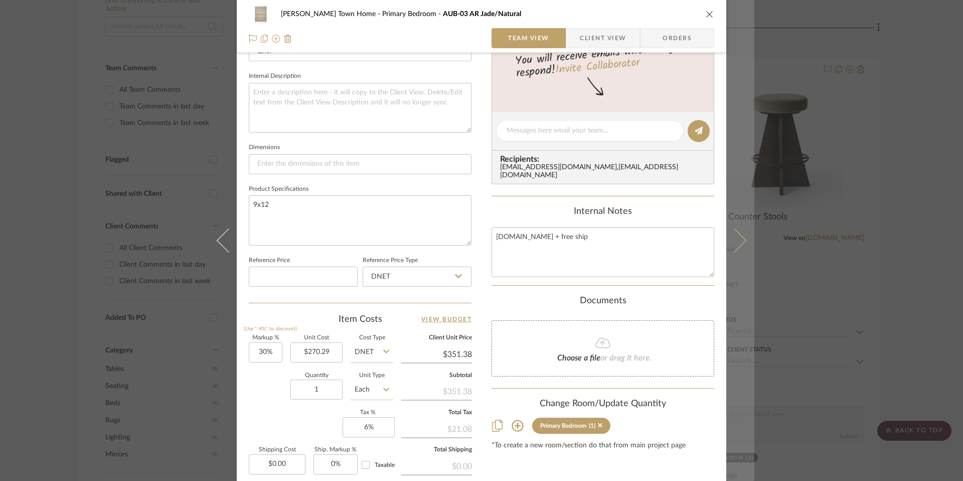
click at [676, 246] on icon at bounding box center [734, 240] width 24 height 24
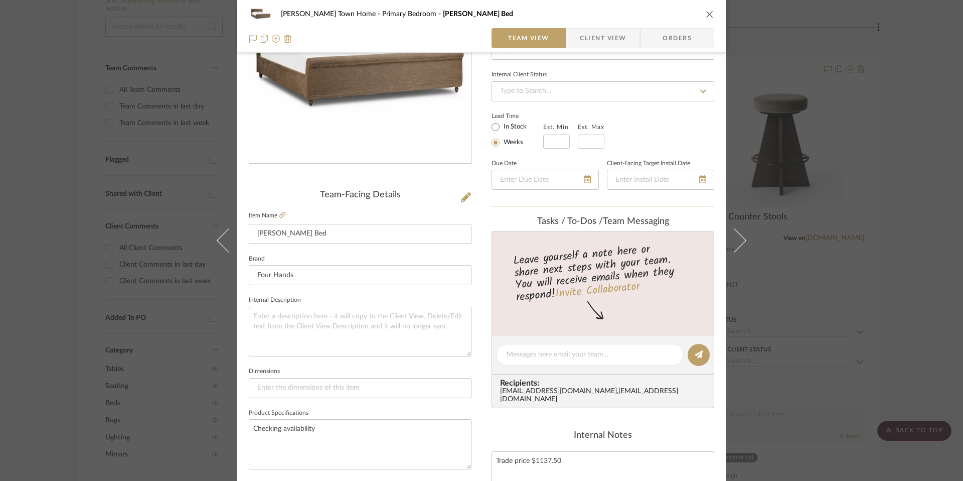
scroll to position [117, 0]
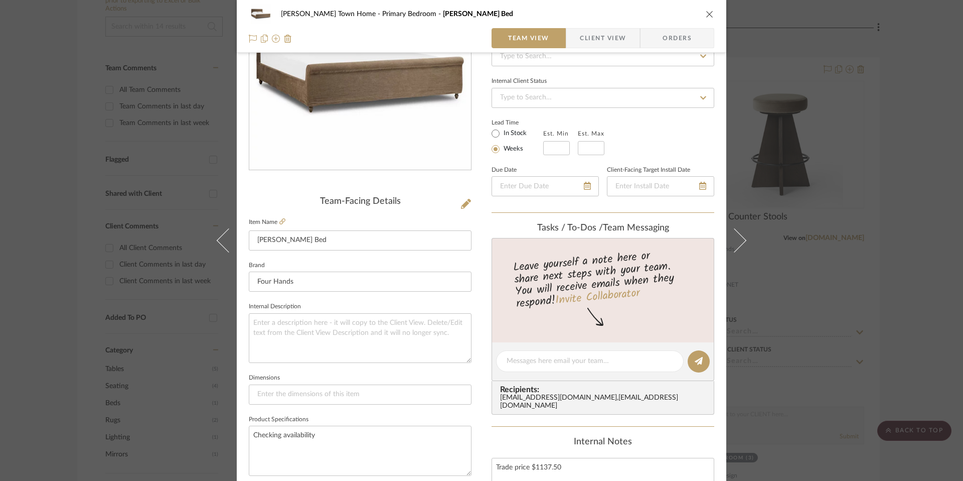
click at [282, 222] on fieldset "Item Name Dalia Bed" at bounding box center [360, 232] width 223 height 35
click at [279, 222] on icon at bounding box center [282, 221] width 6 height 6
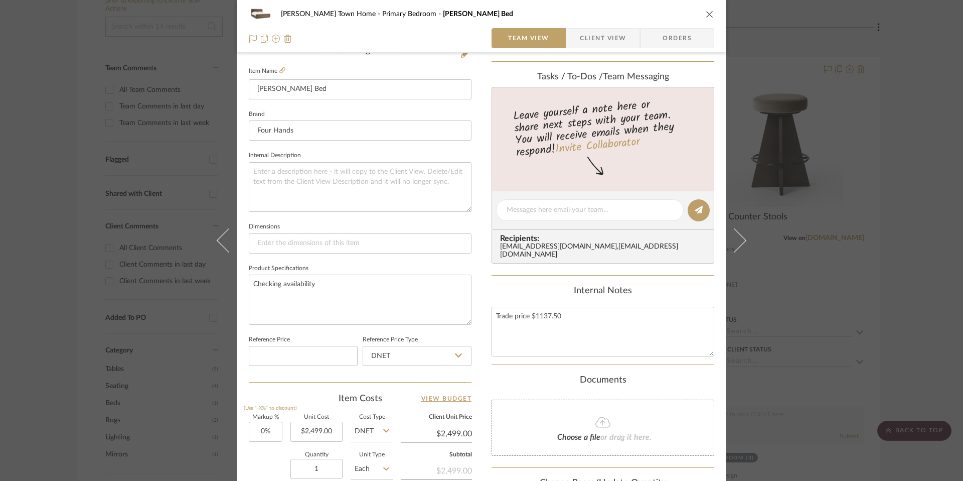
scroll to position [453, 0]
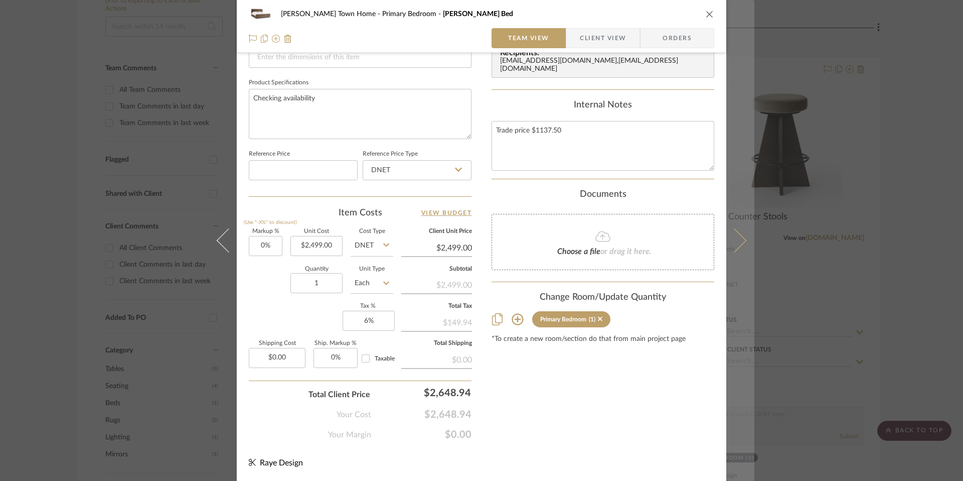
click at [676, 236] on icon at bounding box center [734, 240] width 24 height 24
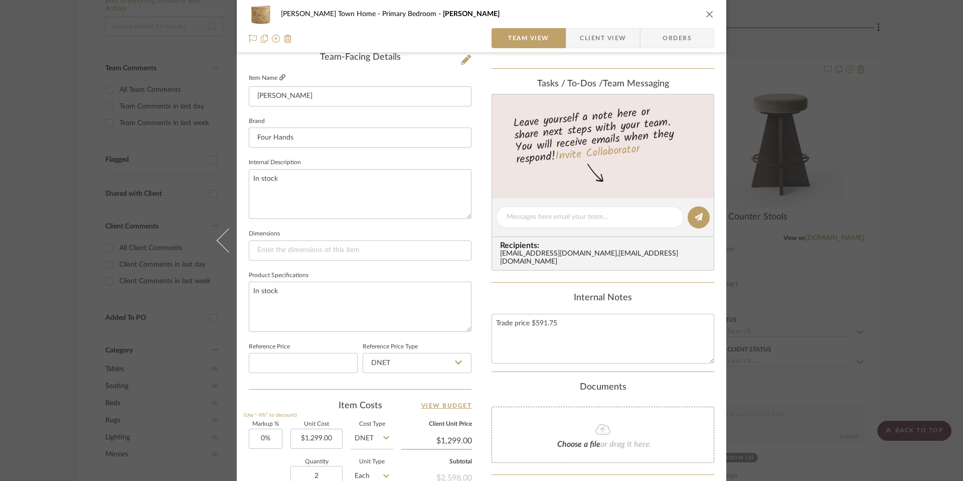
scroll to position [258, 0]
click at [279, 76] on link at bounding box center [282, 80] width 6 height 9
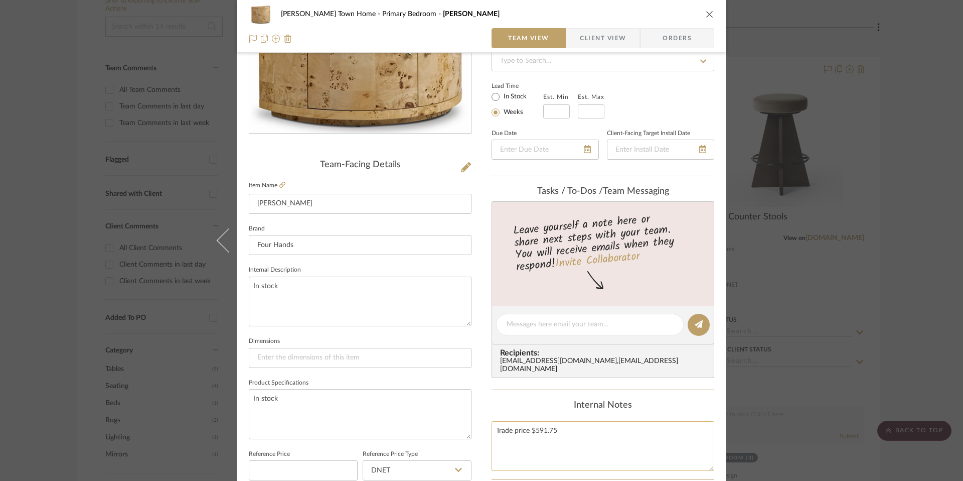
scroll to position [196, 0]
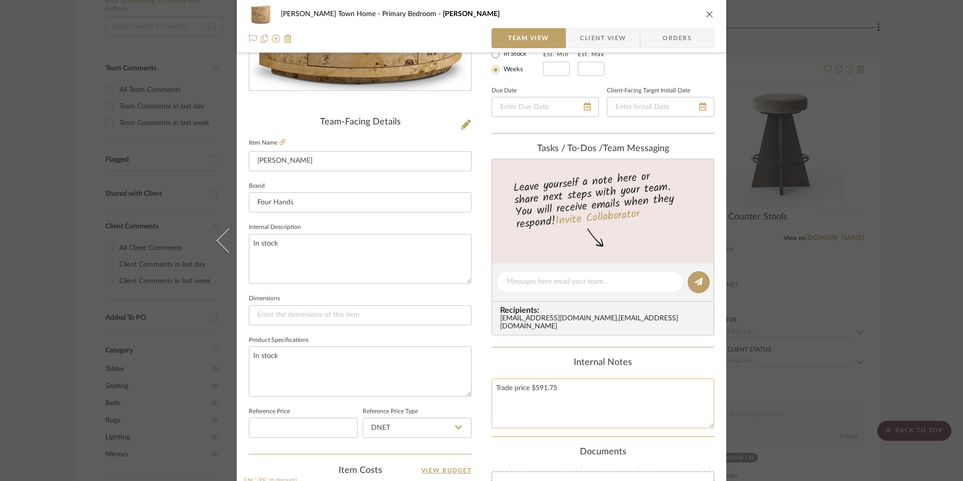
drag, startPoint x: 608, startPoint y: 382, endPoint x: 589, endPoint y: 382, distance: 19.1
click at [606, 382] on textarea "Trade price $591.75" at bounding box center [603, 403] width 223 height 50
type textarea "Trade price $591.75 TOTAL FOUR HANDS FREIGHT"
type textarea "Trade price $591.75 TOTAL FOUR HANDS FREIGHT $1653."
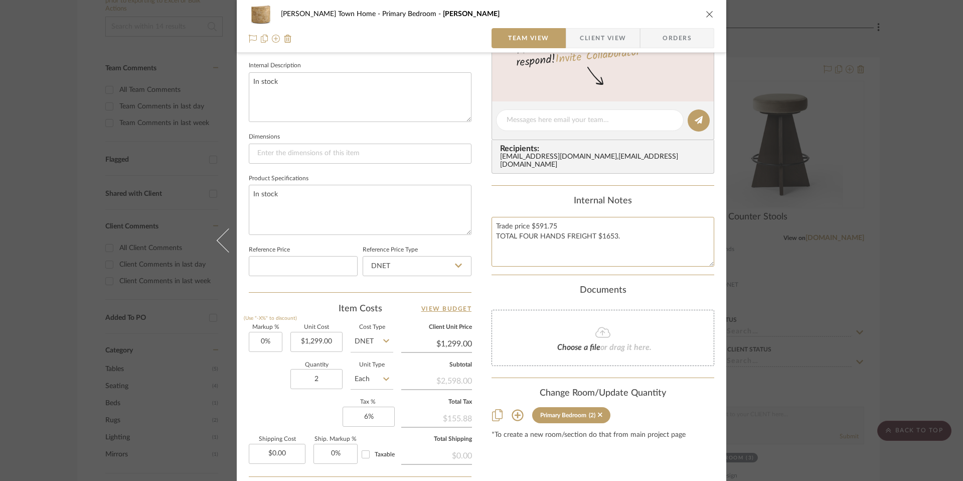
scroll to position [361, 0]
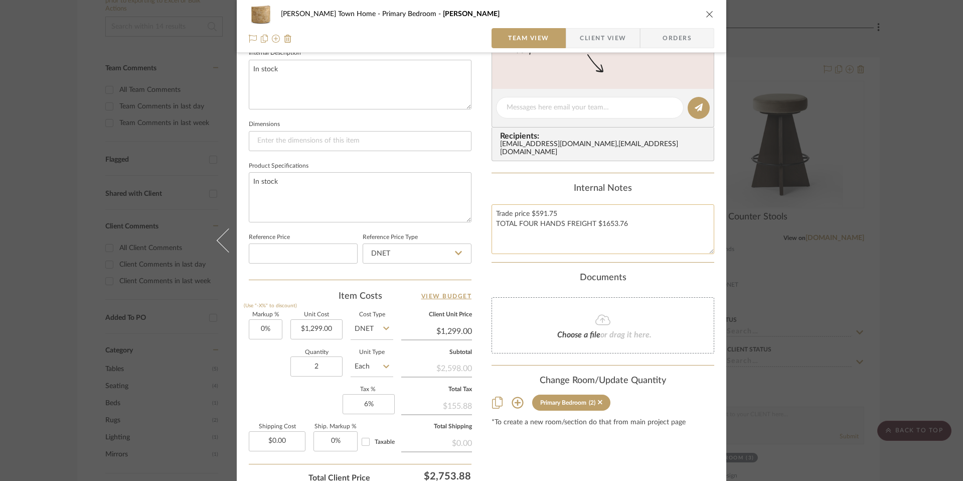
click at [636, 222] on textarea "Trade price $591.75 TOTAL FOUR HANDS FREIGHT $1653.76" at bounding box center [603, 229] width 223 height 50
type textarea "Trade price $591.75 TOTAL FOUR HANDS FREIGHT $1653.76"
click at [676, 13] on div "Cooper Town Home Primary Bedroom Ashton Team View Client View Orders" at bounding box center [482, 26] width 490 height 53
click at [676, 14] on icon "close" at bounding box center [710, 14] width 8 height 8
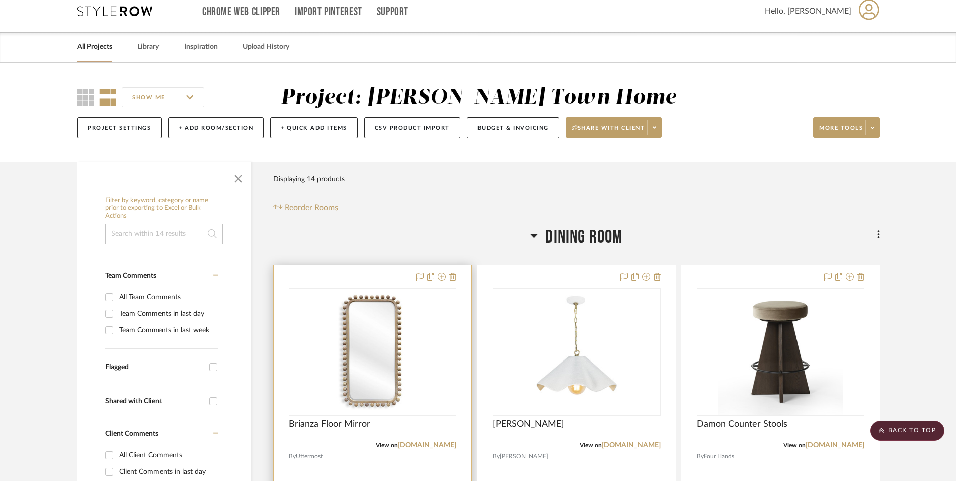
scroll to position [0, 0]
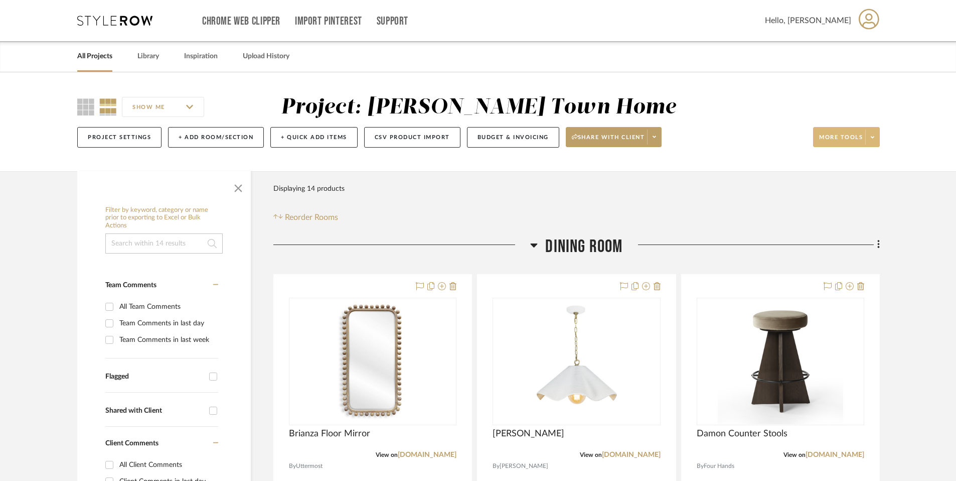
click at [862, 142] on span "More tools" at bounding box center [841, 140] width 44 height 15
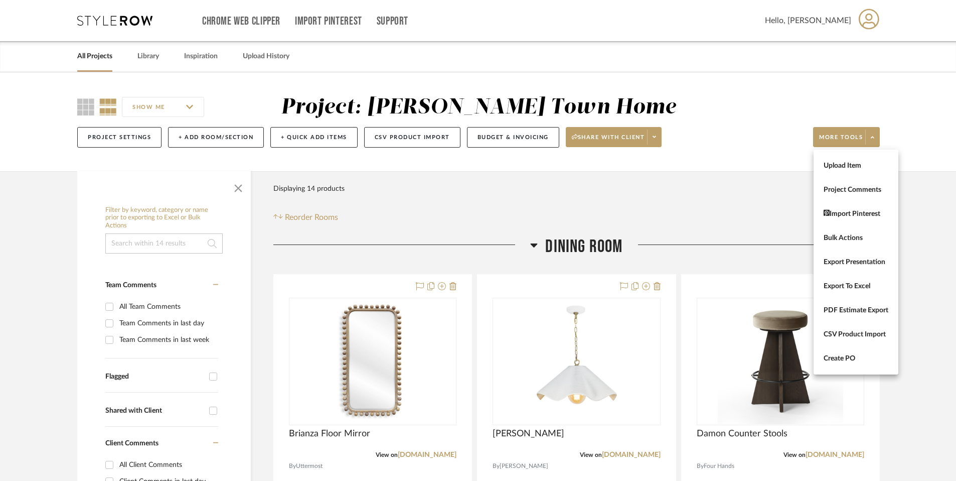
click at [740, 116] on div at bounding box center [478, 240] width 956 height 481
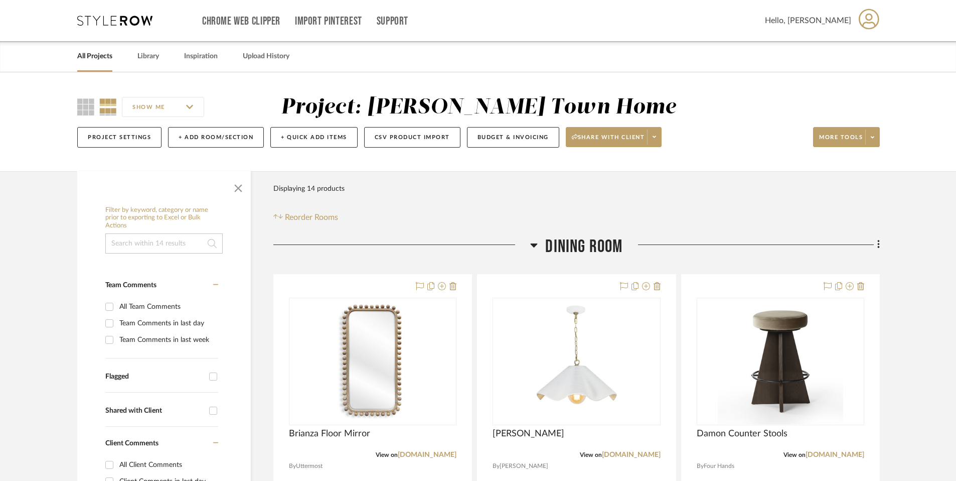
drag, startPoint x: 112, startPoint y: 46, endPoint x: 101, endPoint y: 54, distance: 12.9
click at [107, 50] on div "All Projects" at bounding box center [94, 56] width 35 height 31
drag, startPoint x: 101, startPoint y: 54, endPoint x: 113, endPoint y: 67, distance: 17.4
click at [101, 54] on link "All Projects" at bounding box center [94, 57] width 35 height 14
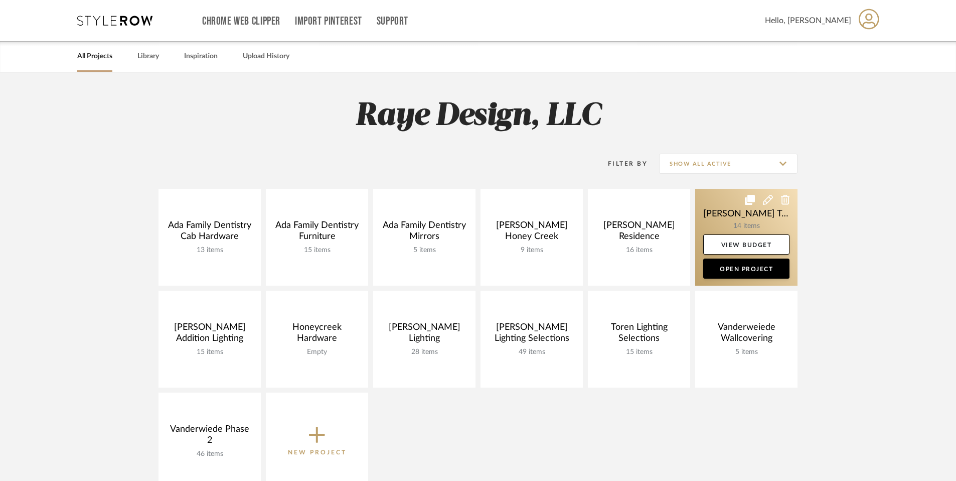
click at [766, 199] on icon at bounding box center [768, 200] width 10 height 10
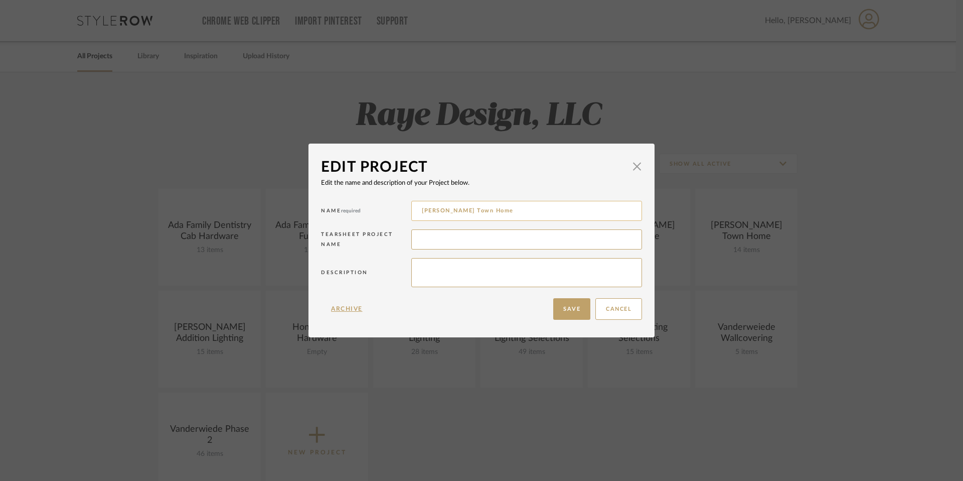
click at [462, 211] on input "[PERSON_NAME] Town Home" at bounding box center [526, 211] width 231 height 20
click at [463, 211] on input "[PERSON_NAME] TownHome" at bounding box center [526, 211] width 231 height 20
type input "[PERSON_NAME] Townhome"
click at [562, 310] on button "Save" at bounding box center [571, 309] width 37 height 22
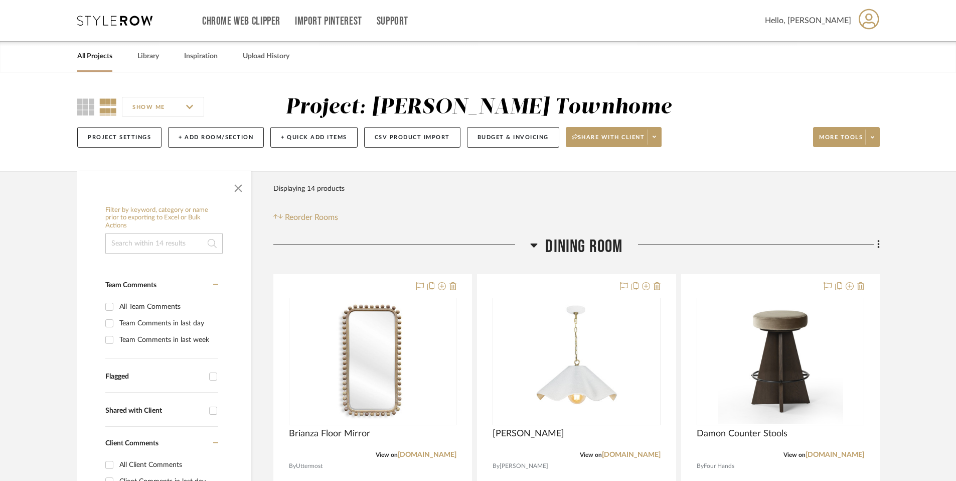
click at [111, 29] on div "Chrome Web Clipper Import Pinterest Support All Projects Library Inspiration Up…" at bounding box center [478, 20] width 803 height 41
click at [112, 22] on icon at bounding box center [114, 21] width 75 height 10
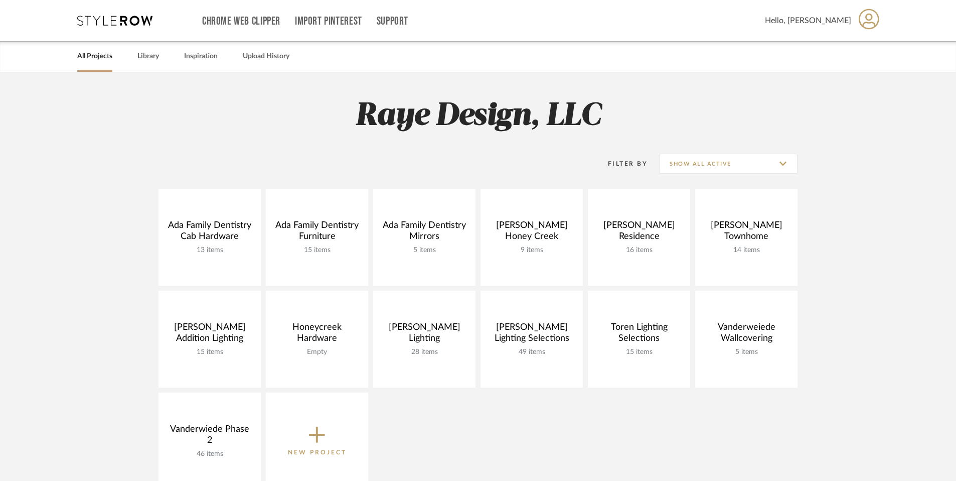
click at [108, 23] on icon at bounding box center [114, 21] width 75 height 10
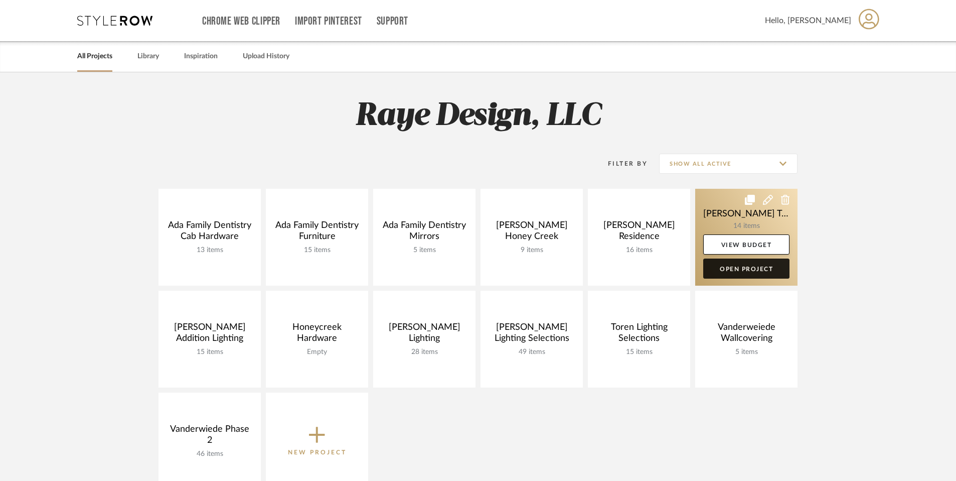
click at [747, 272] on link "Open Project" at bounding box center [746, 268] width 86 height 20
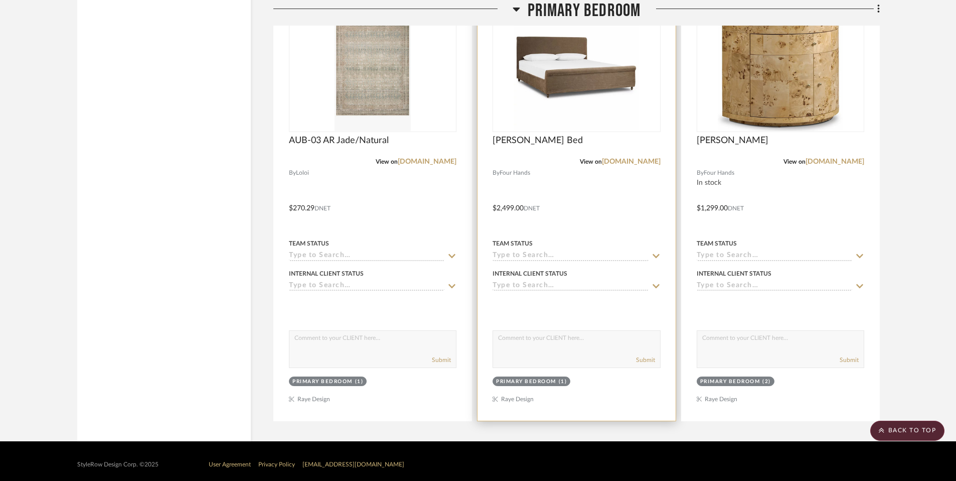
scroll to position [2170, 0]
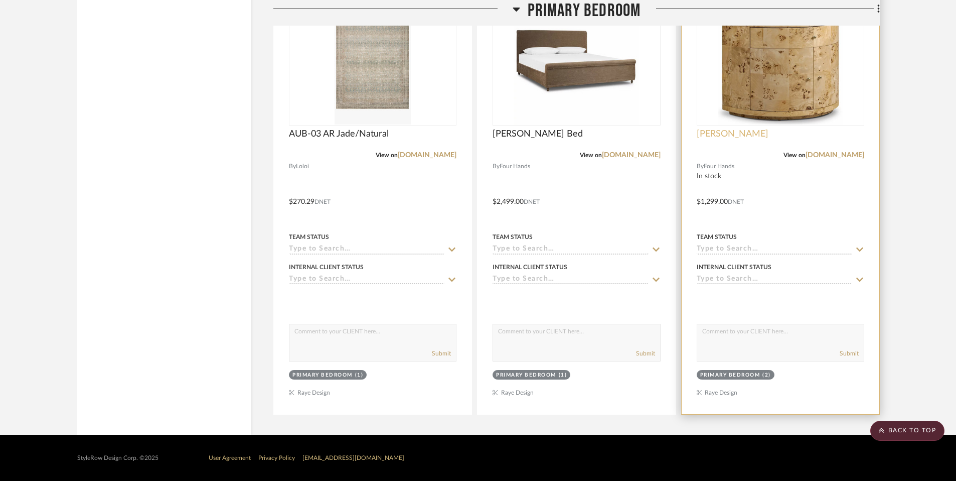
click at [716, 136] on span "[PERSON_NAME]" at bounding box center [733, 133] width 72 height 11
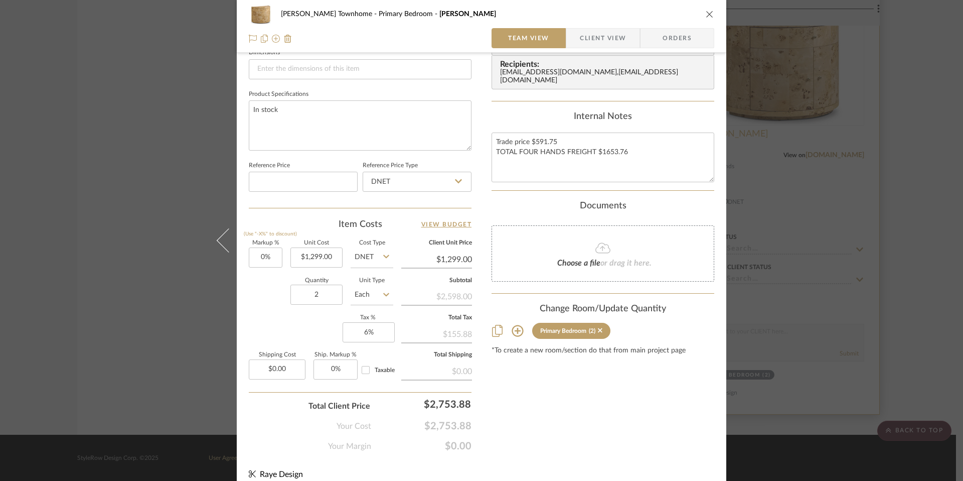
scroll to position [453, 0]
